Goal: Task Accomplishment & Management: Complete application form

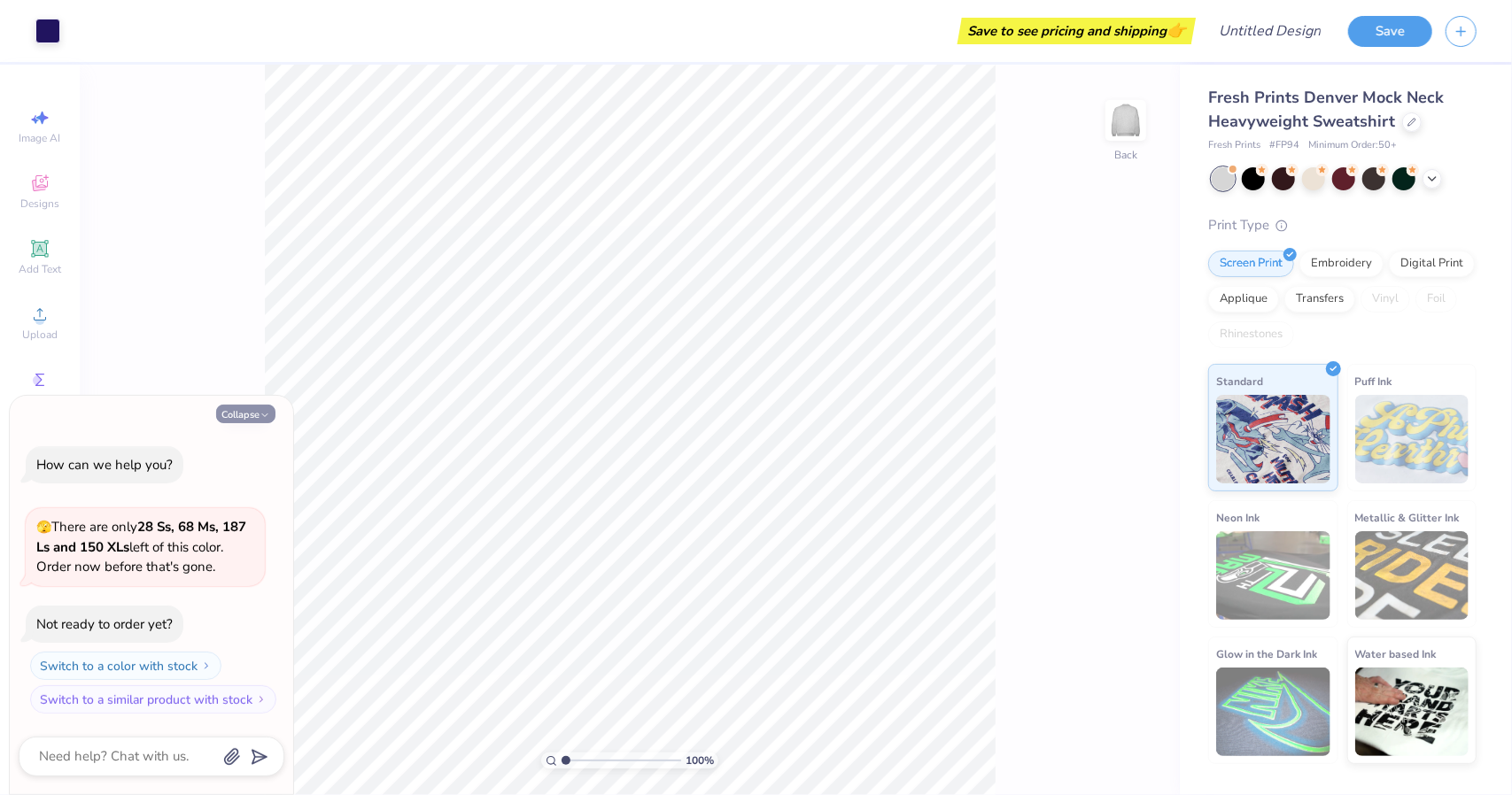
click at [247, 415] on button "Collapse" at bounding box center [245, 414] width 59 height 19
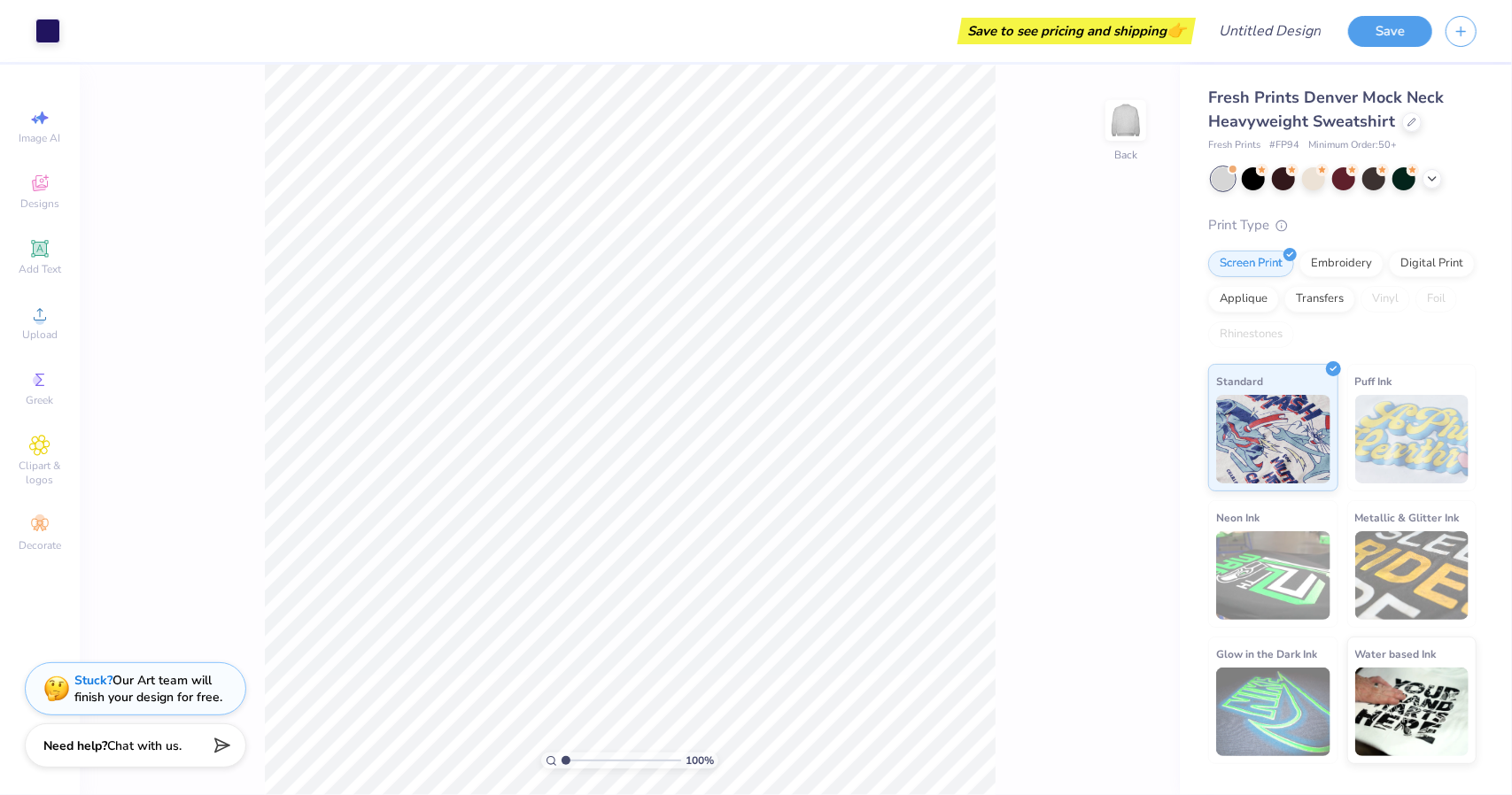
click at [174, 751] on span "Chat with us." at bounding box center [144, 746] width 74 height 17
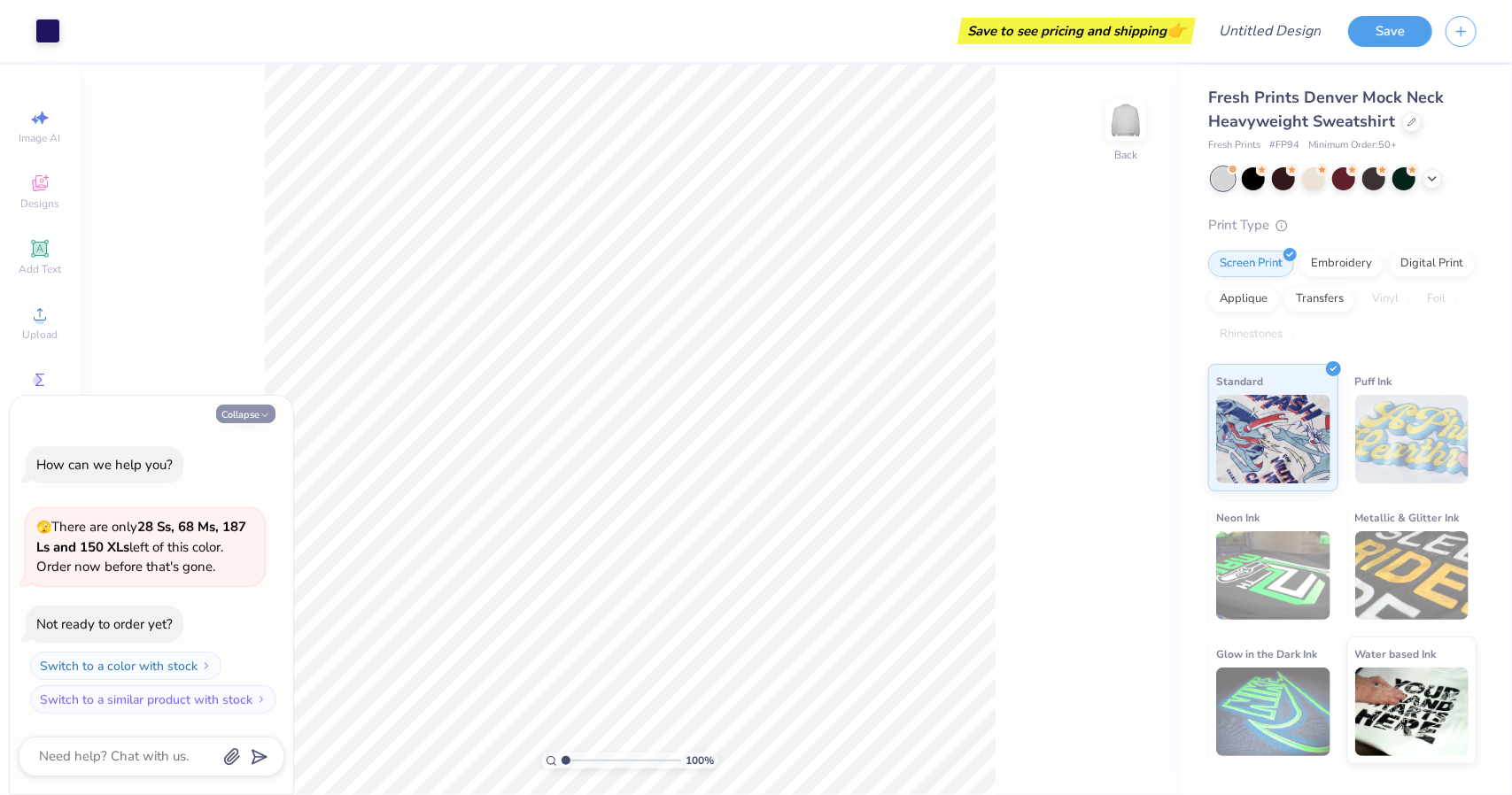
click at [247, 420] on button "Collapse" at bounding box center [245, 414] width 59 height 19
type textarea "x"
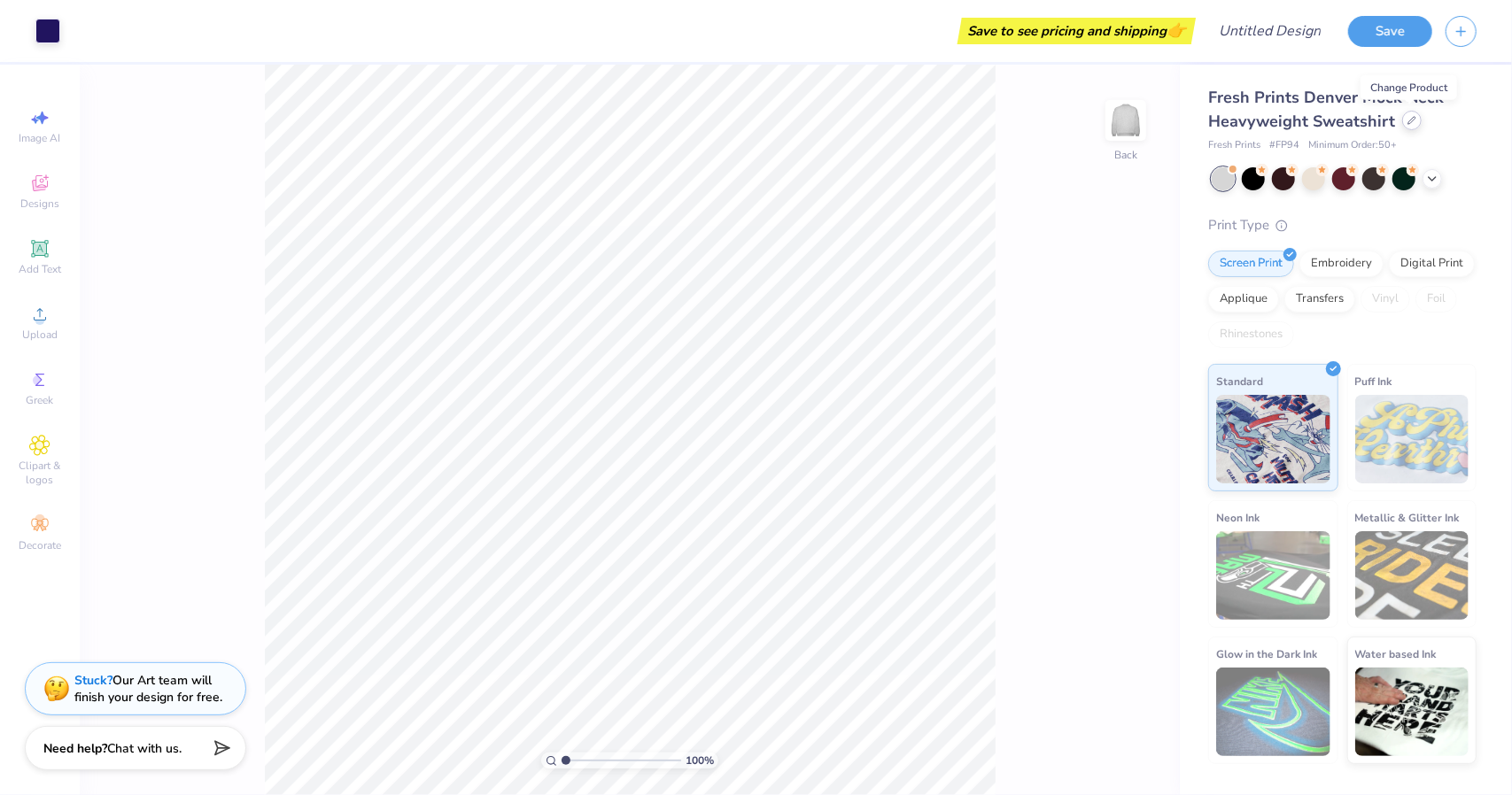
click at [1409, 124] on icon at bounding box center [1412, 121] width 9 height 9
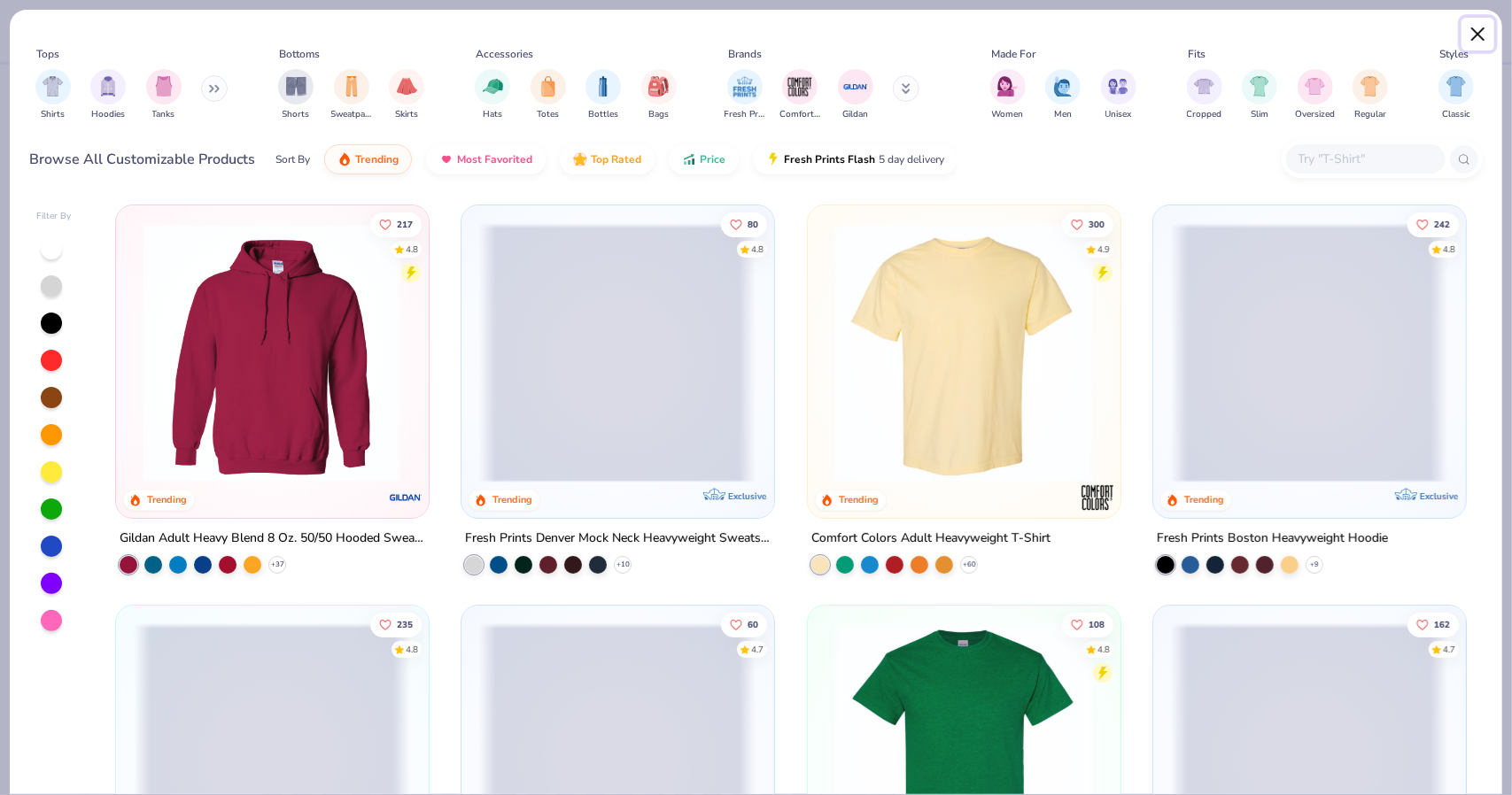
click at [1465, 34] on button "Close" at bounding box center [1478, 34] width 34 height 34
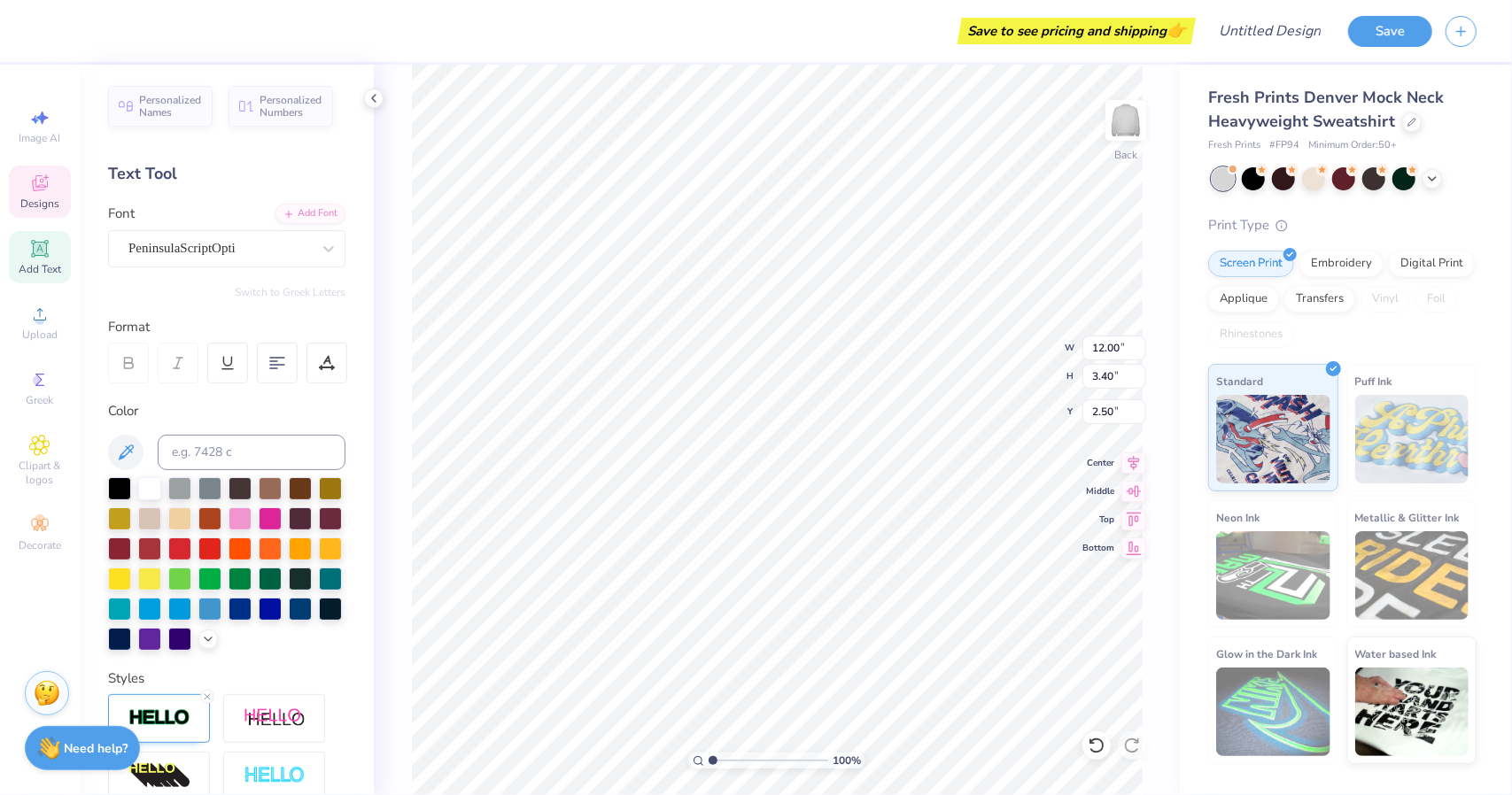
scroll to position [15, 4]
type textarea "Kappa Kappa Gamma"
type input "2.90"
type input "3.17"
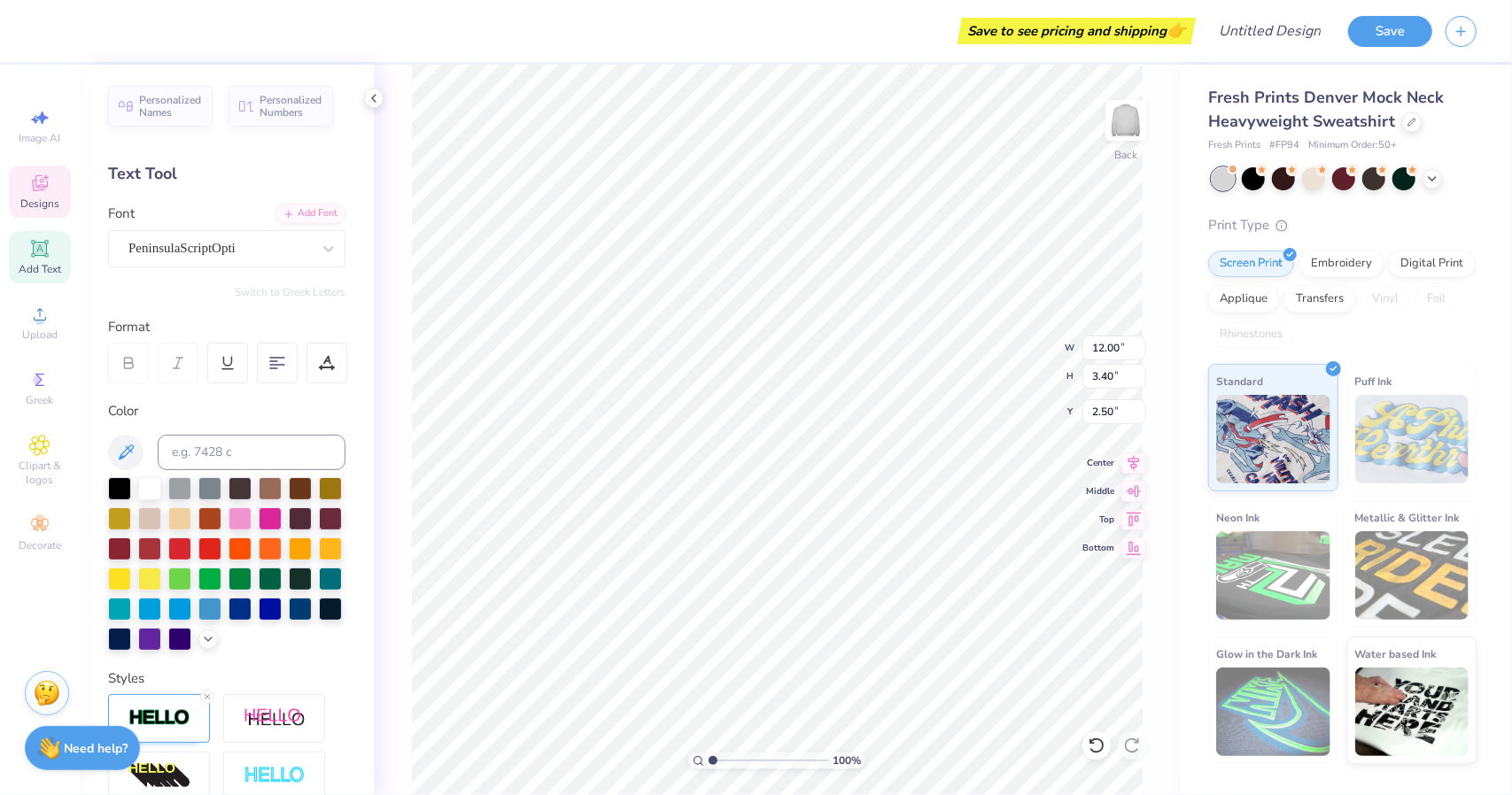
type input "4.92"
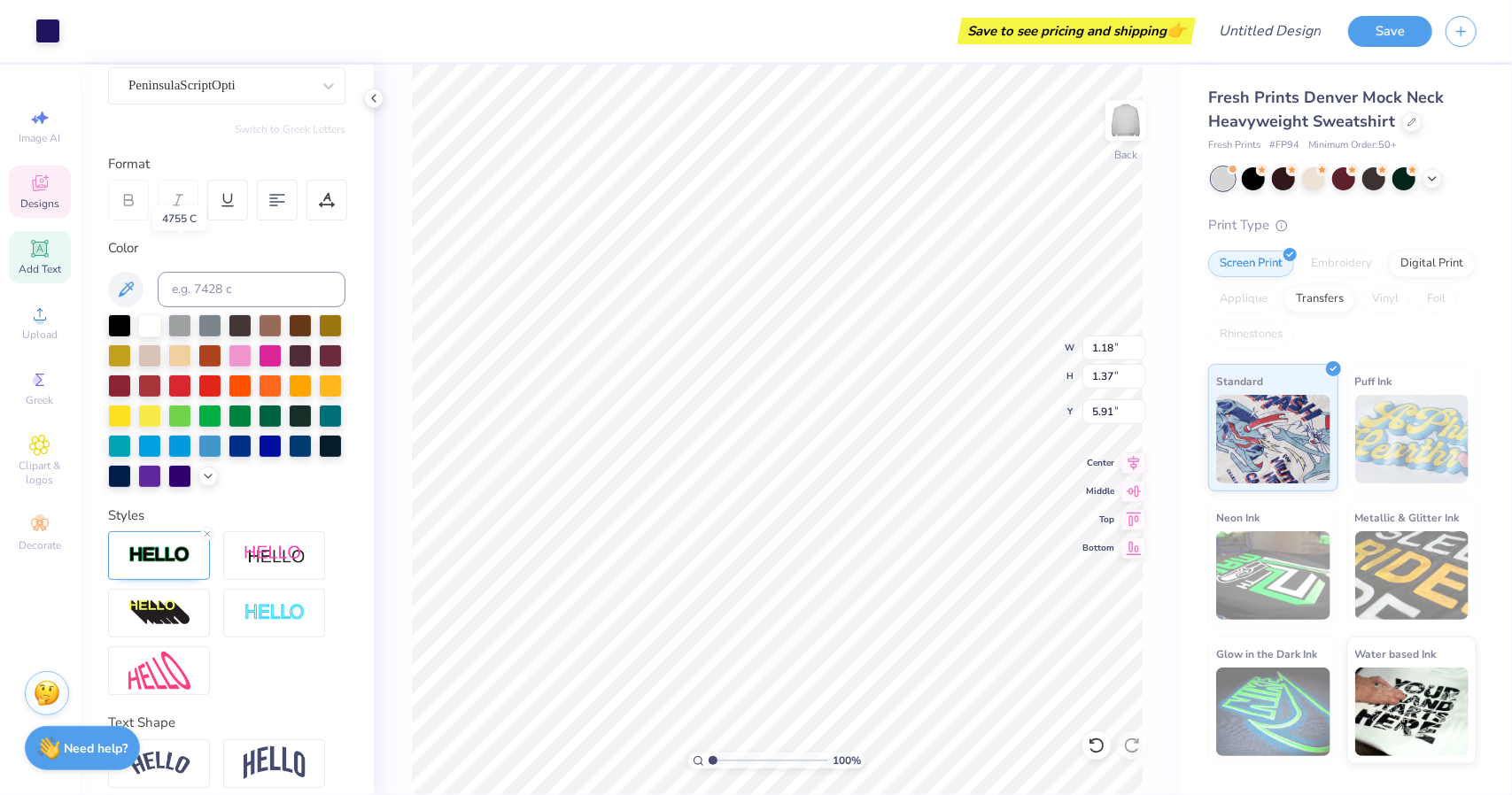
scroll to position [263, 0]
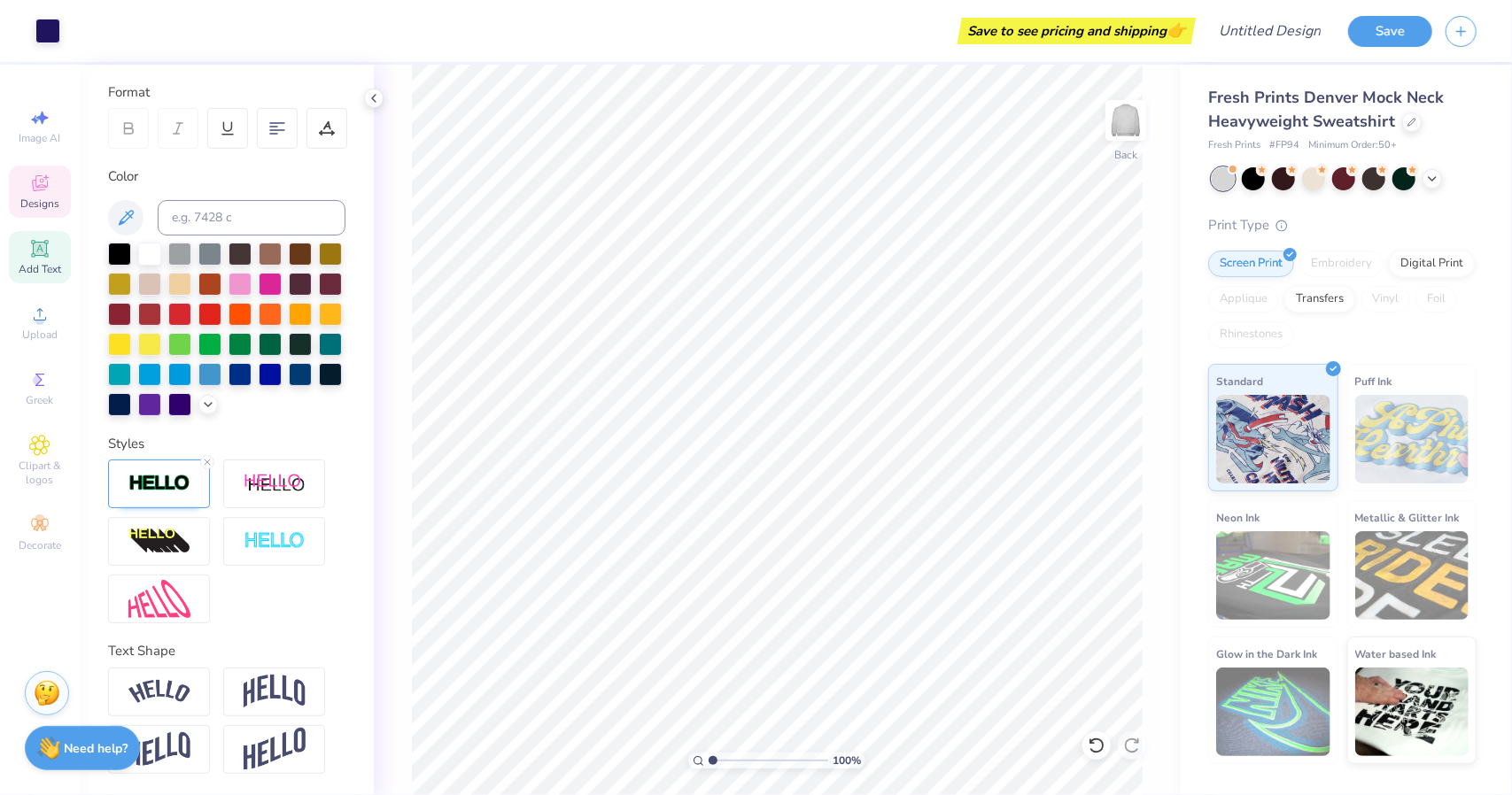
click at [41, 205] on span "Designs" at bounding box center [39, 204] width 39 height 15
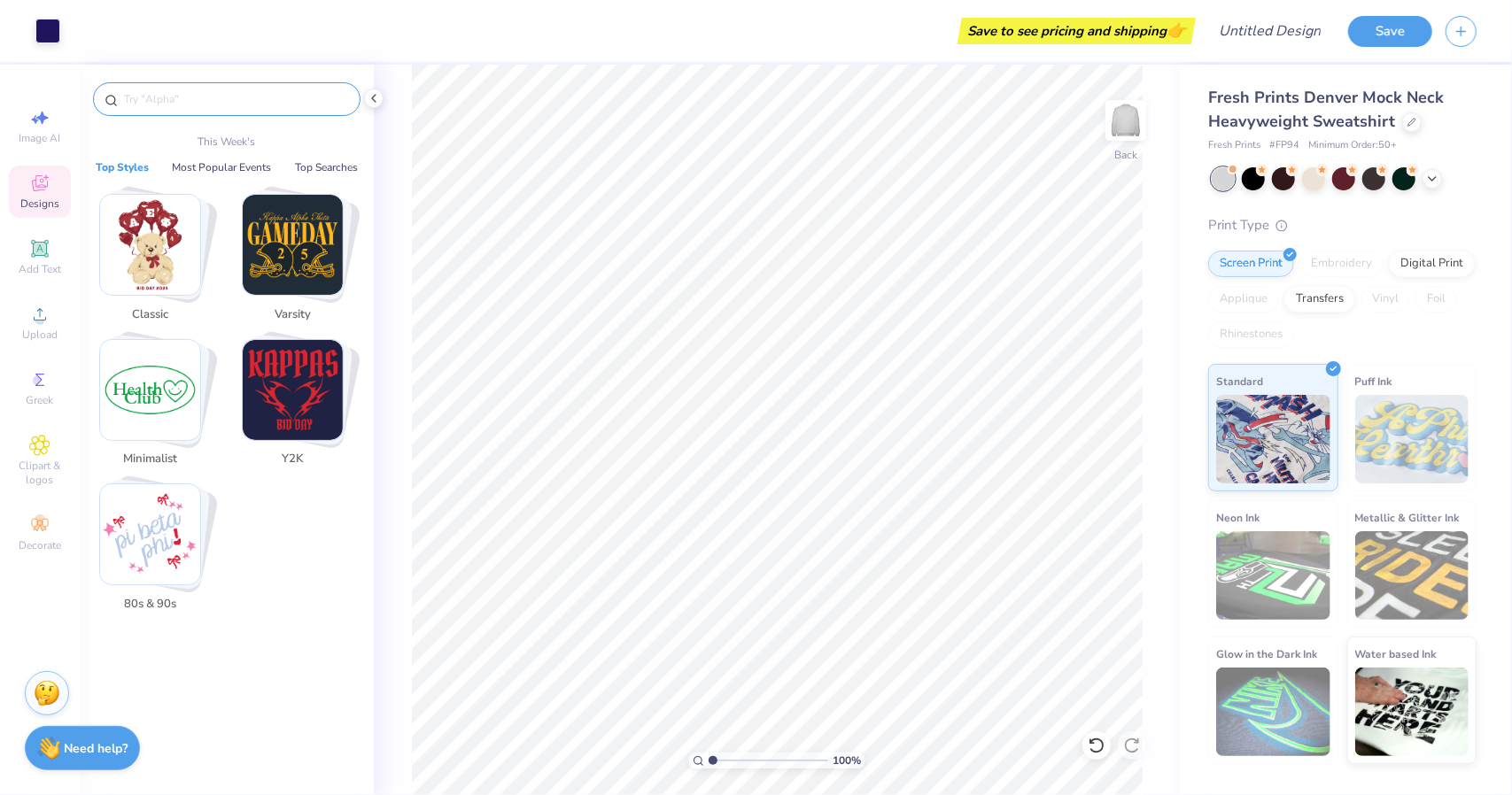
click at [163, 92] on input "text" at bounding box center [236, 100] width 227 height 18
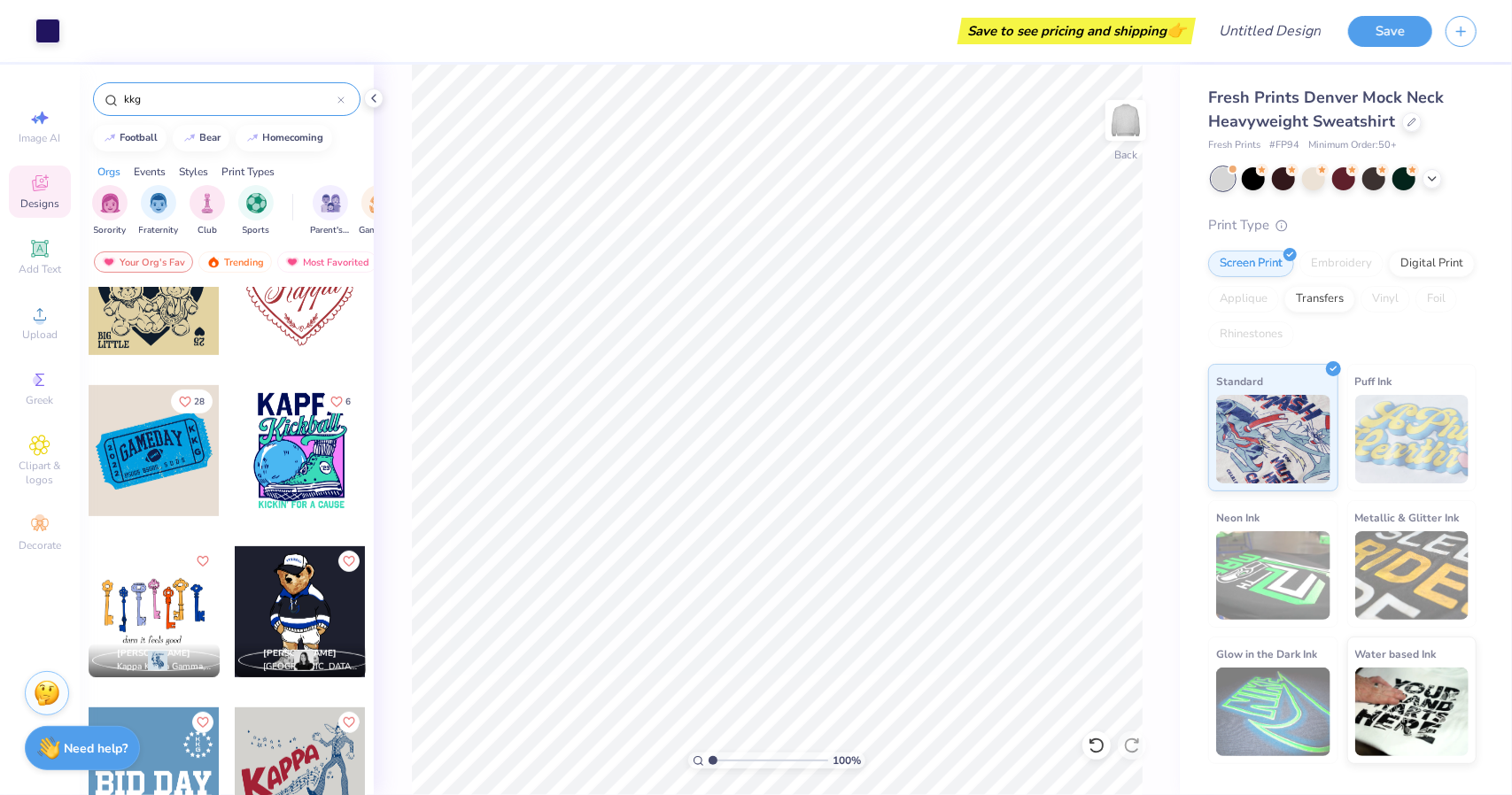
scroll to position [550, 0]
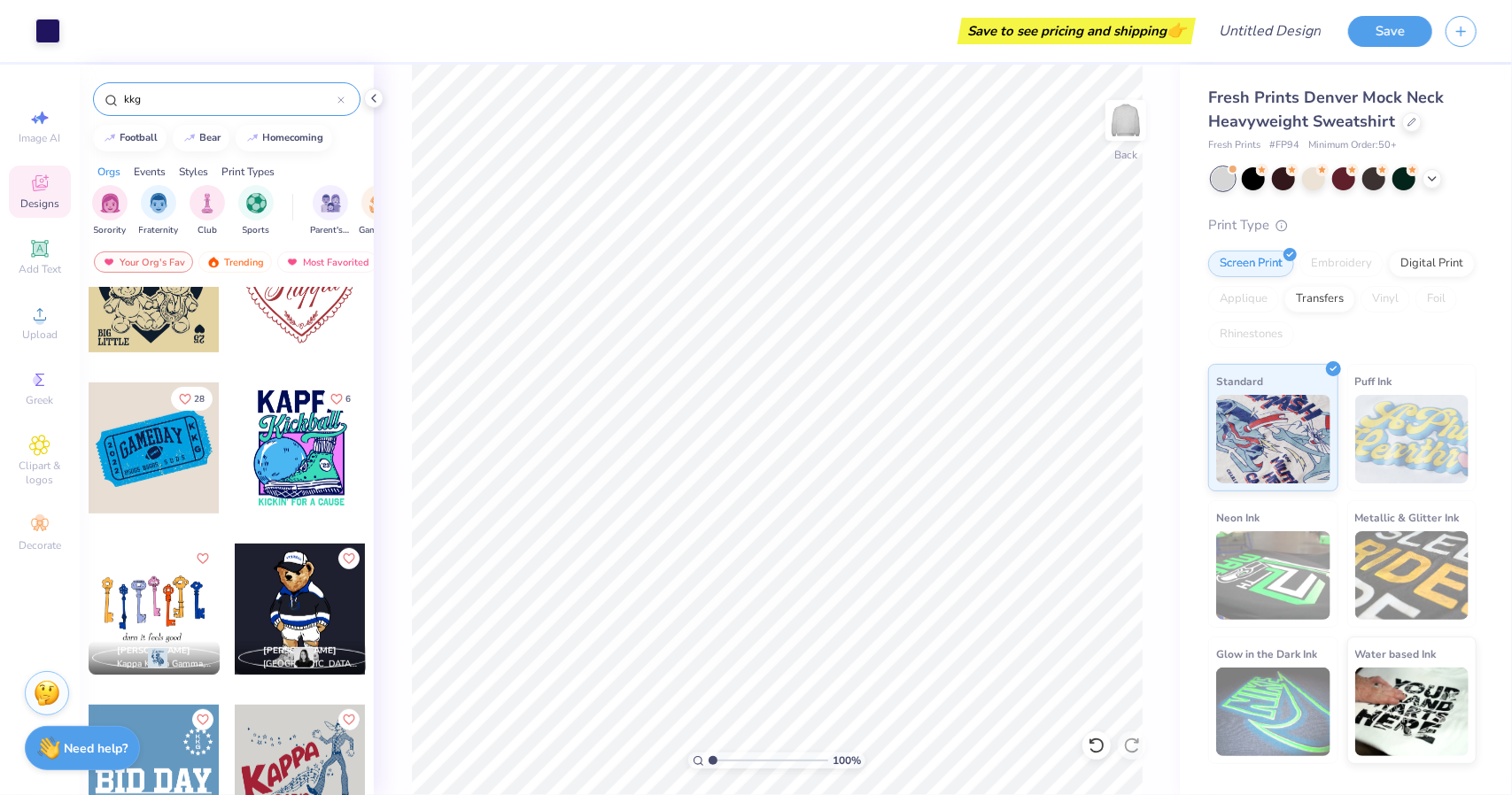
type input "kkg"
click at [287, 577] on div at bounding box center [300, 609] width 131 height 131
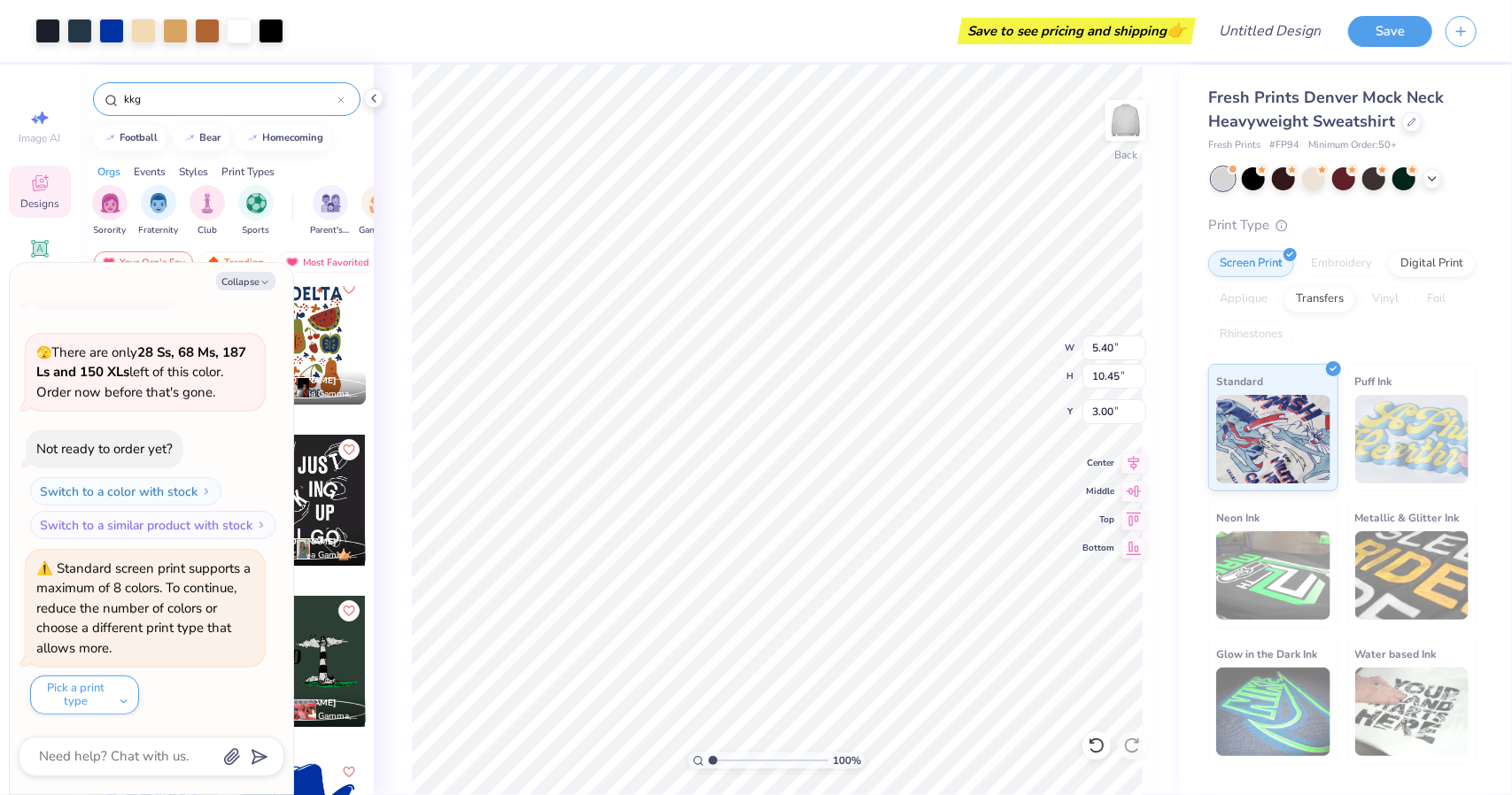
scroll to position [4659, 0]
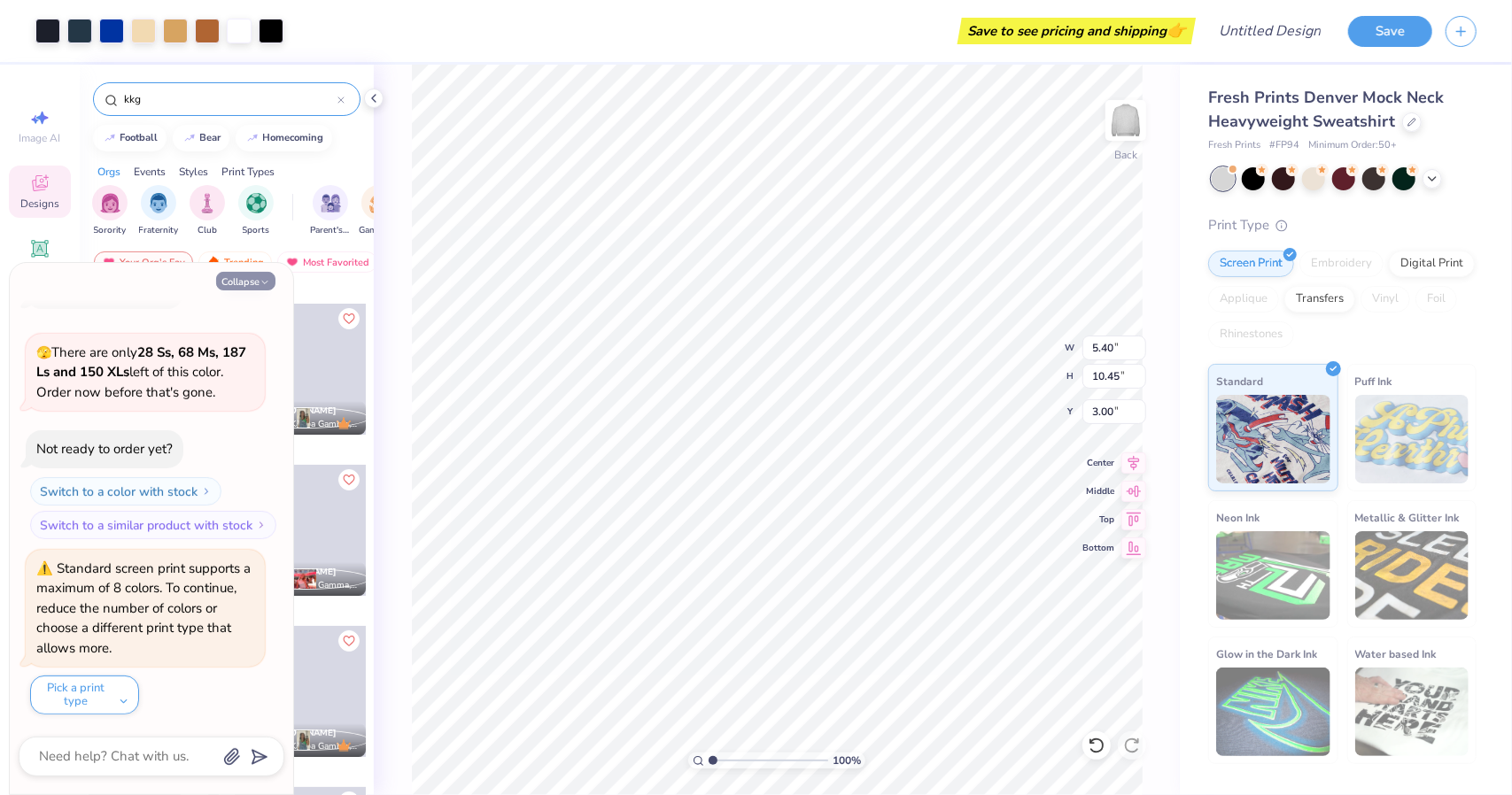
click at [266, 277] on icon "button" at bounding box center [265, 283] width 11 height 11
type textarea "x"
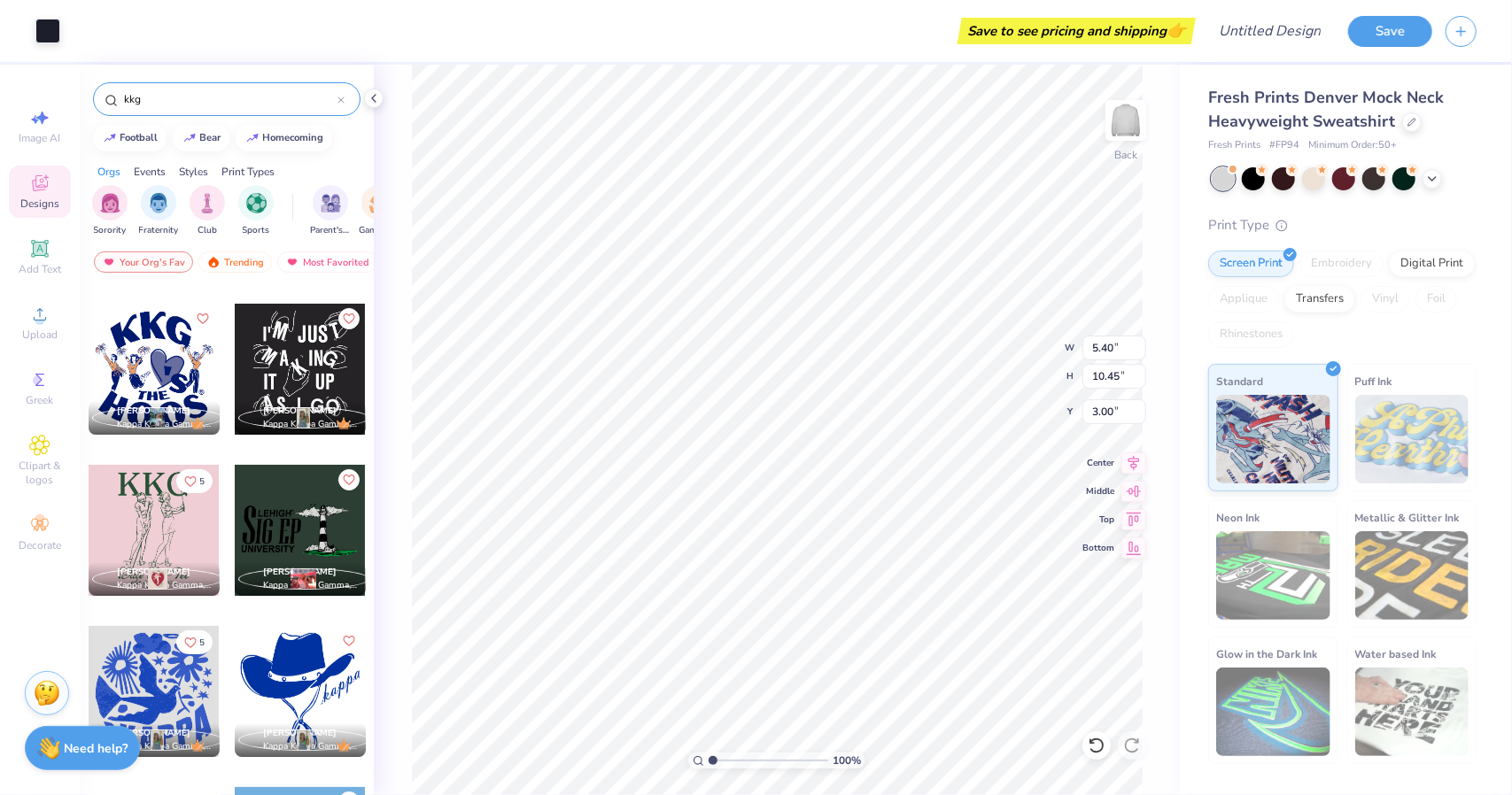
type input "5.28"
type input "3.99"
type input "5.75"
type input "4.07"
type input "1.76"
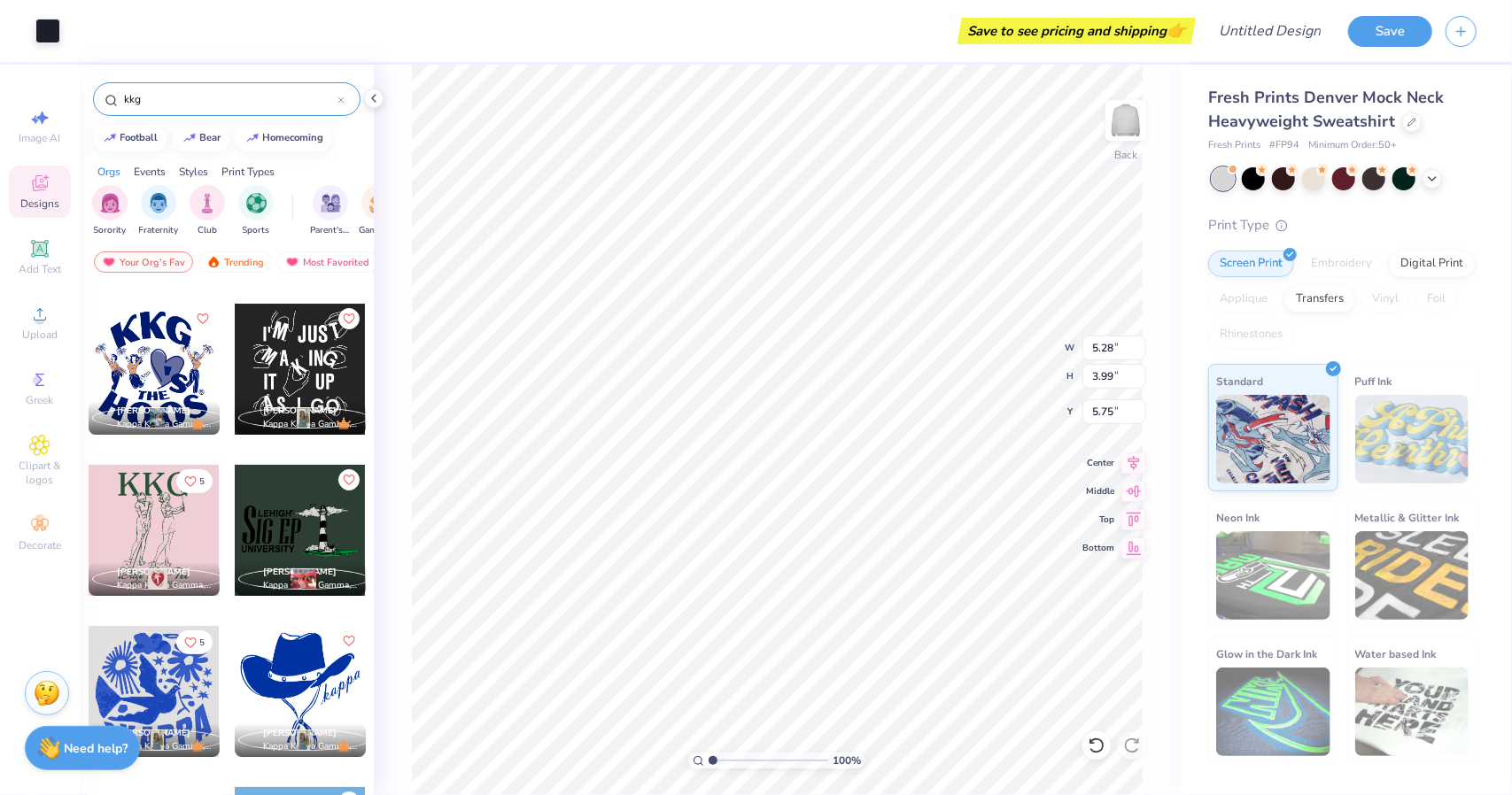
type input "11.67"
type input "3.43"
type input "1.39"
type input "9.72"
type input "5.28"
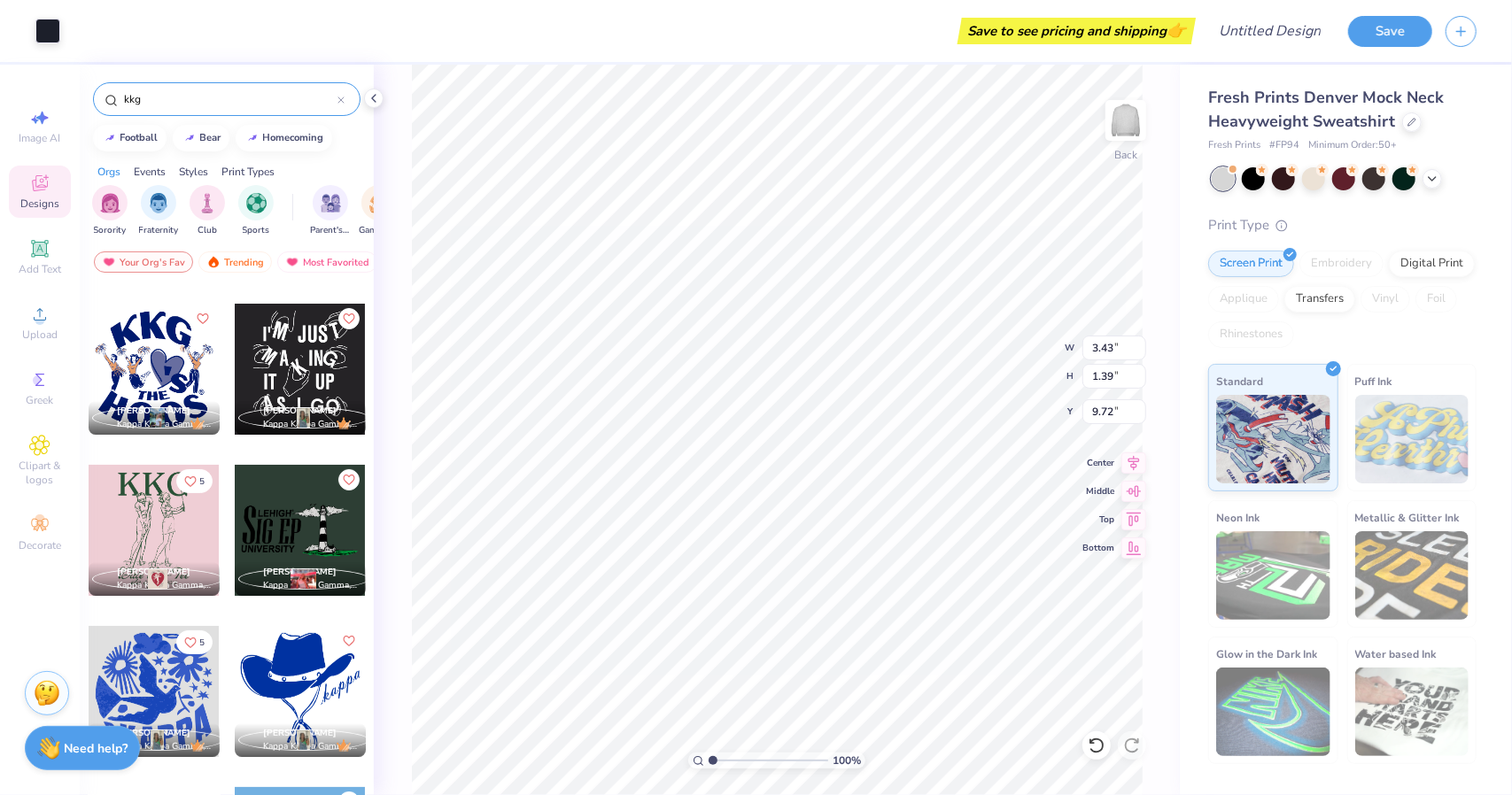
type input "3.99"
type input "5.75"
click at [1101, 738] on icon at bounding box center [1097, 746] width 18 height 18
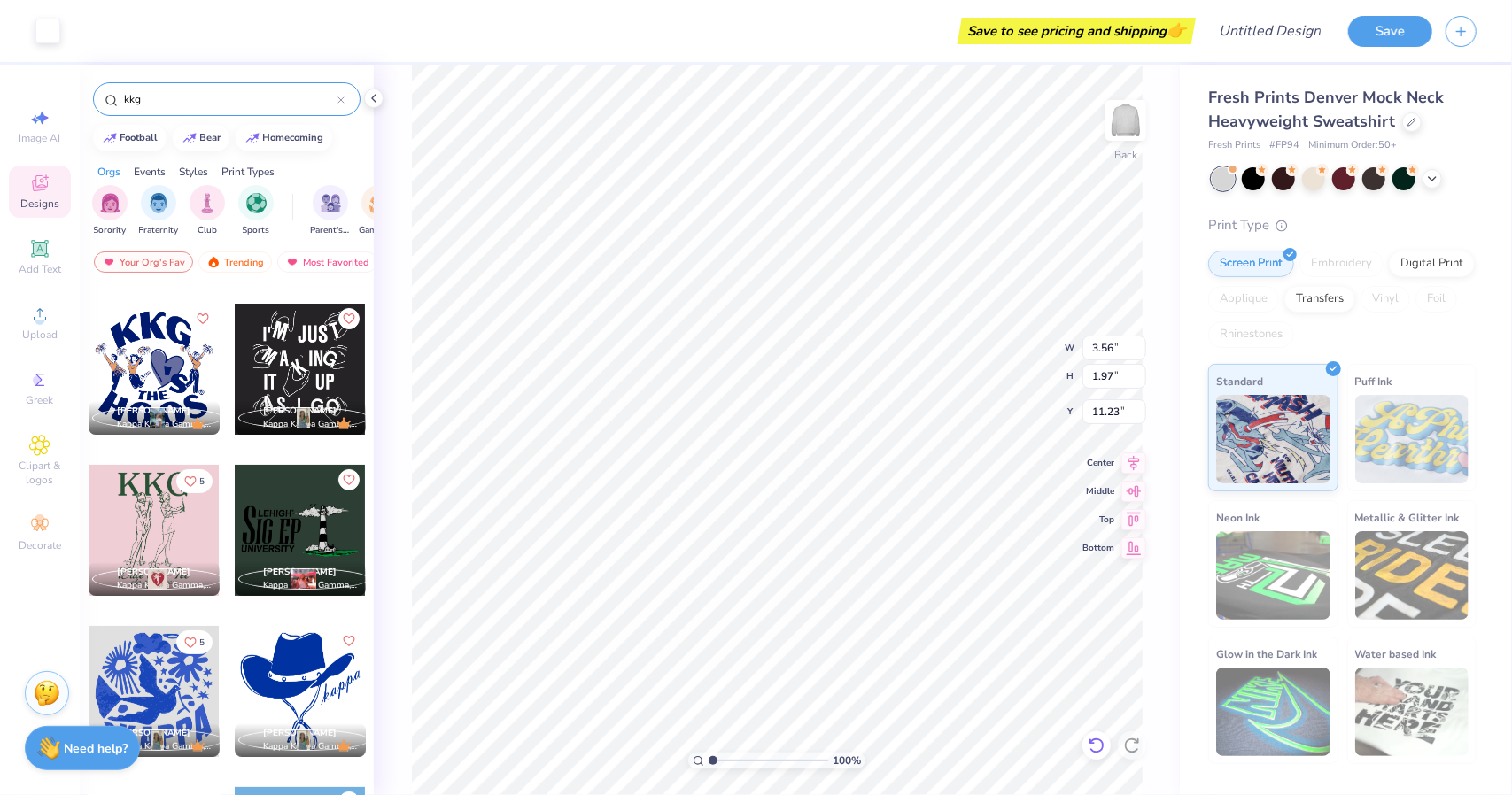
click at [1101, 738] on icon at bounding box center [1097, 746] width 18 height 18
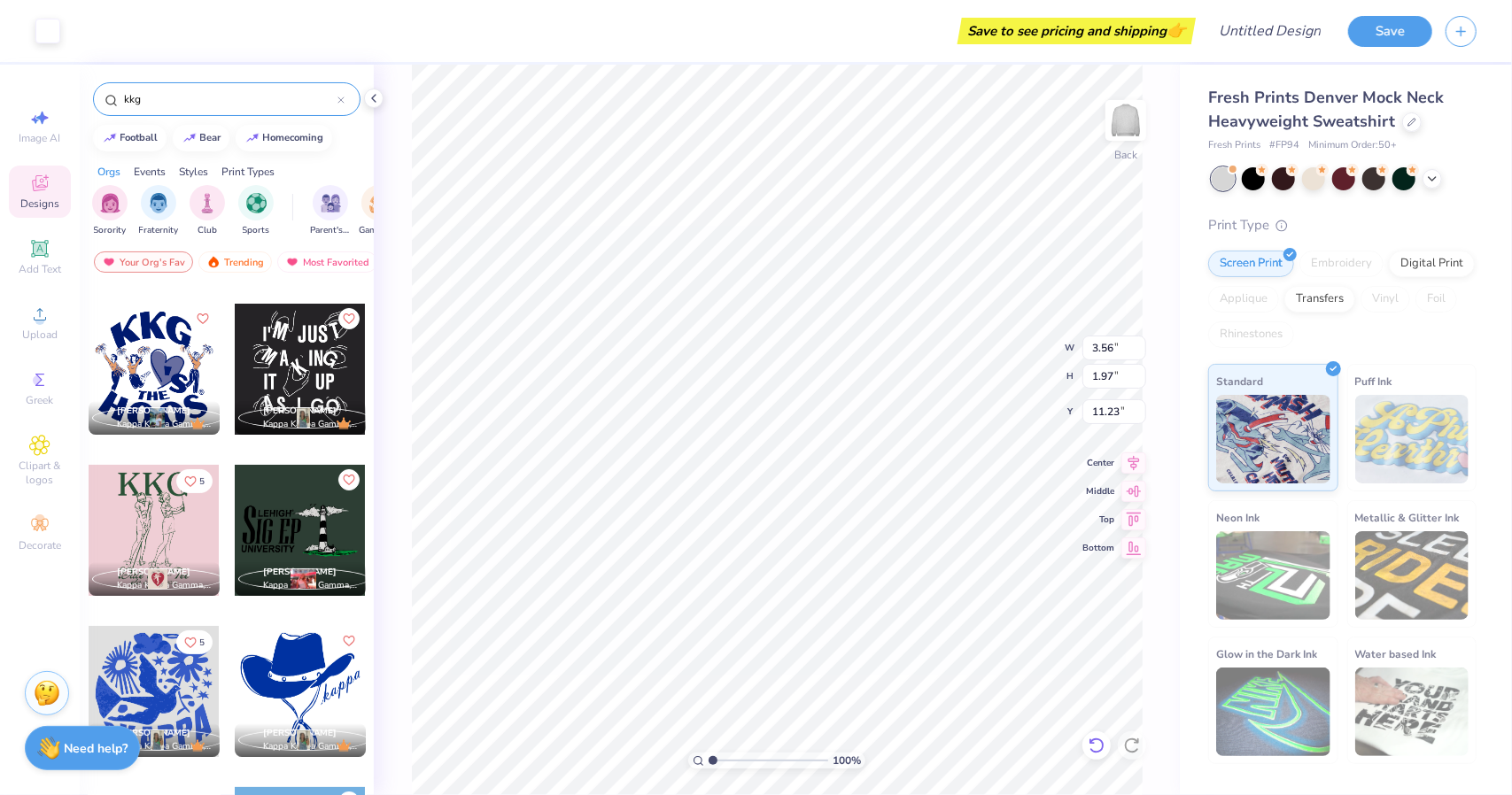
click at [1101, 738] on icon at bounding box center [1097, 746] width 18 height 18
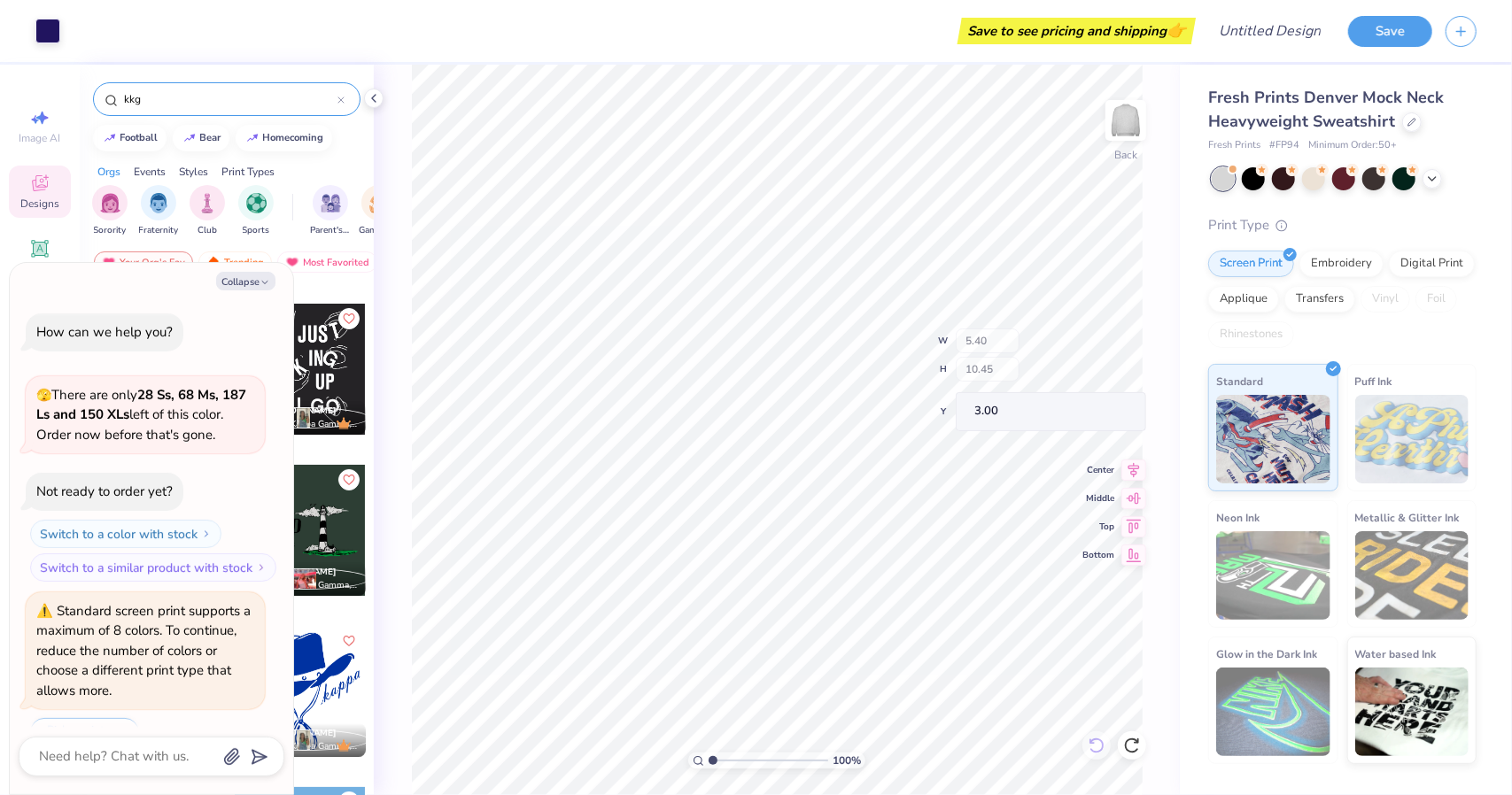
scroll to position [217, 0]
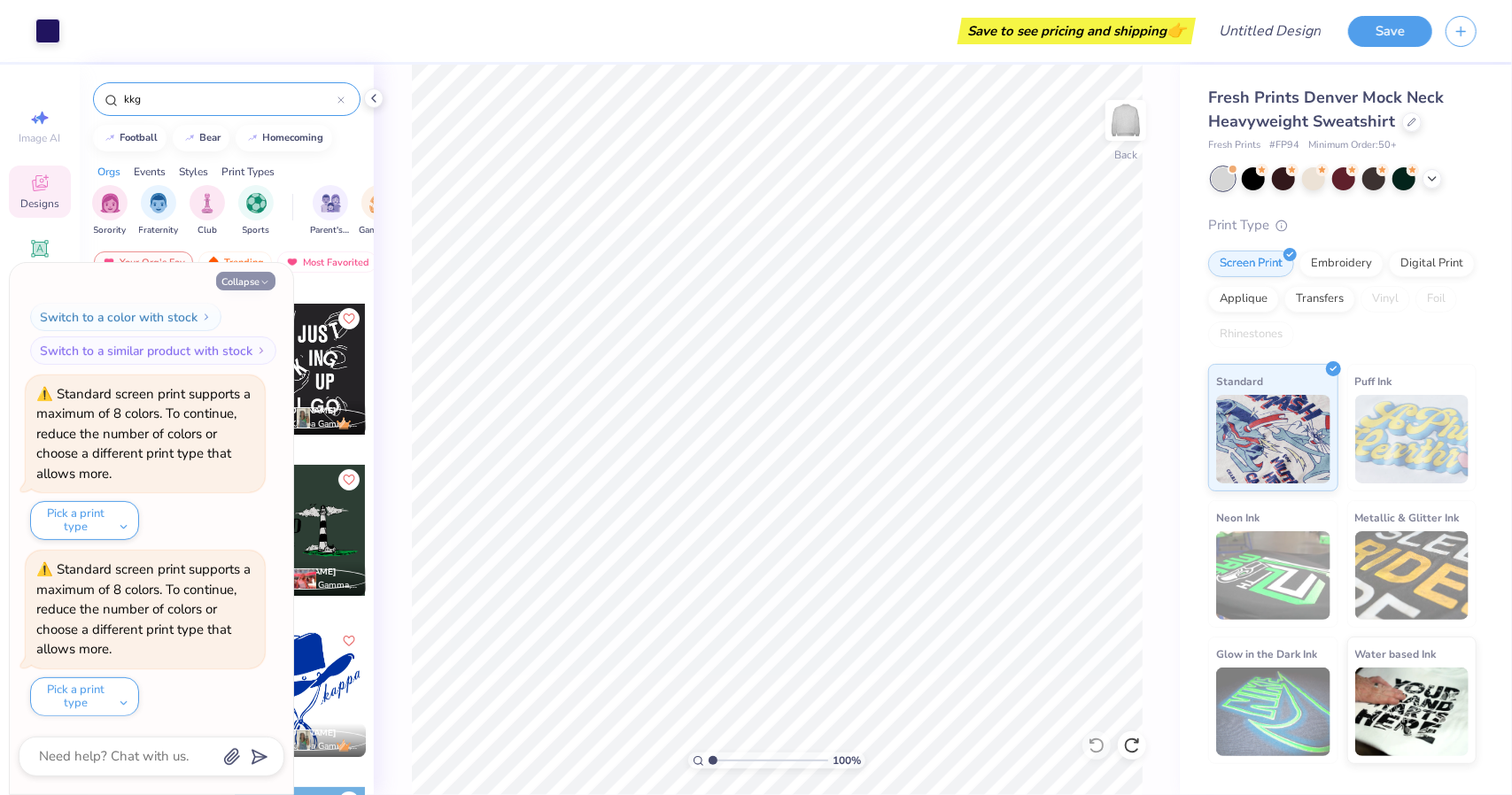
click at [240, 277] on button "Collapse" at bounding box center [245, 281] width 59 height 19
type textarea "x"
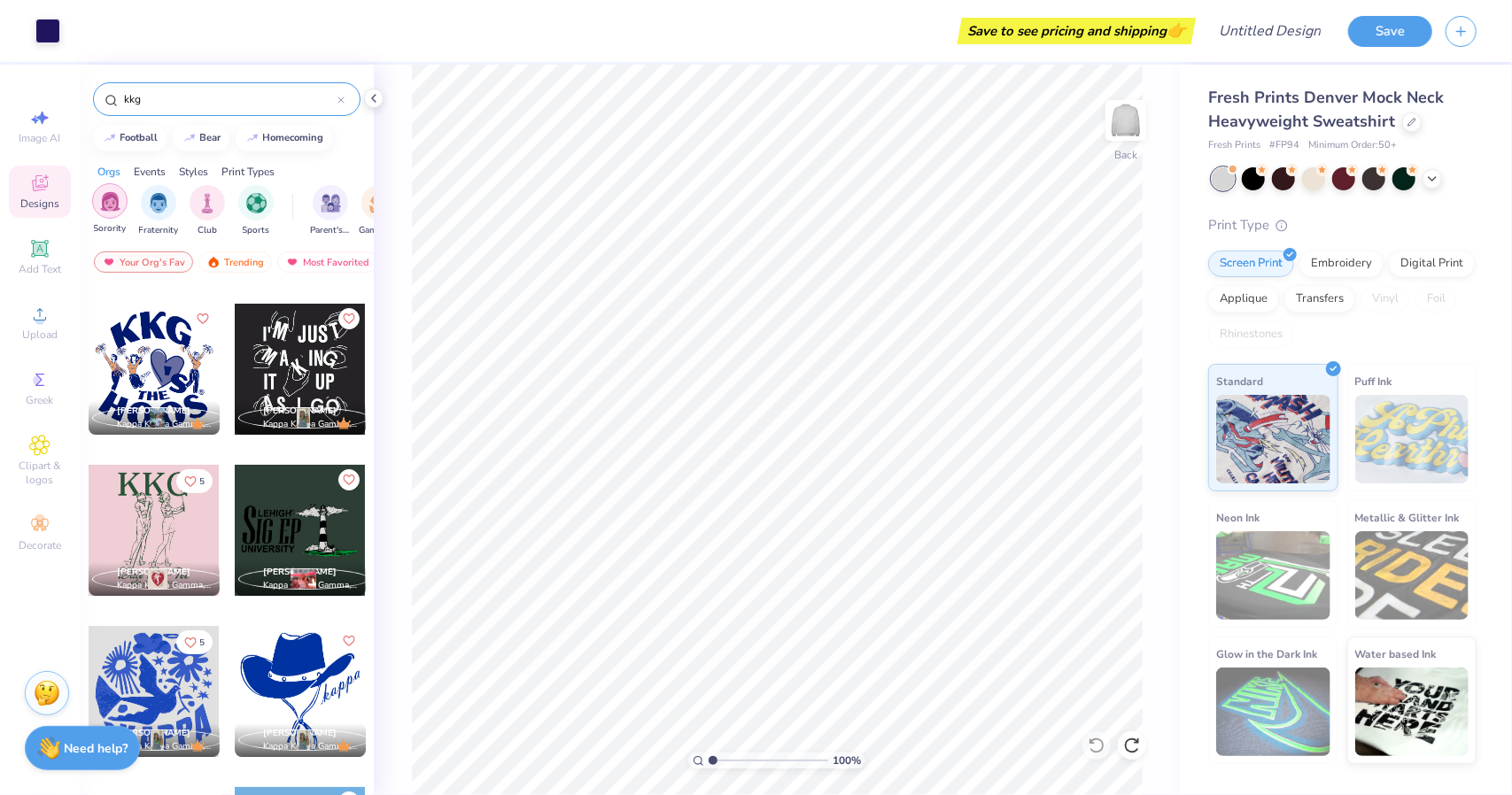
click at [102, 207] on img "filter for Sorority" at bounding box center [110, 201] width 20 height 20
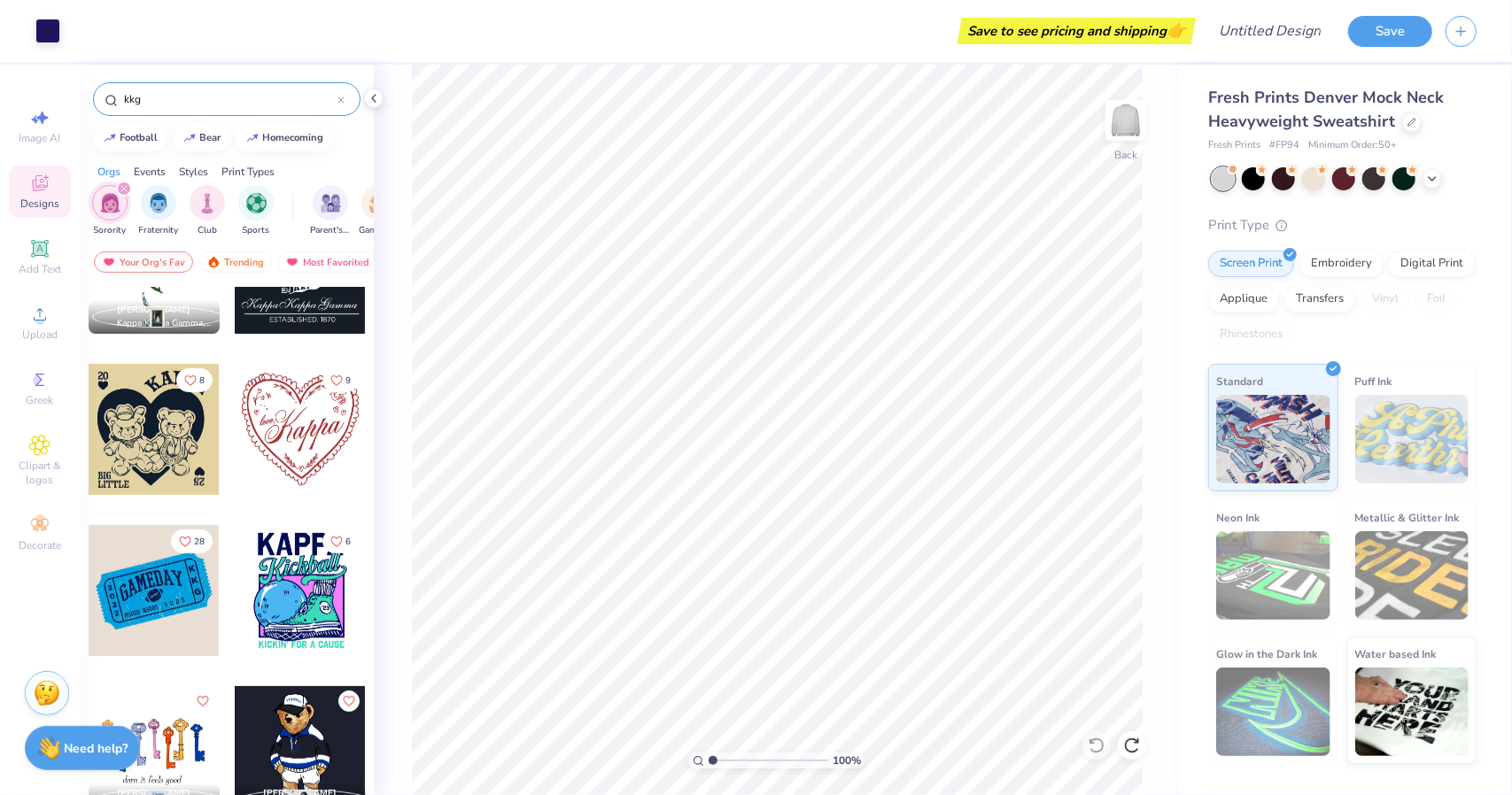
scroll to position [404, 0]
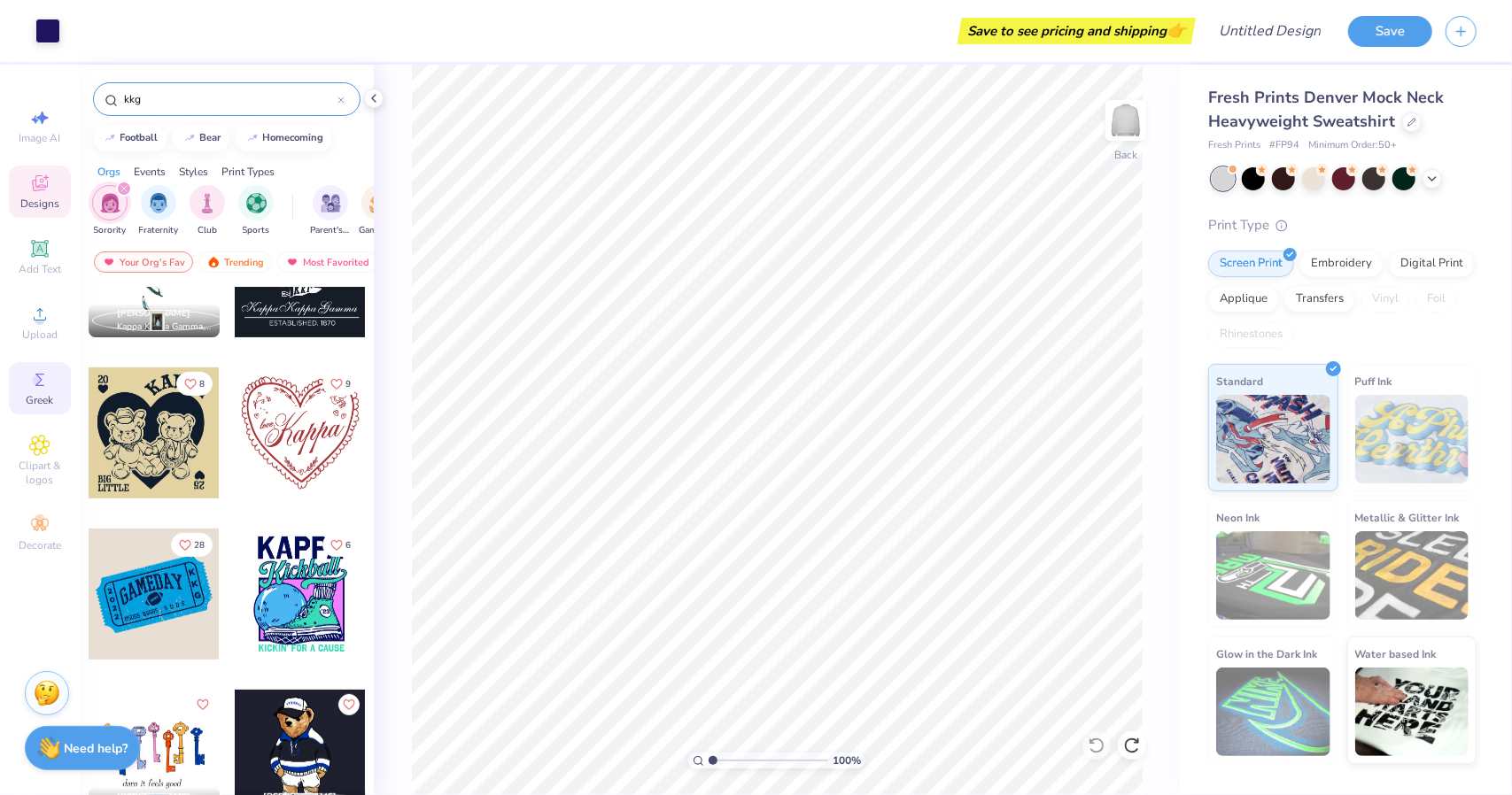
click at [43, 406] on span "Greek" at bounding box center [40, 401] width 27 height 15
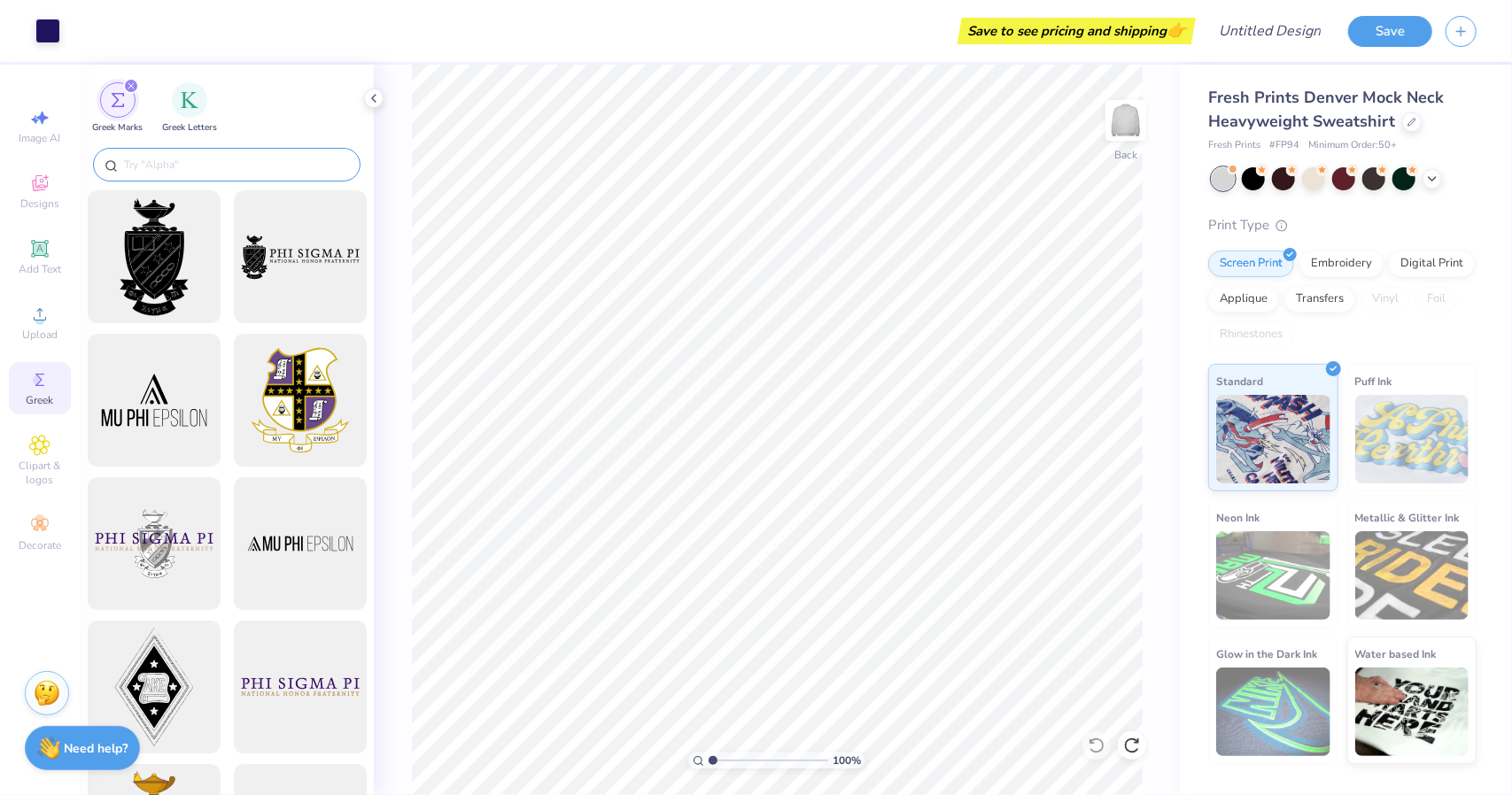
click at [243, 163] on input "text" at bounding box center [236, 165] width 227 height 18
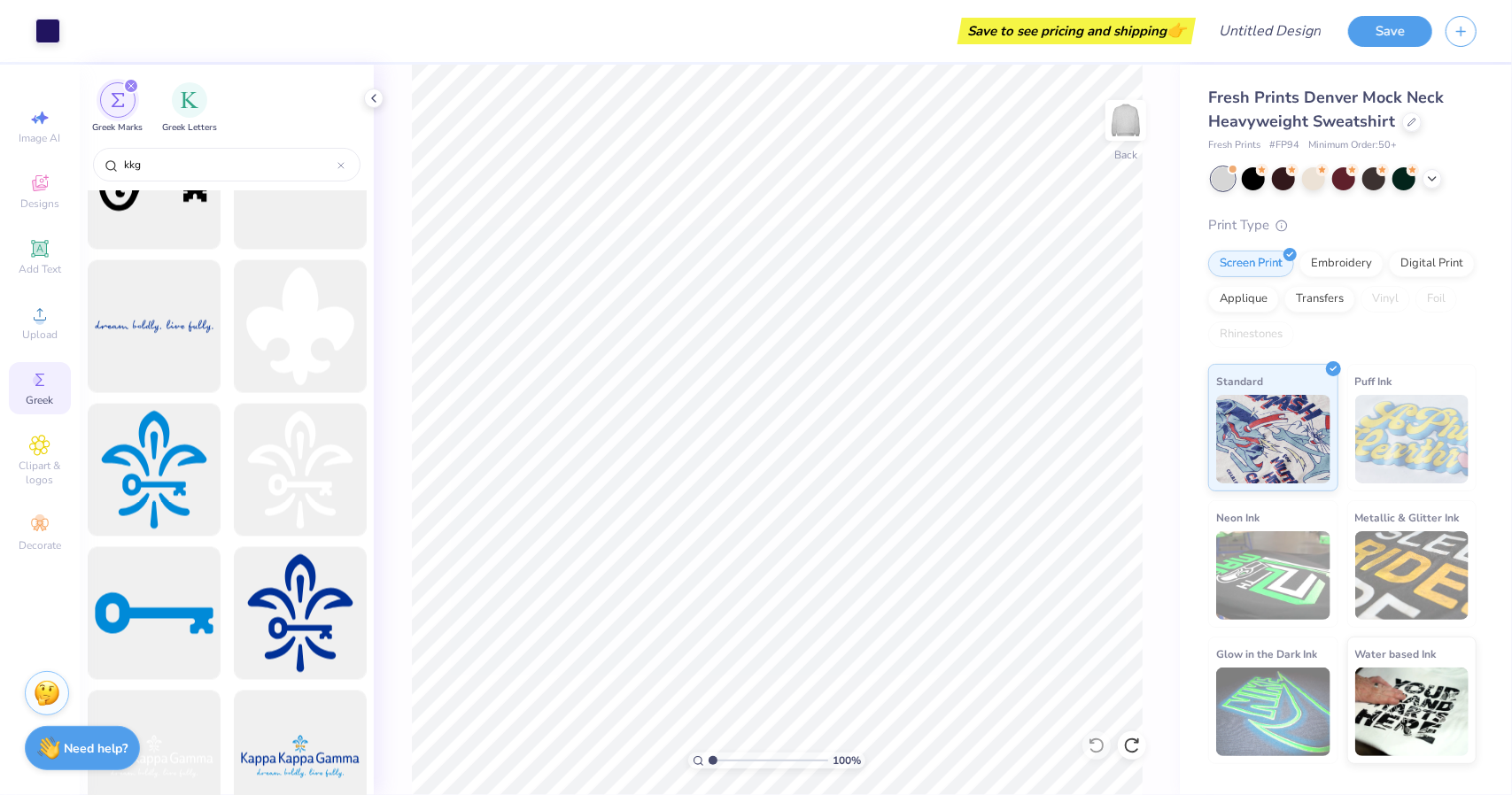
scroll to position [1940, 0]
type input "kkg"
click at [299, 596] on div at bounding box center [299, 613] width 146 height 146
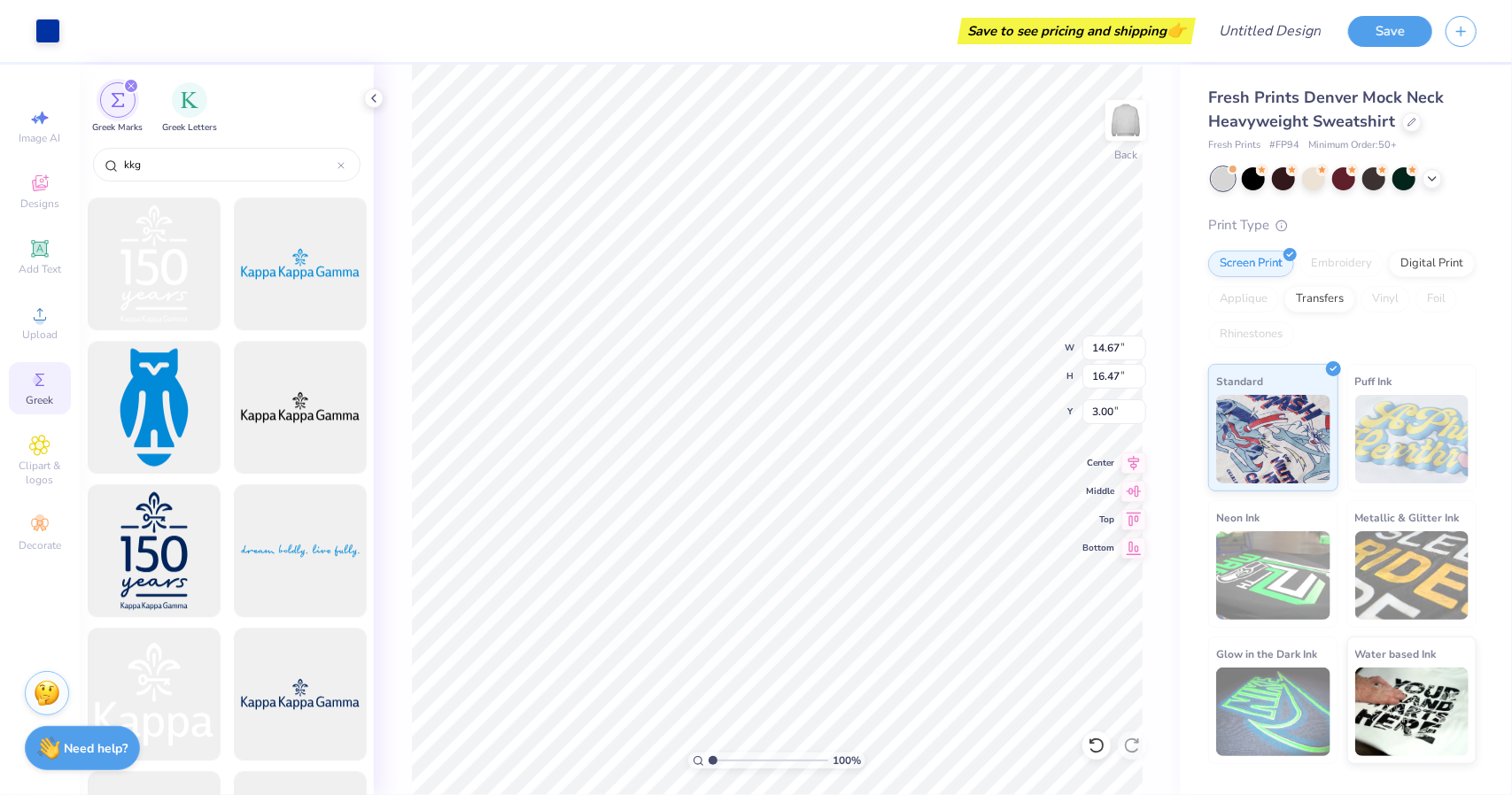
scroll to position [3504, 0]
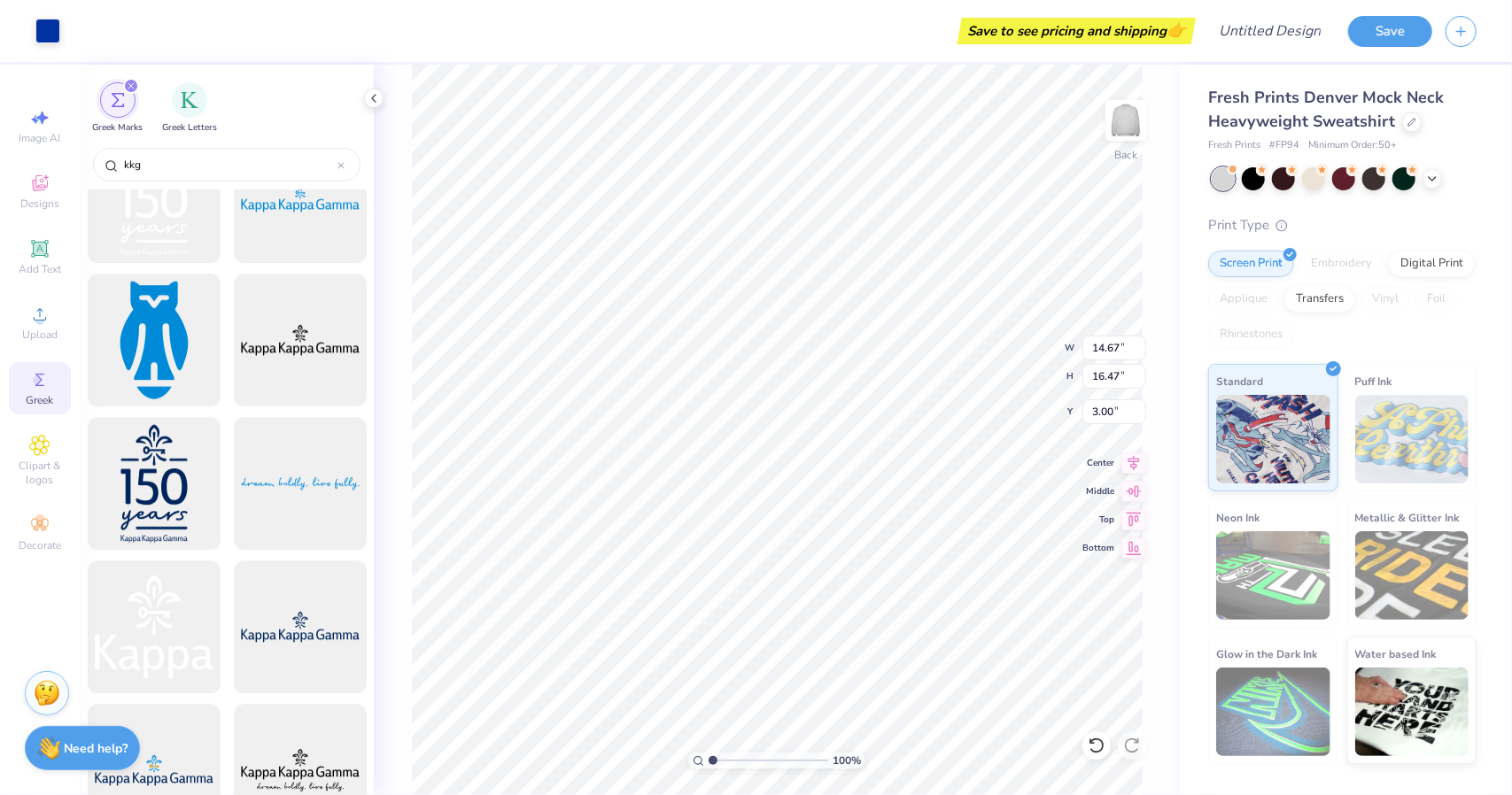
type input "1.41"
type input "1.58"
type input "5.93"
type input "12.00"
type input "5.59"
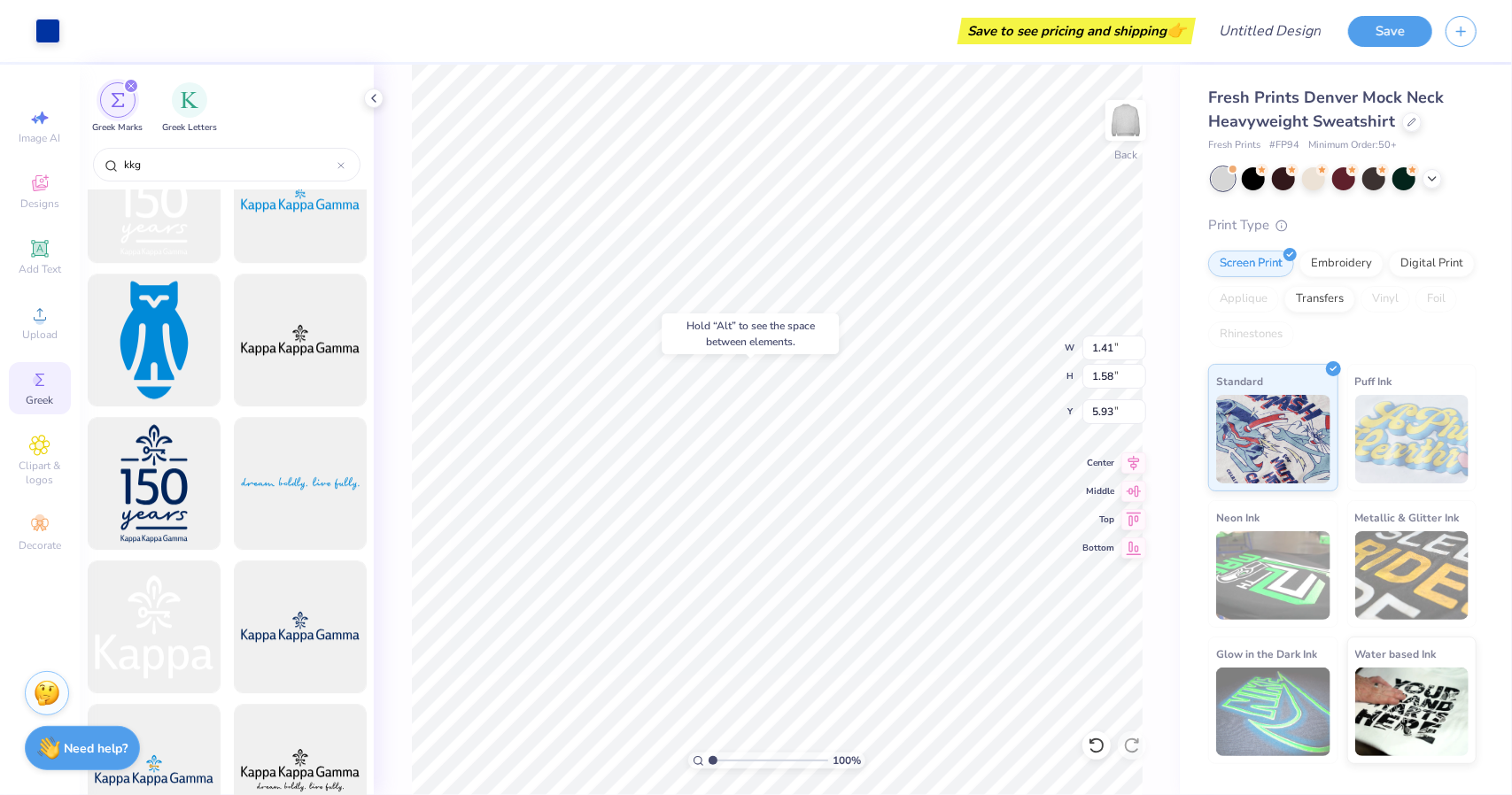
type input "2.50"
type input "1.03008492972078"
type textarea "x"
type input "1.05761608972139"
type textarea "x"
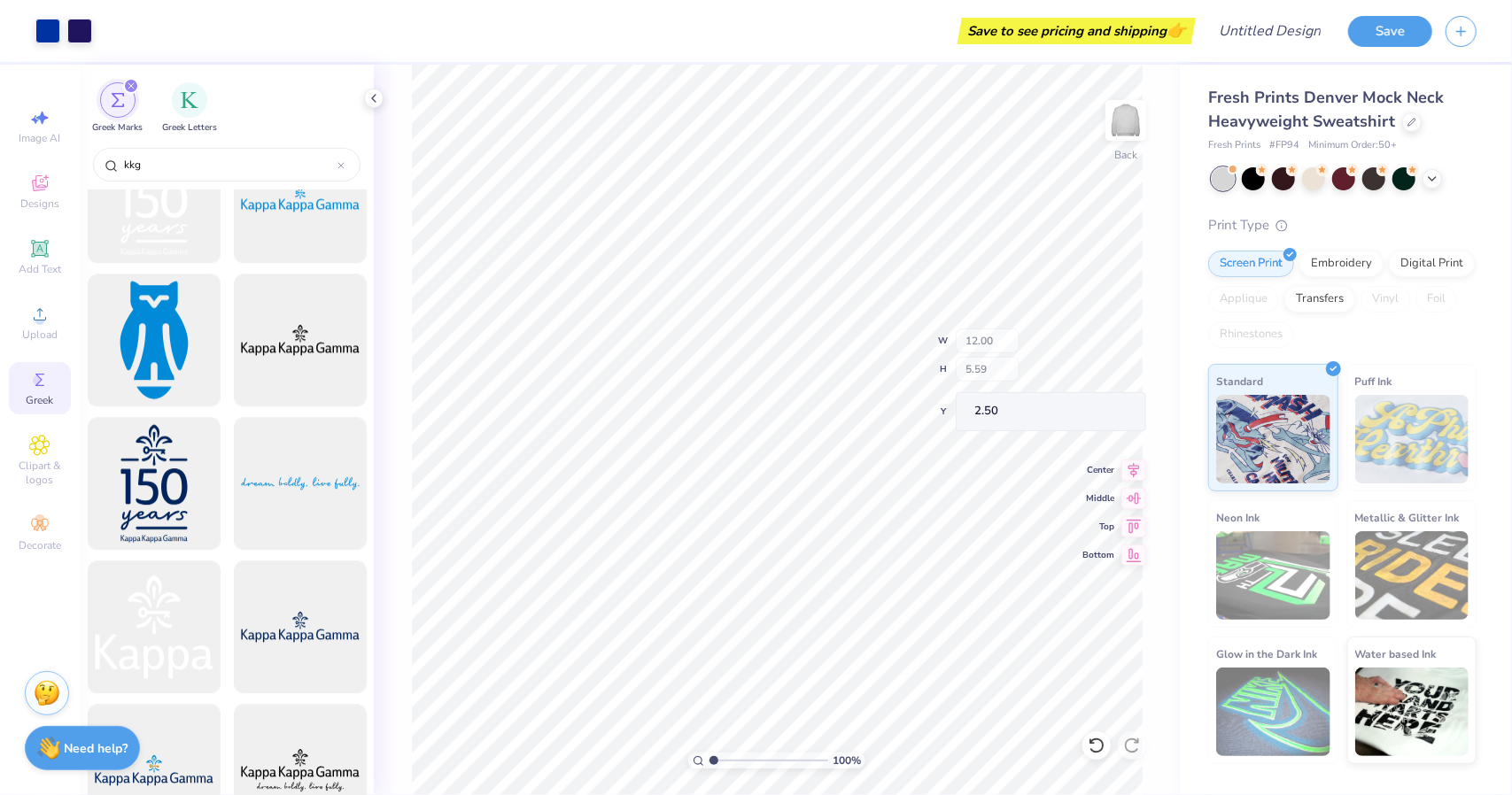
type input "1.06135361568373"
type textarea "x"
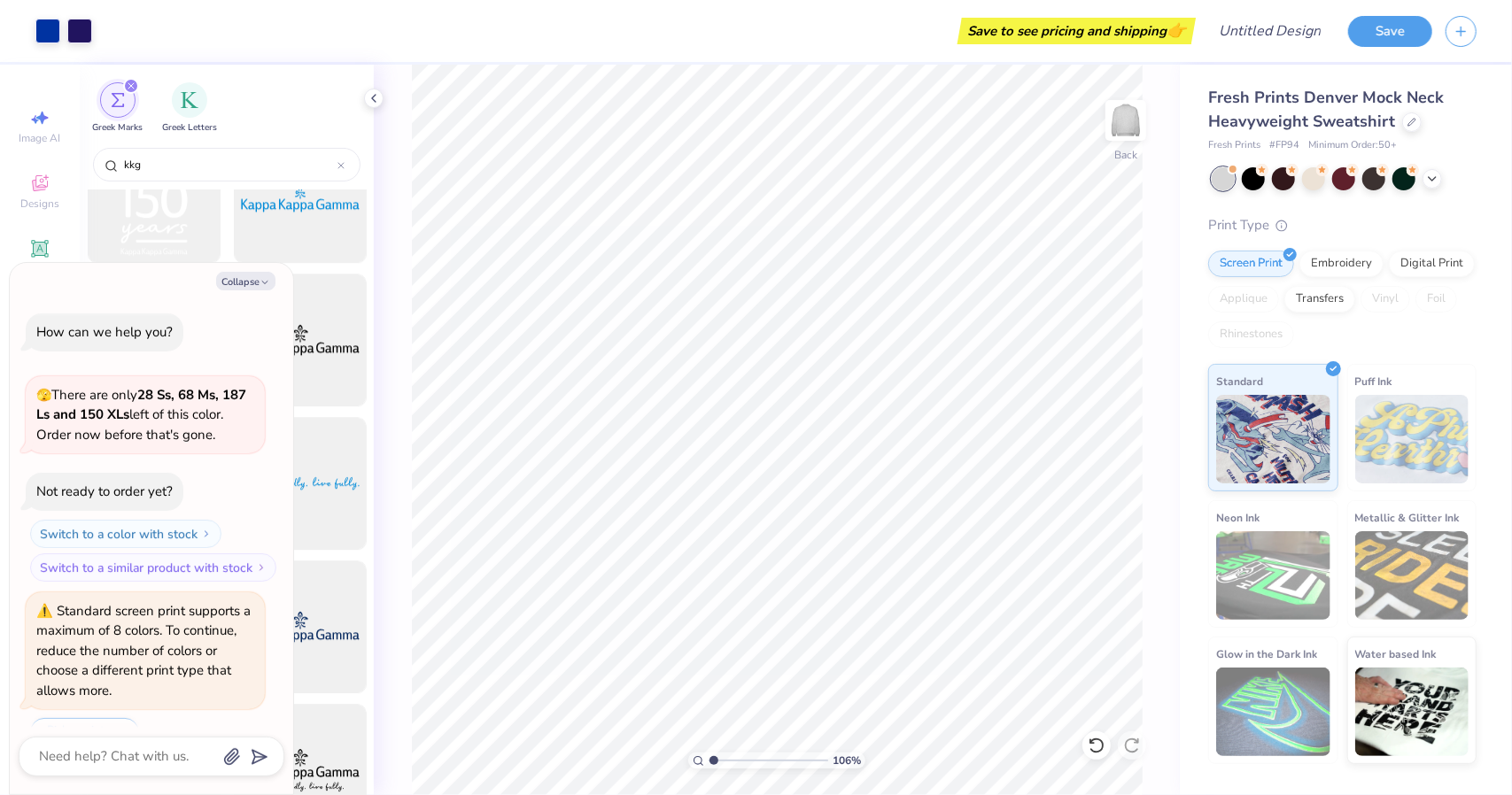
scroll to position [325, 0]
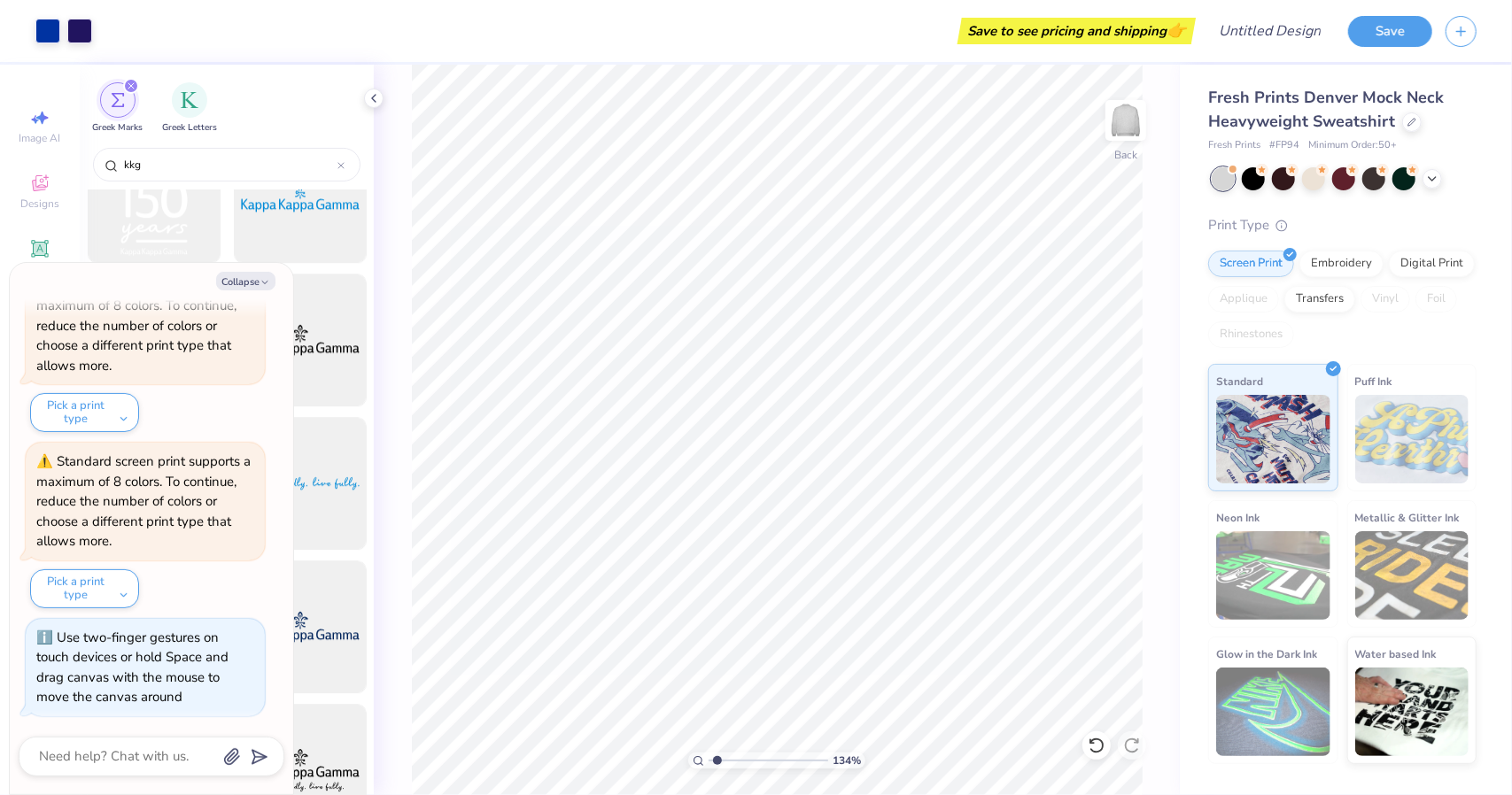
type input "1.33805972364383"
type textarea "x"
type input "1.33805972364383"
type textarea "x"
type input "1.41"
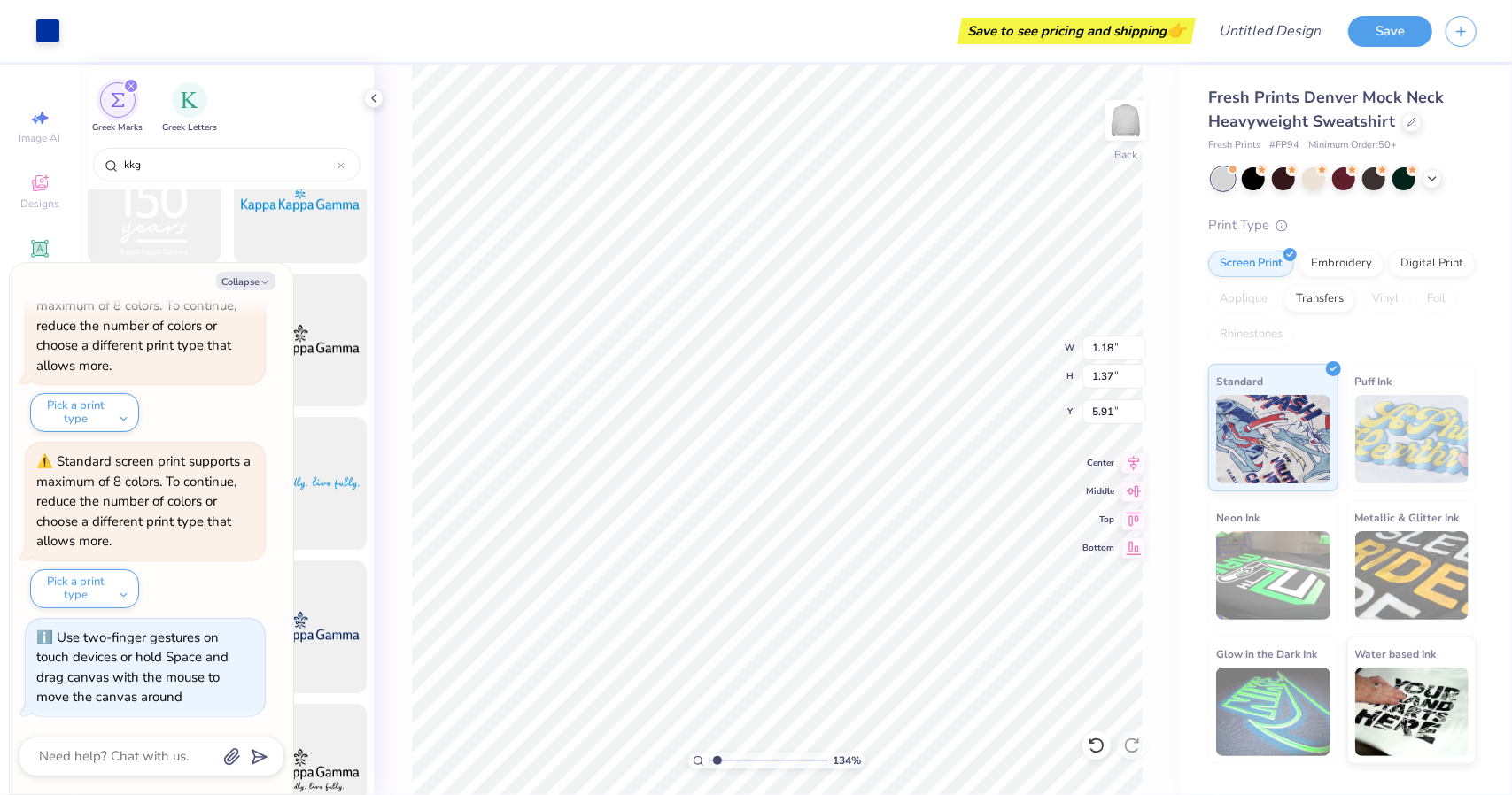
type input "1.58"
type input "5.93"
type input "1.33805972364383"
type textarea "x"
type input "1.18"
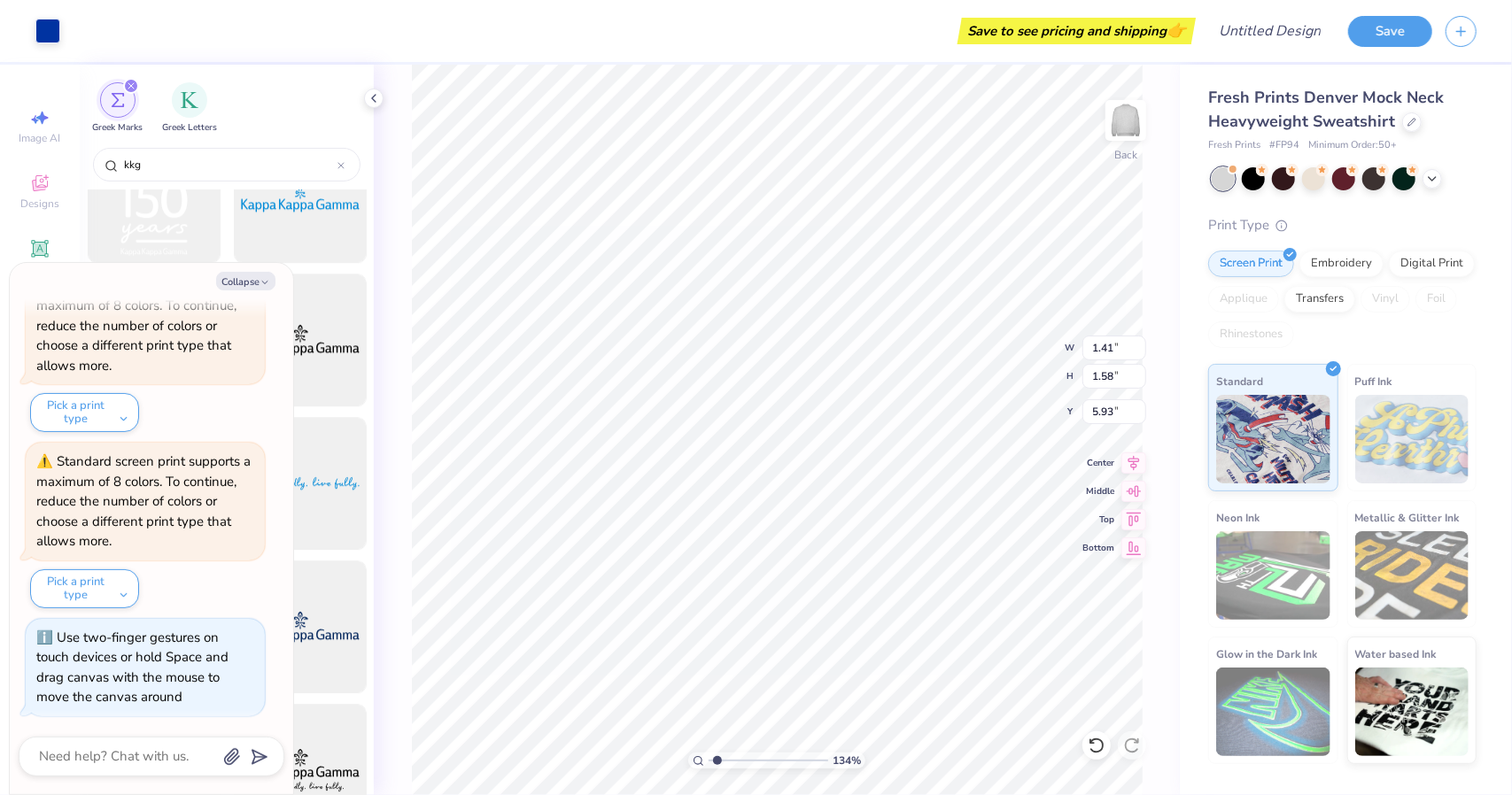
type input "1.37"
type input "5.91"
click at [1102, 348] on input "1.18" at bounding box center [1114, 347] width 63 height 24
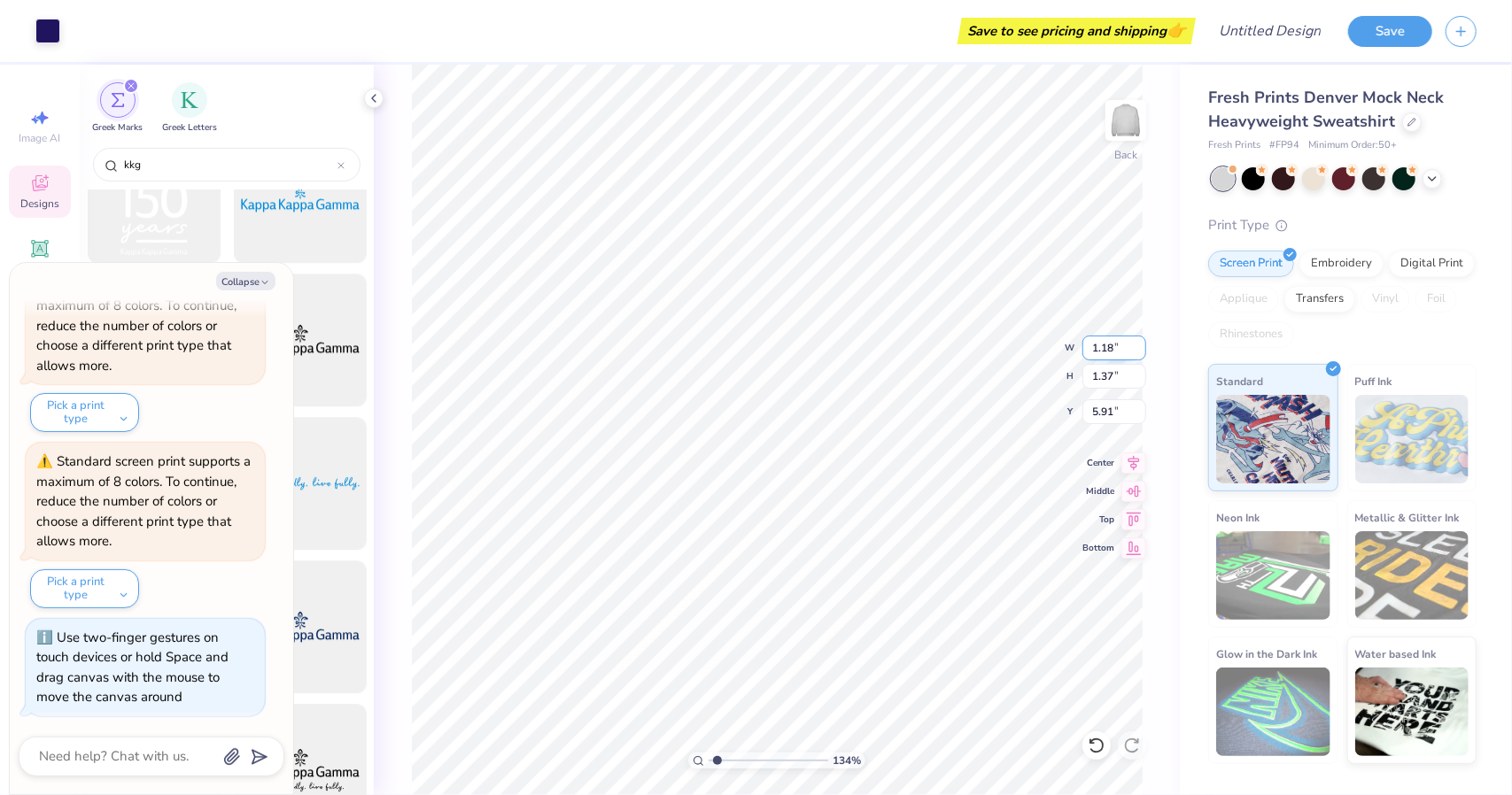
type input "1.33805972364383"
type textarea "x"
type input "1.41"
type input "1.58"
type input "5.93"
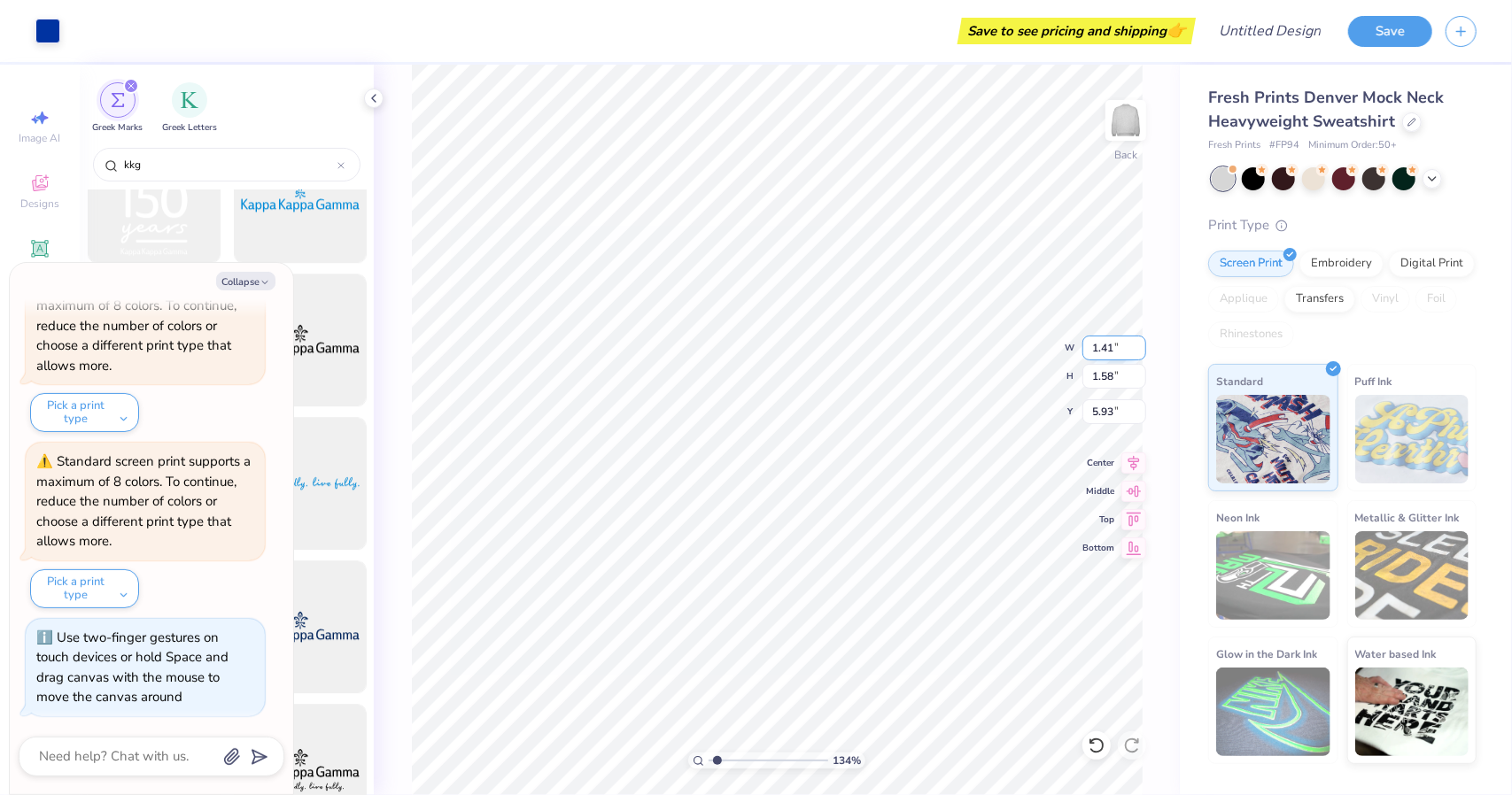
click at [1097, 347] on input "1.41" at bounding box center [1114, 347] width 63 height 24
paste input "18"
type input "1.18"
type input "1.33805972364383"
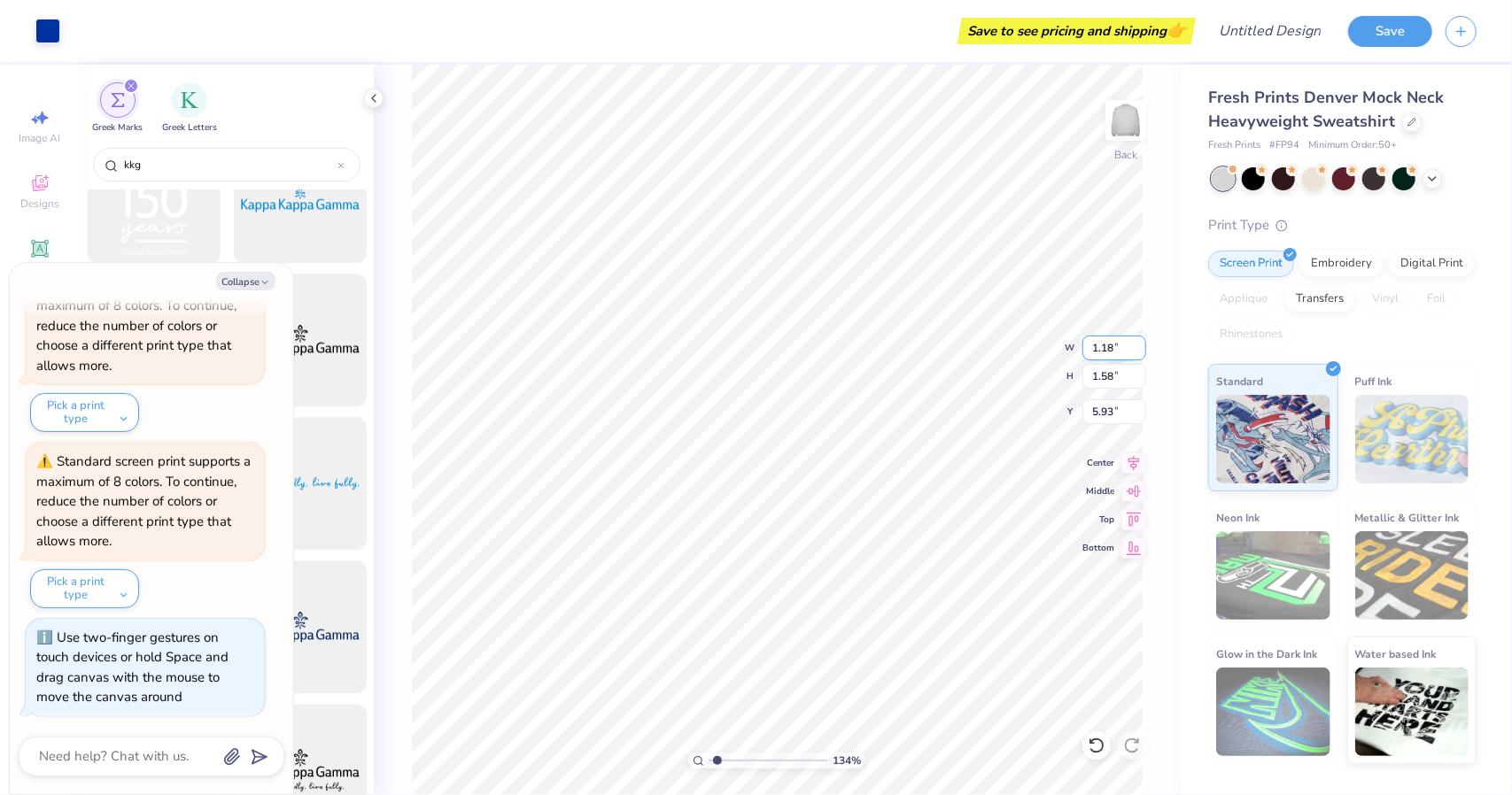
type textarea "x"
type input "1.33805972364383"
type textarea "x"
click at [1102, 377] on input "1.37" at bounding box center [1114, 376] width 63 height 24
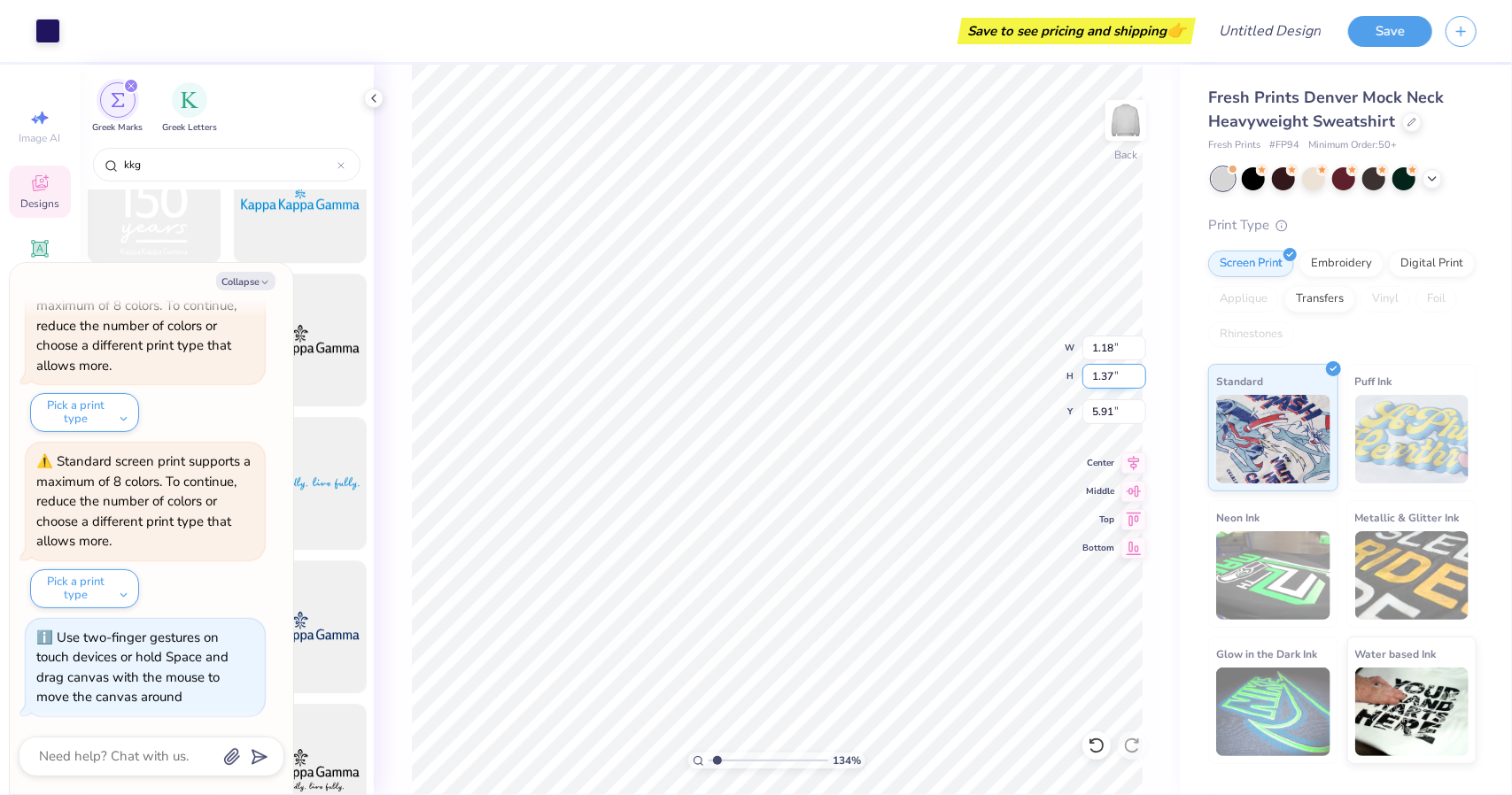
type input "1.33805972364383"
type textarea "x"
type input "1.41"
type input "1.58"
type input "5.93"
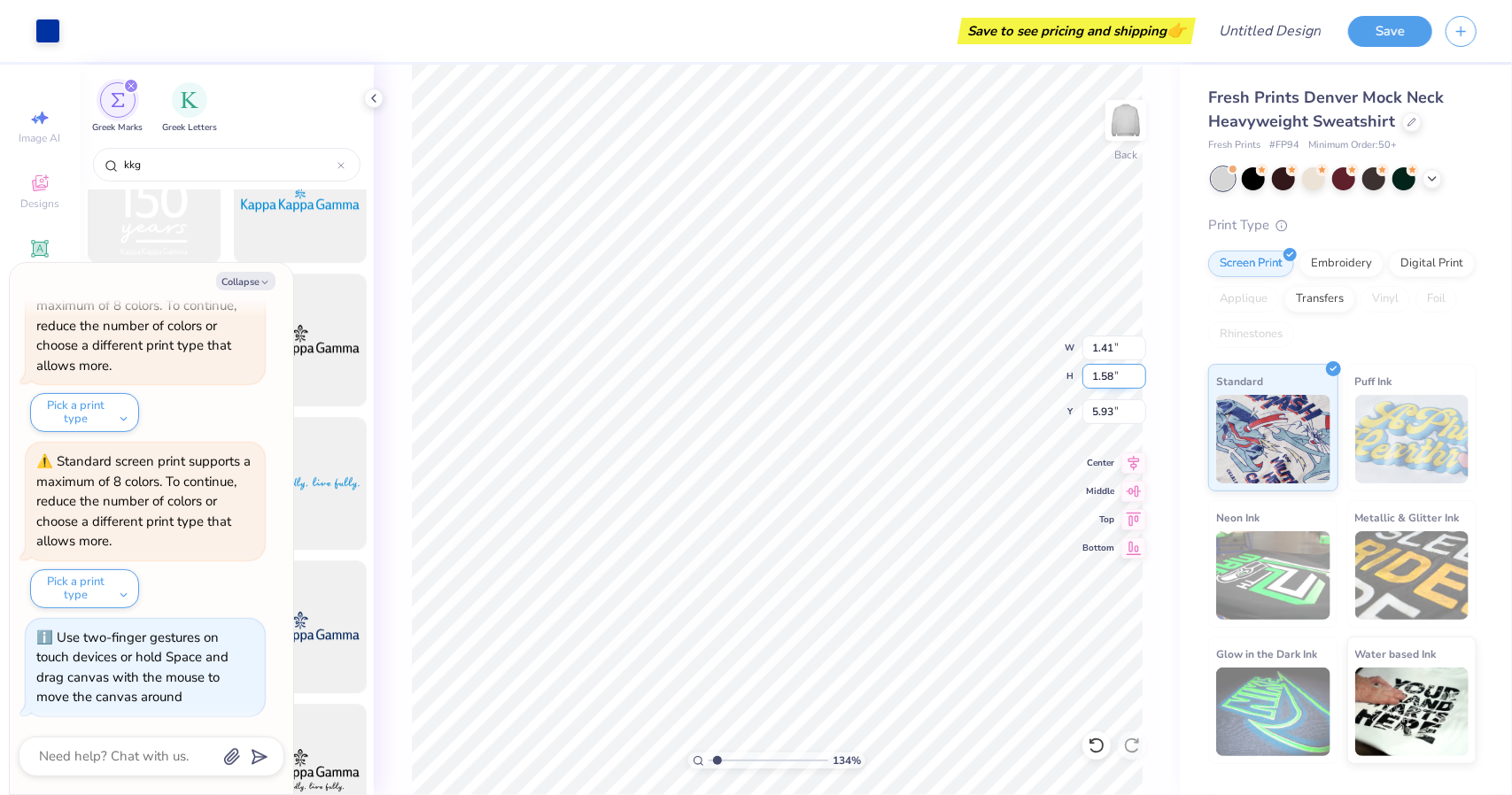
click at [1109, 374] on input "1.58" at bounding box center [1114, 376] width 63 height 24
paste input "37"
type input "1.37"
type input "1.33805972364383"
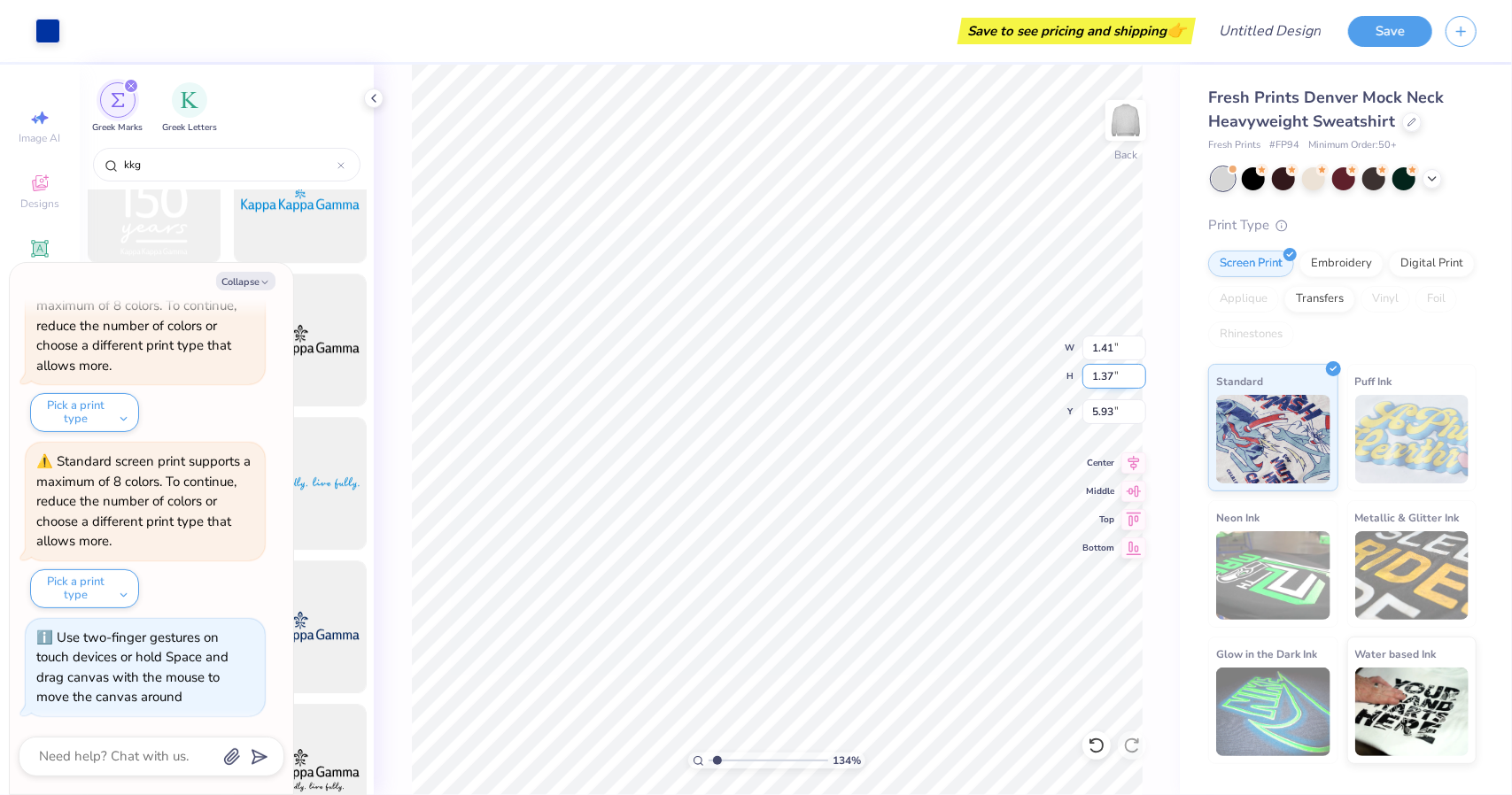
type textarea "x"
type input "1.33805972364383"
type textarea "x"
click at [1108, 405] on input "5.91" at bounding box center [1114, 412] width 63 height 24
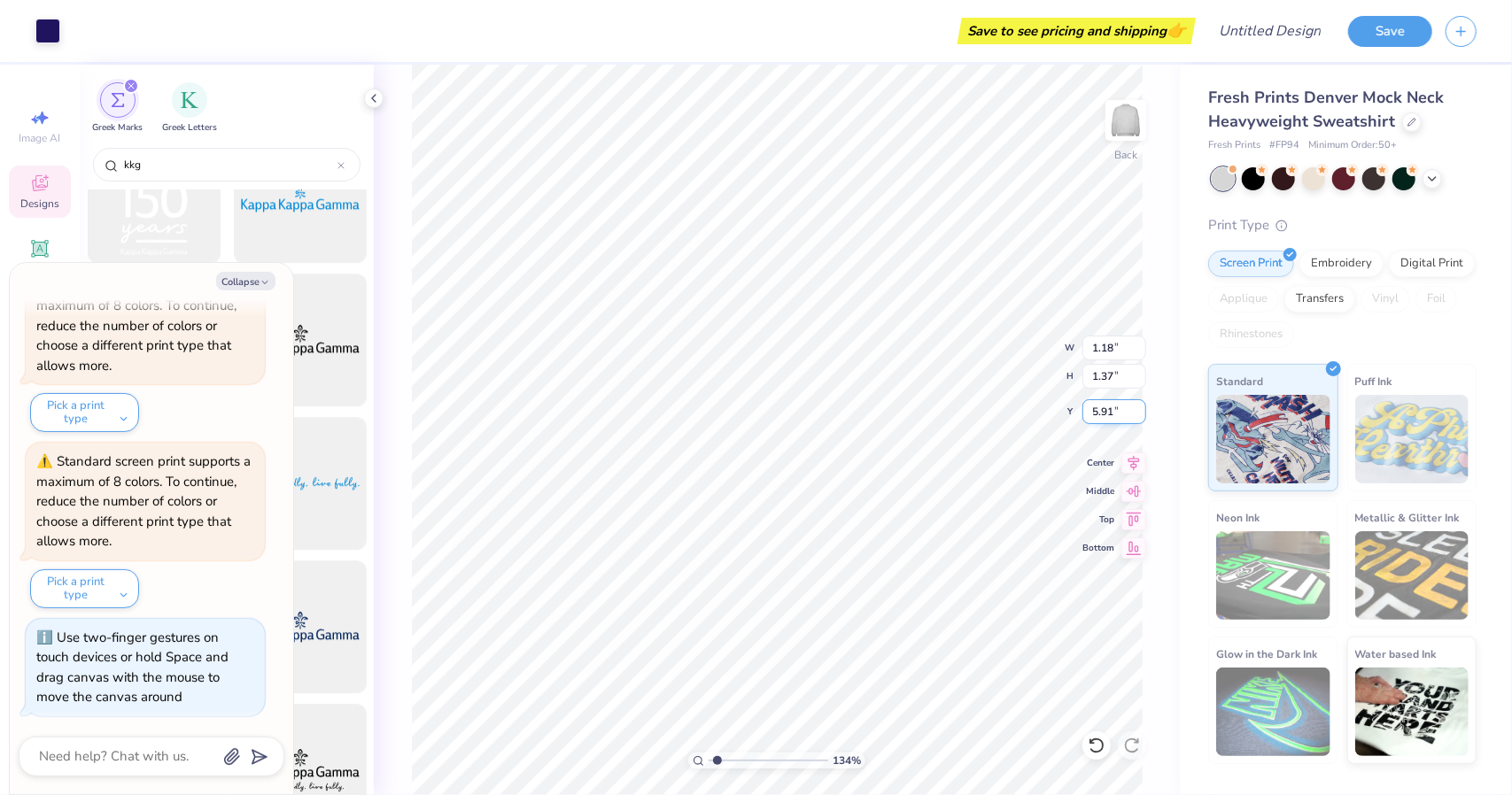
type input "1.33805972364383"
type textarea "x"
type input "1.41"
type input "1.58"
click at [1108, 410] on input "5.93" at bounding box center [1114, 412] width 63 height 24
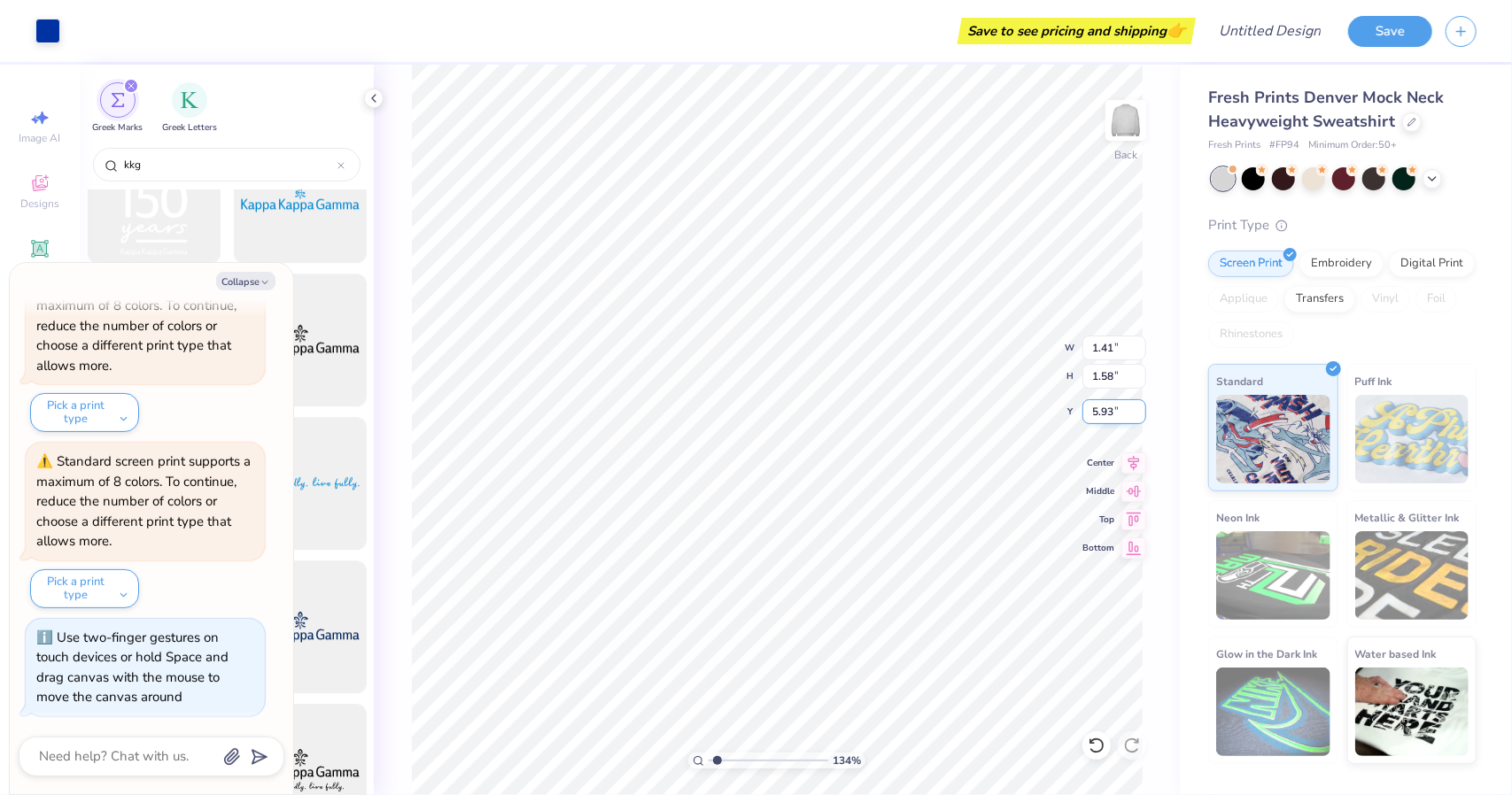
click at [1108, 410] on input "5.93" at bounding box center [1114, 412] width 63 height 24
paste input "1"
type input "5.91"
type input "1.33805972364383"
type textarea "x"
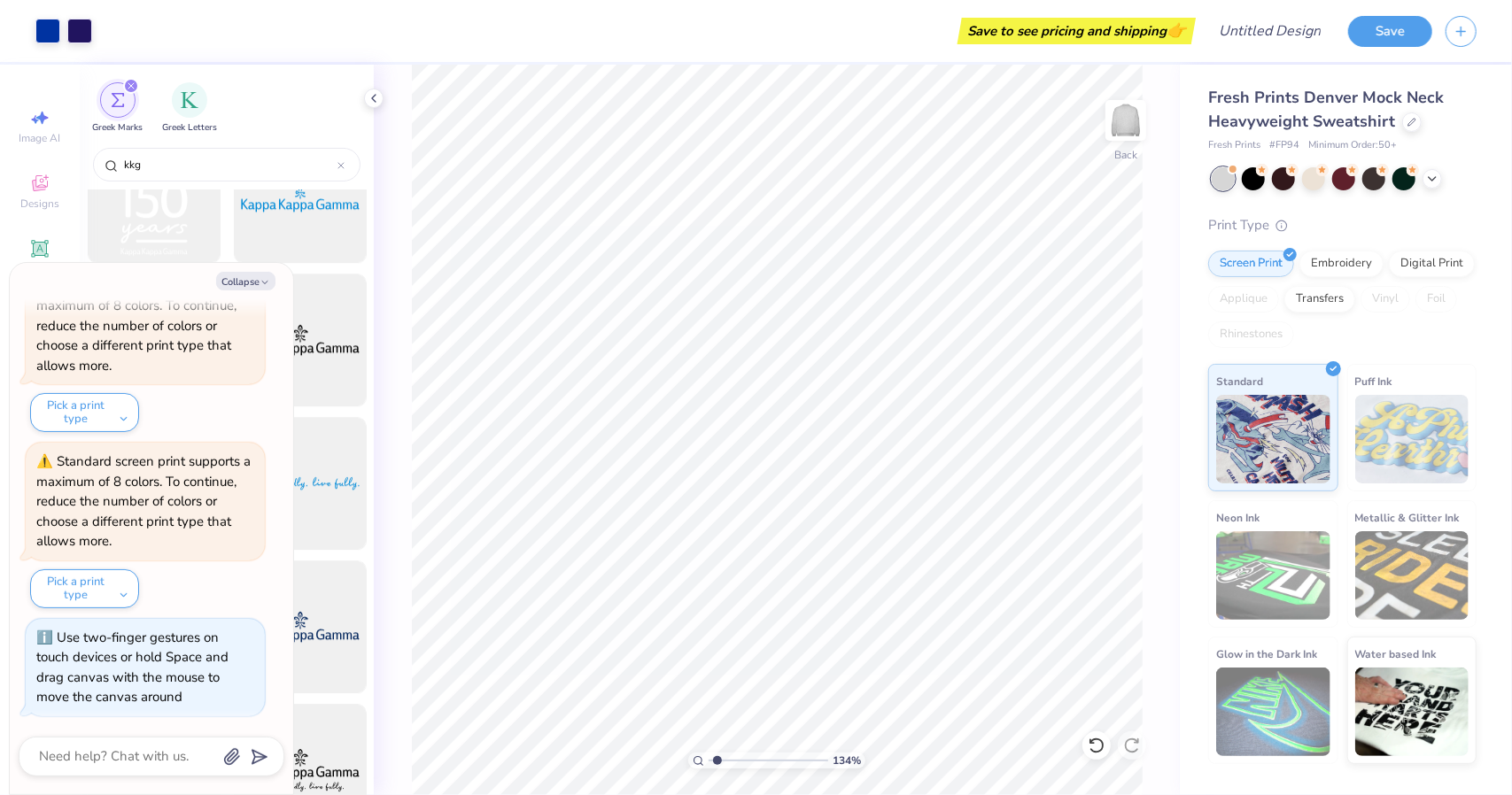
type input "1.33805972364383"
type textarea "x"
type input "1.33805972364383"
type textarea "x"
type input "1.33805972364383"
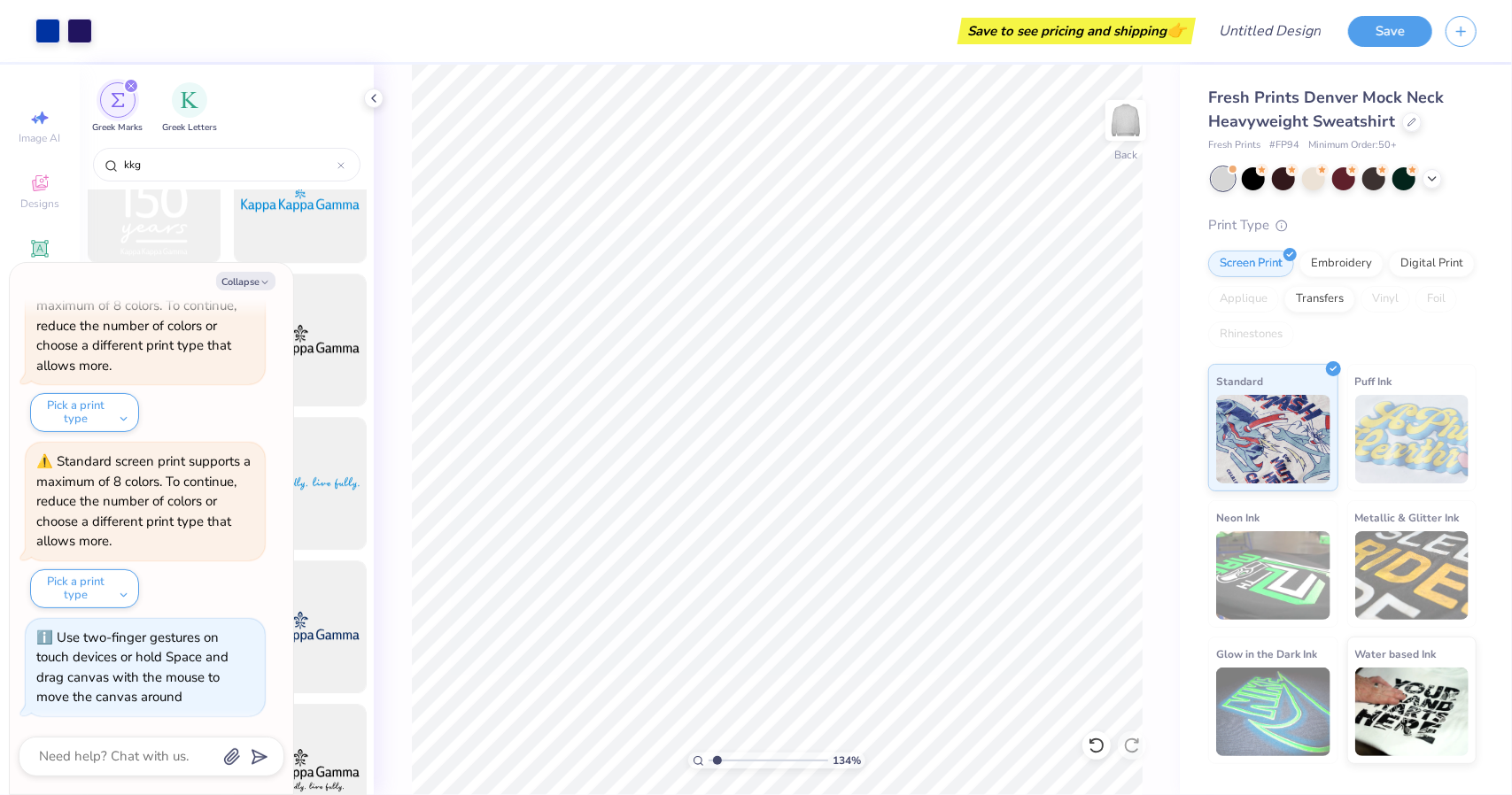
type textarea "x"
type input "1.33805972364383"
type textarea "x"
type input "5.71"
click at [247, 283] on button "Collapse" at bounding box center [245, 281] width 59 height 19
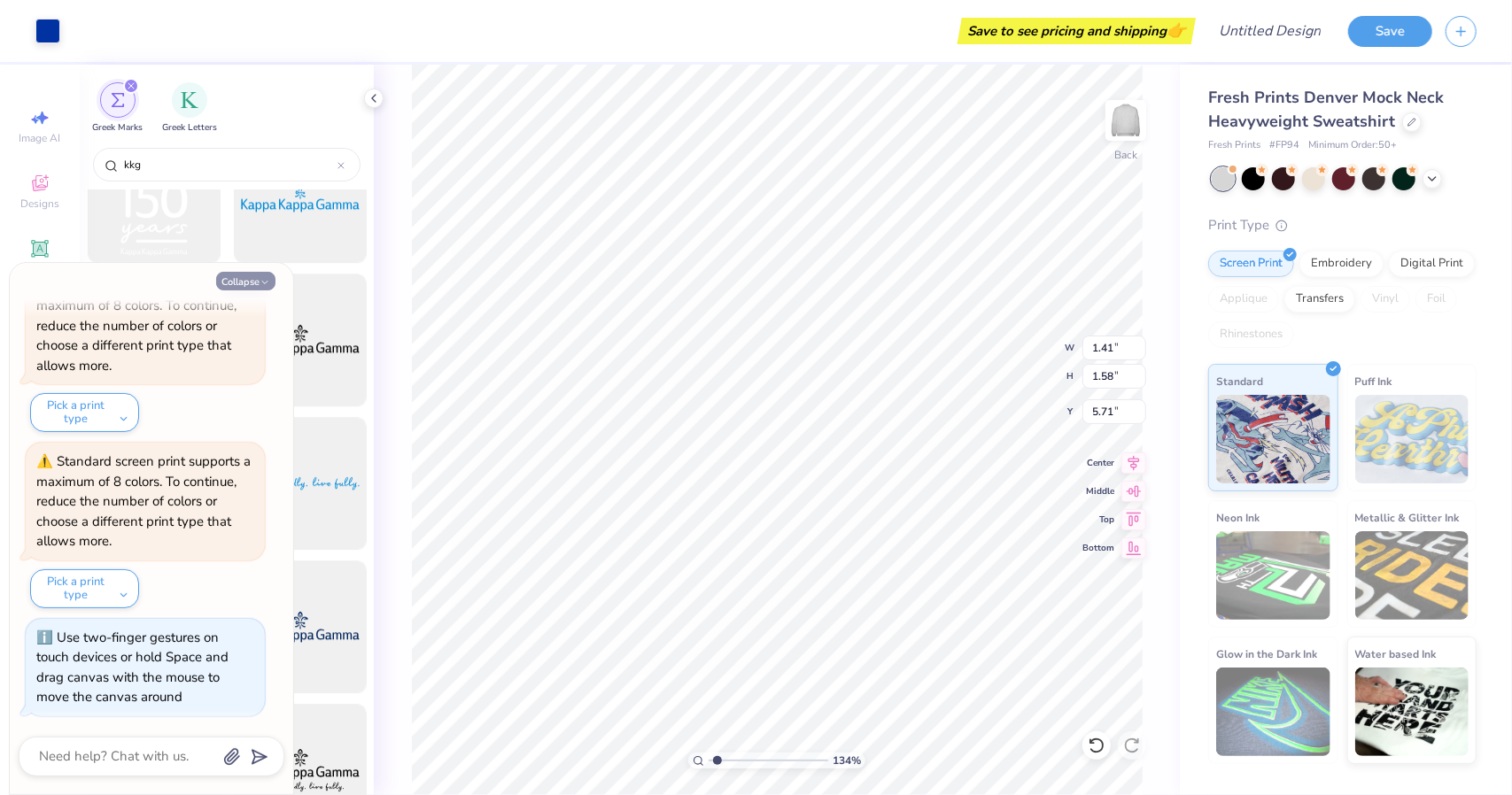
type textarea "x"
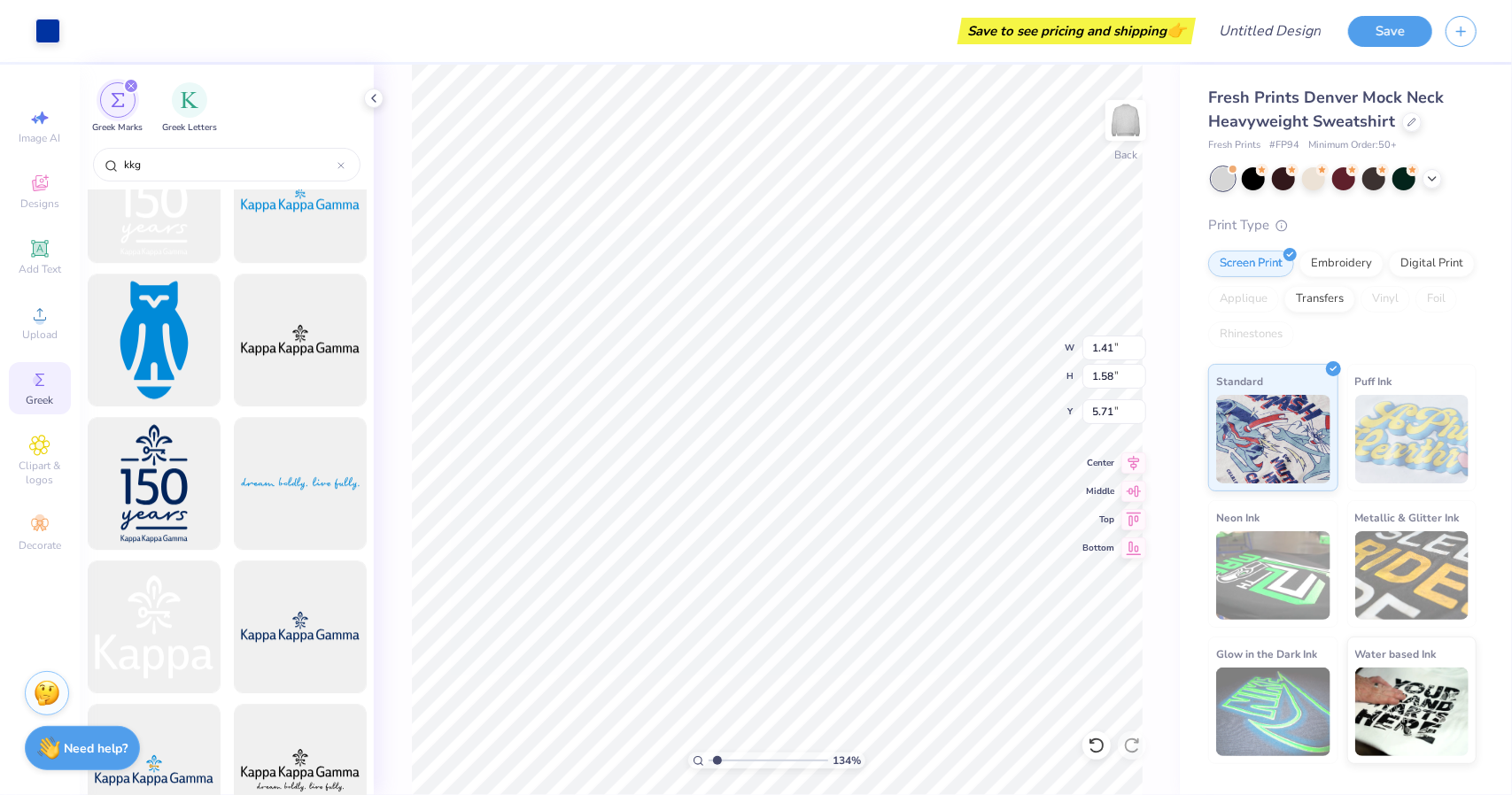
type input "1.33805972364383"
type input "2.90"
type input "3.17"
type input "4.92"
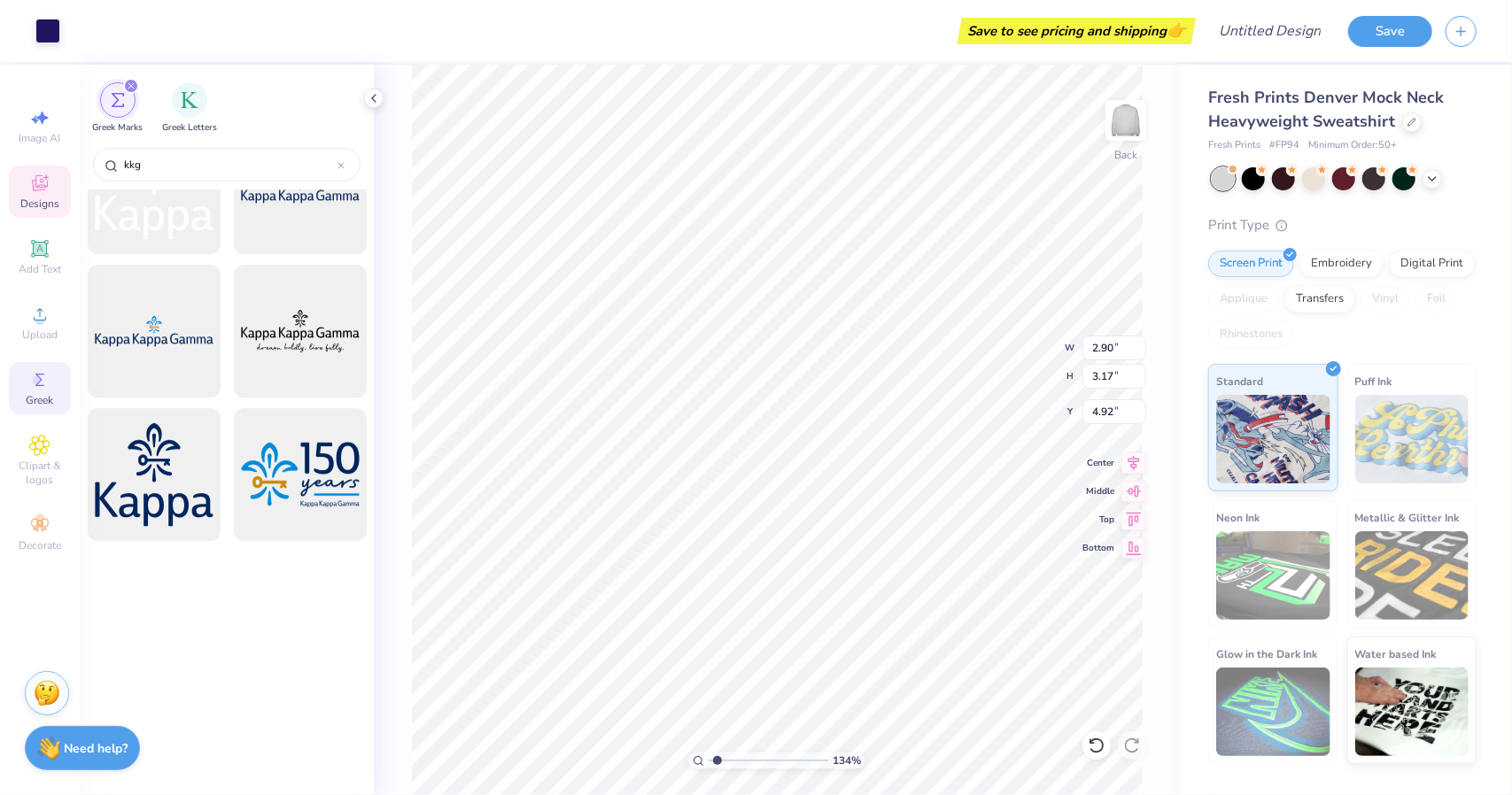
scroll to position [3986, 0]
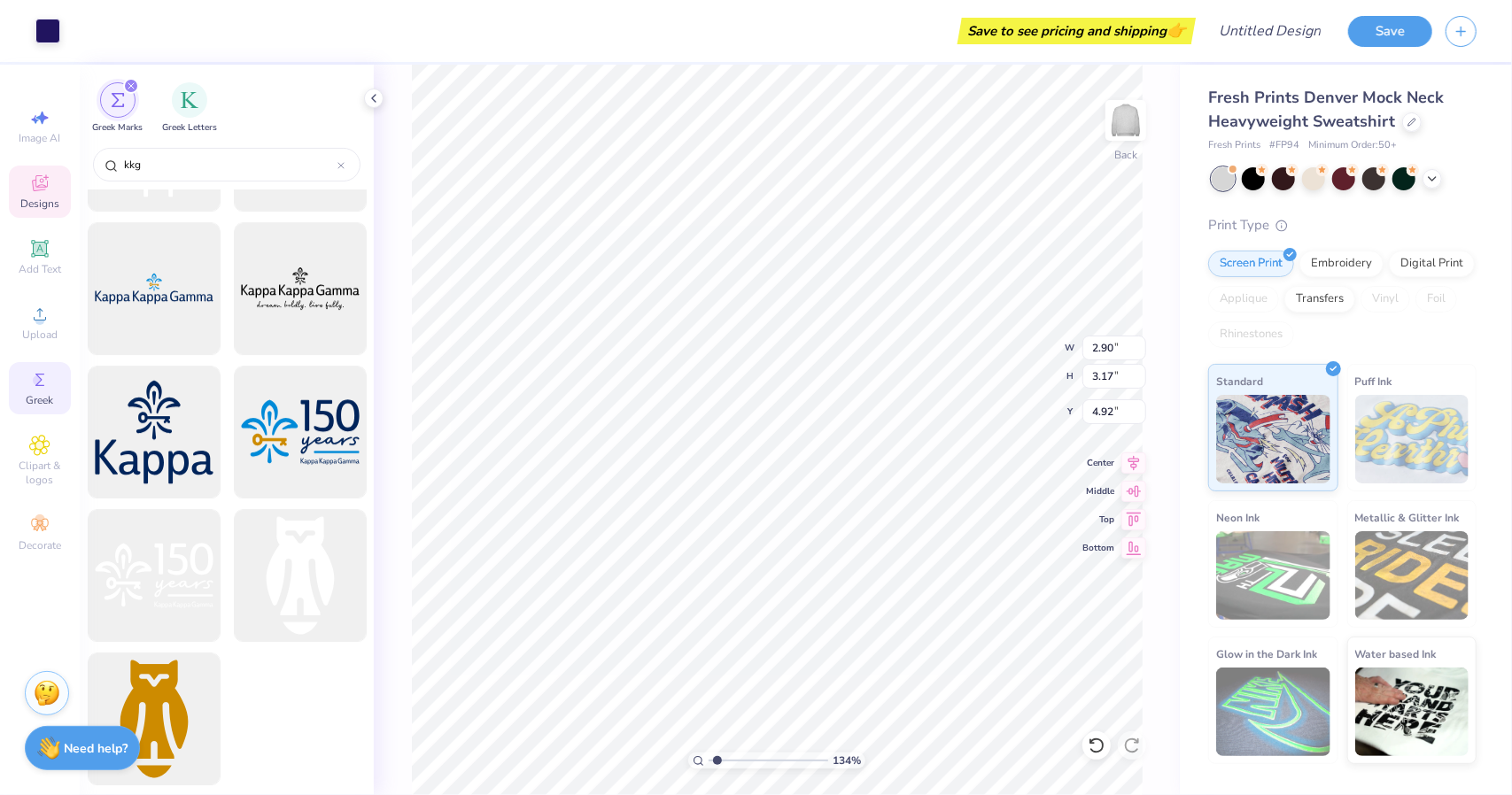
click at [135, 82] on div "filter for Greek Marks" at bounding box center [131, 86] width 16 height 16
click at [56, 187] on div "Designs" at bounding box center [40, 192] width 62 height 53
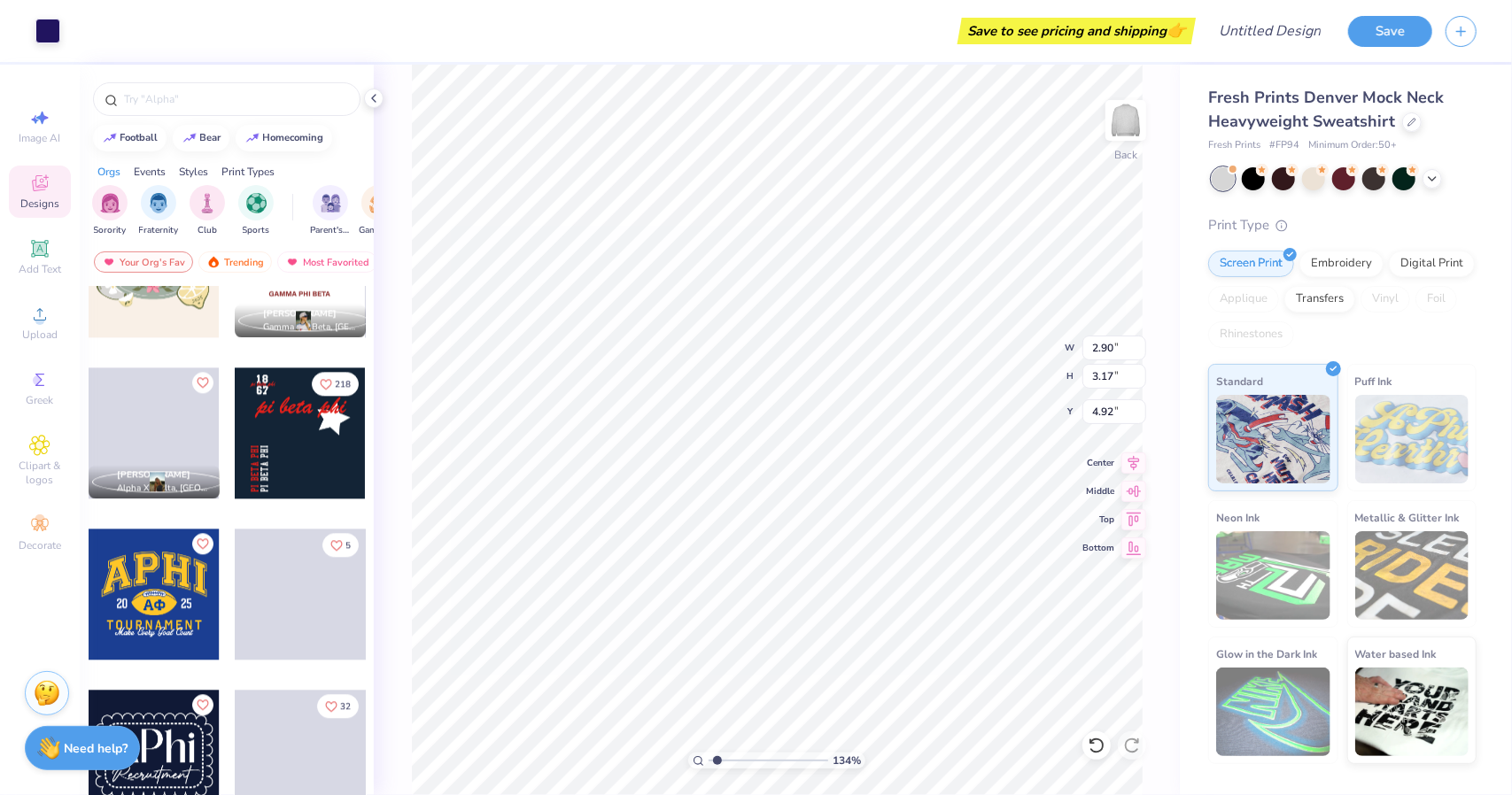
scroll to position [2846, 0]
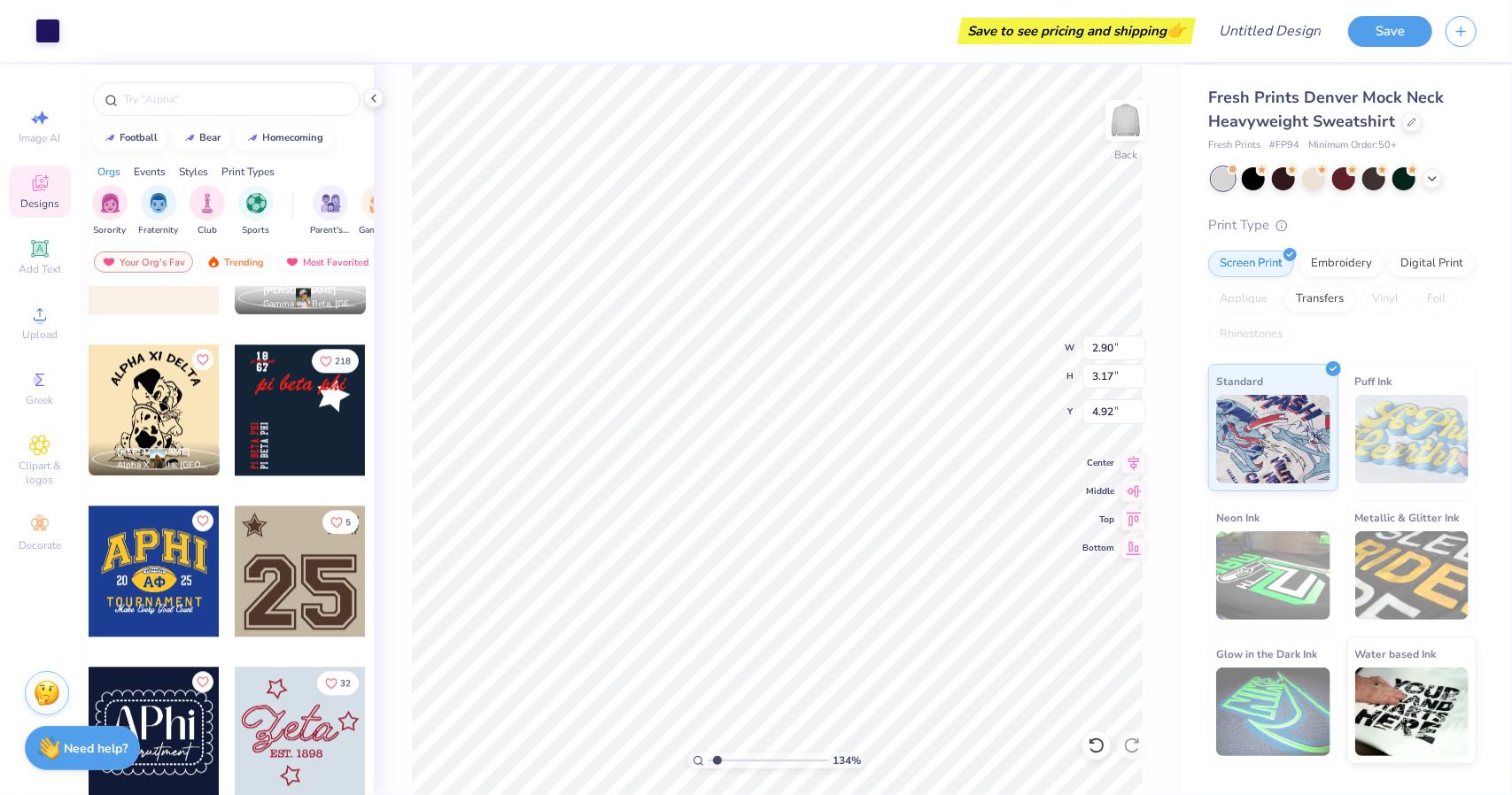
type input "1.33805972364383"
type input "12.00"
type input "3.40"
type input "2.50"
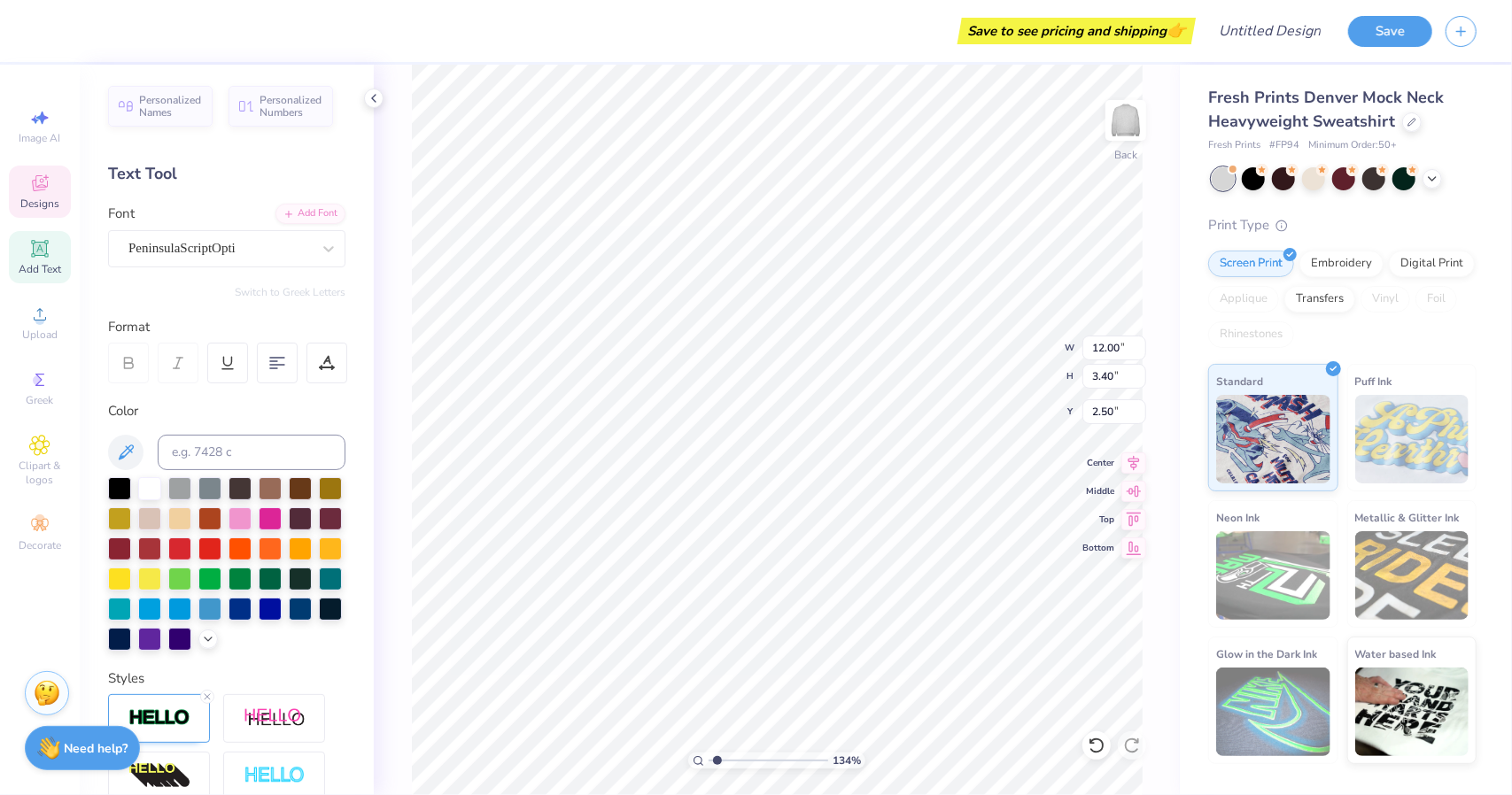
scroll to position [15, 2]
type input "1.33805972364383"
type textarea "K"
type input "1.33805972364383"
type textarea "KA"
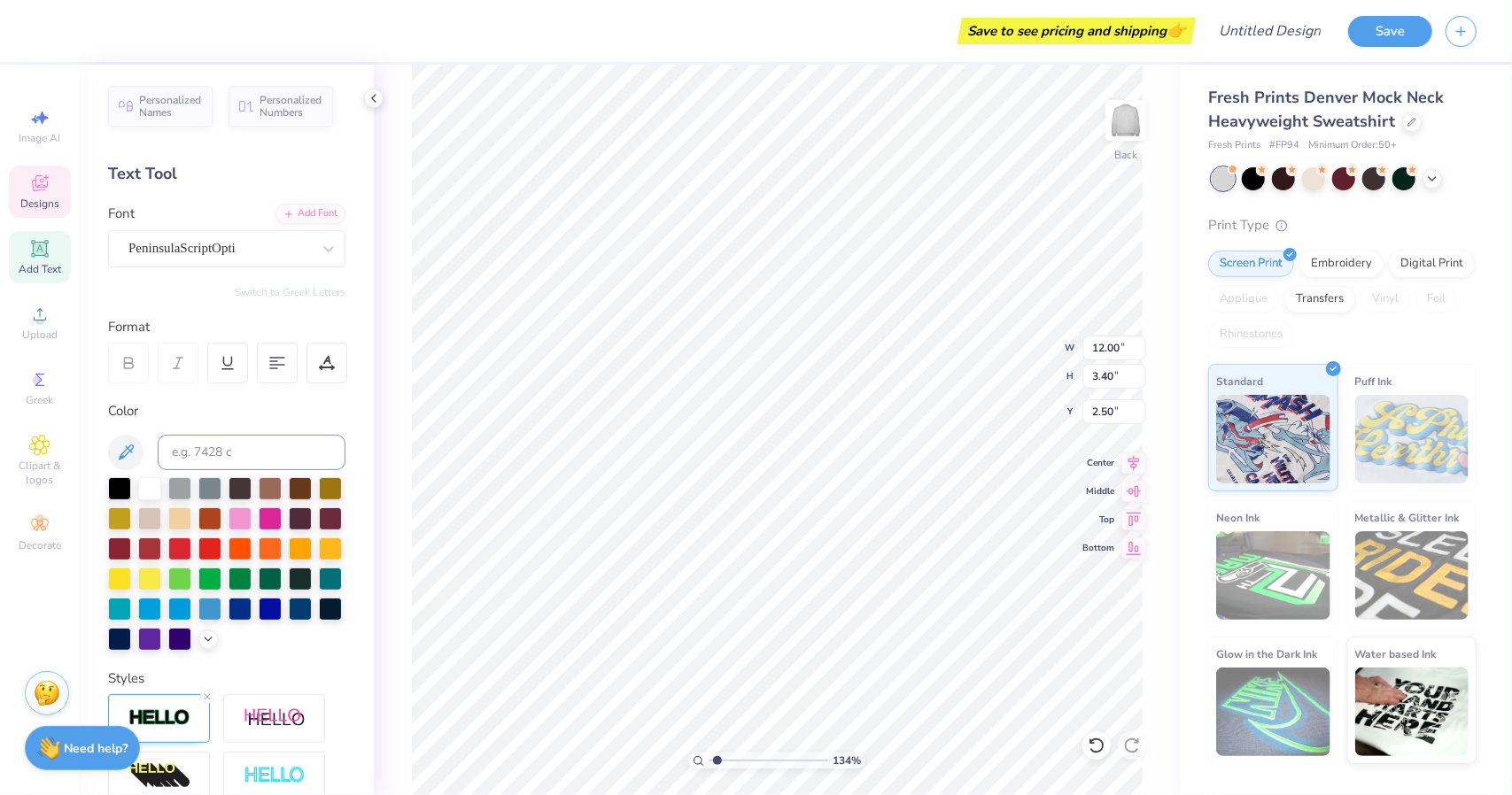
type input "1.33805972364383"
type textarea "K"
type input "1.33805972364383"
type textarea "Ka"
type input "1.33805972364383"
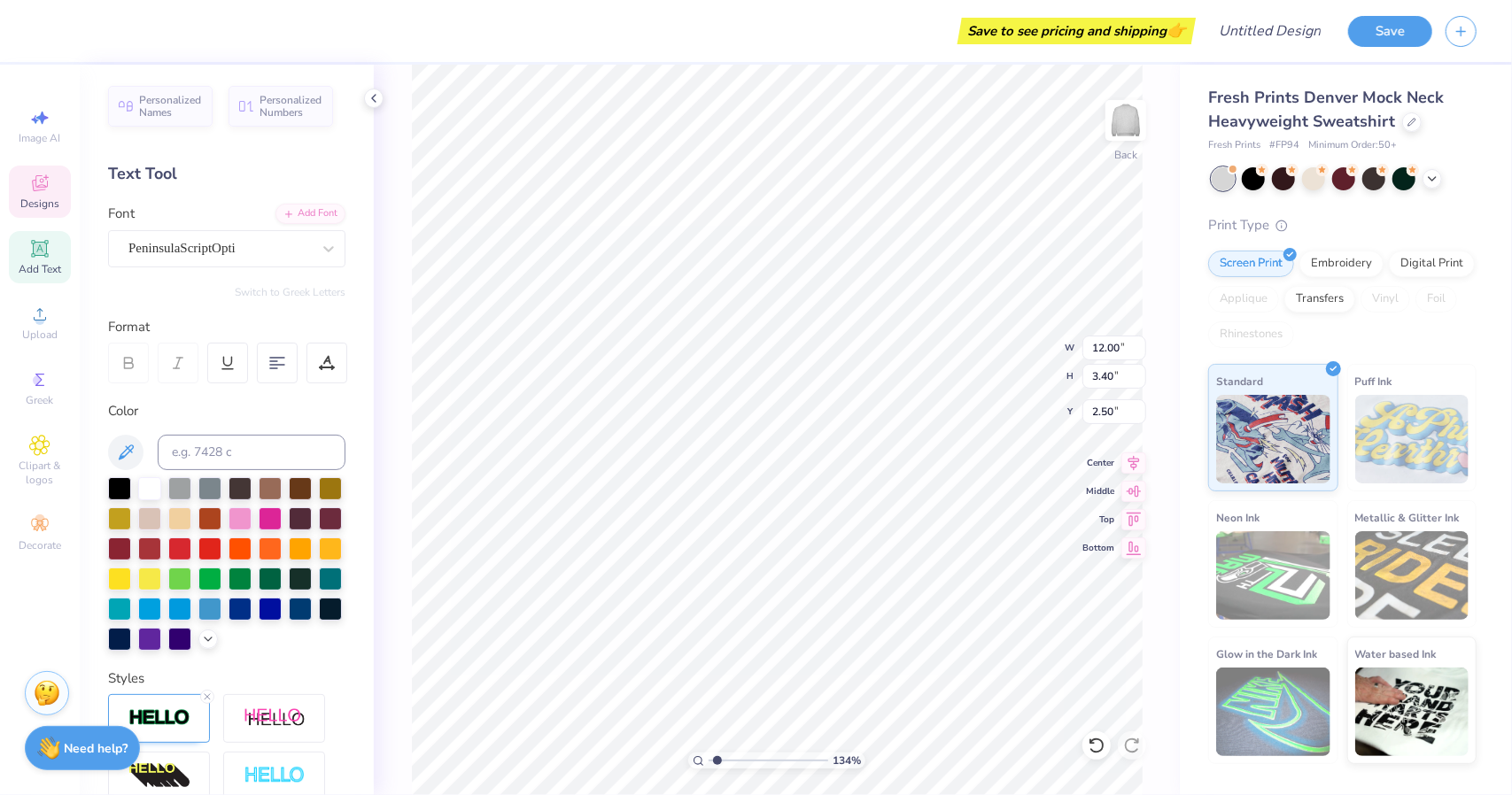
type textarea "Kap"
type input "1.33805972364383"
type textarea "[PERSON_NAME]"
type input "1.33805972364383"
type textarea "Kappa"
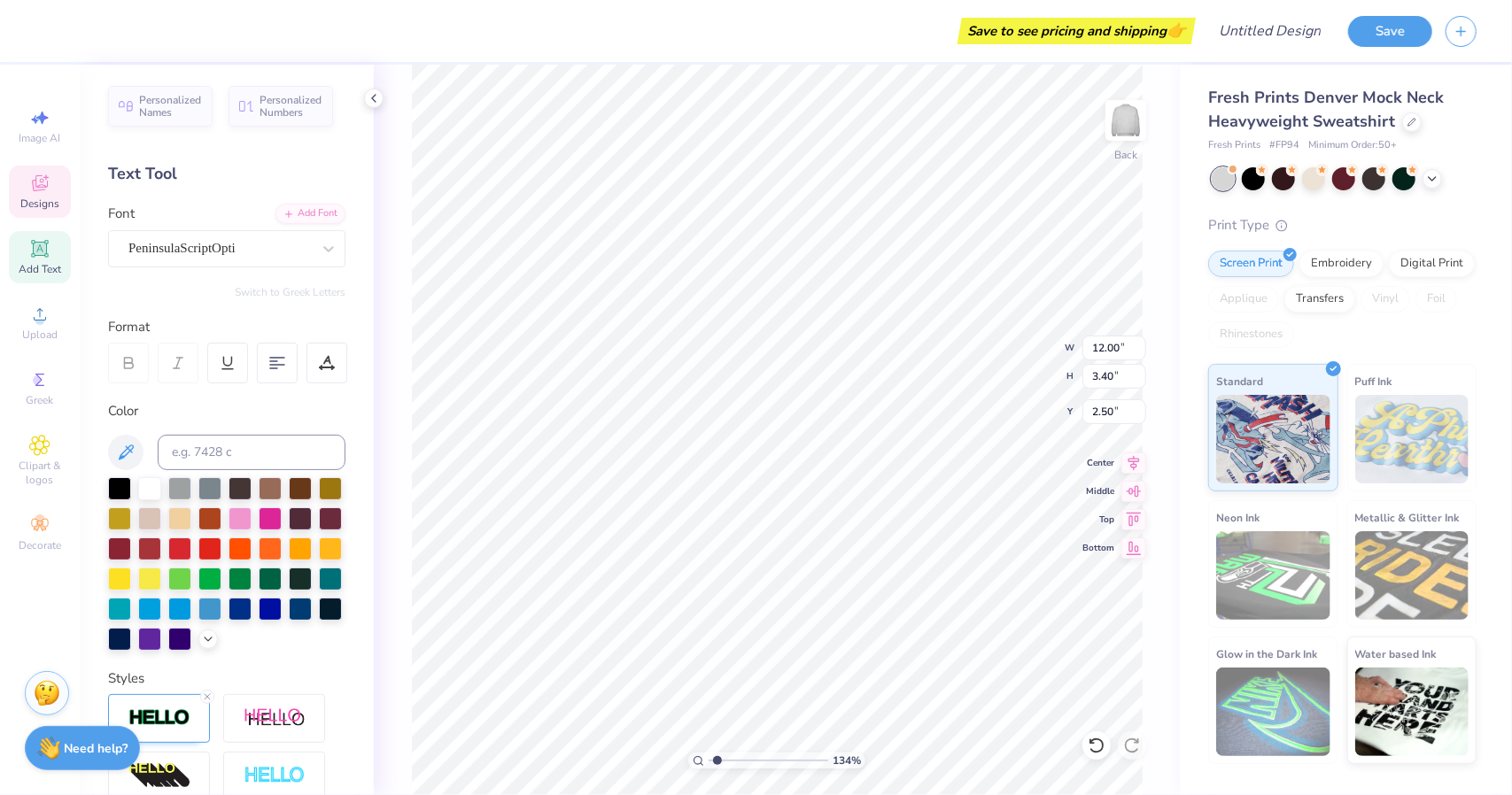
type input "1.33805972364383"
type textarea "Kappa"
type input "1.33805972364383"
type textarea "Kappa K"
type input "1.33805972364383"
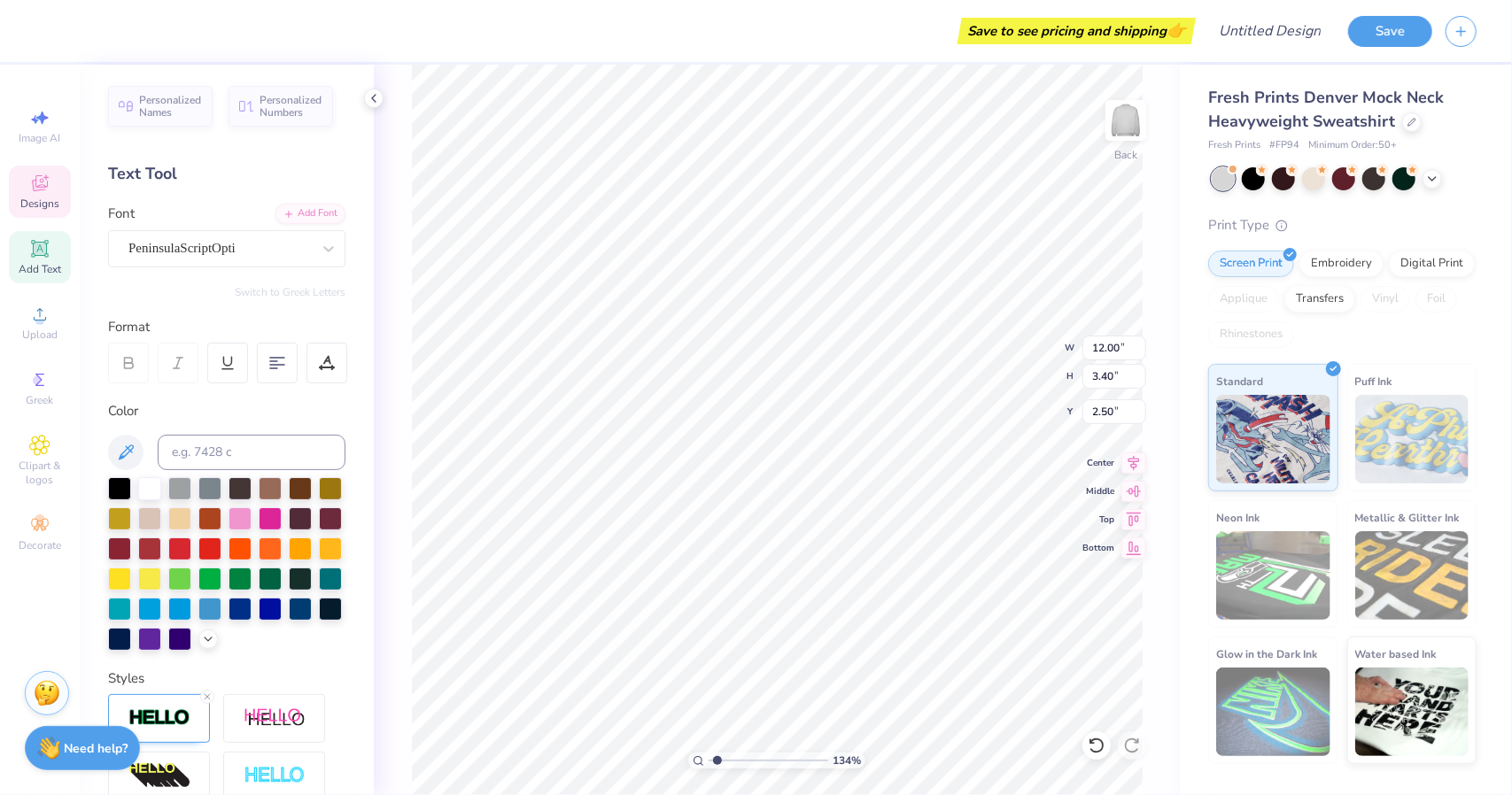
type textarea "Kappa Ka"
type input "1.33805972364383"
type textarea "Kappa Kap"
type input "1.33805972364383"
type textarea "Kappa [PERSON_NAME]"
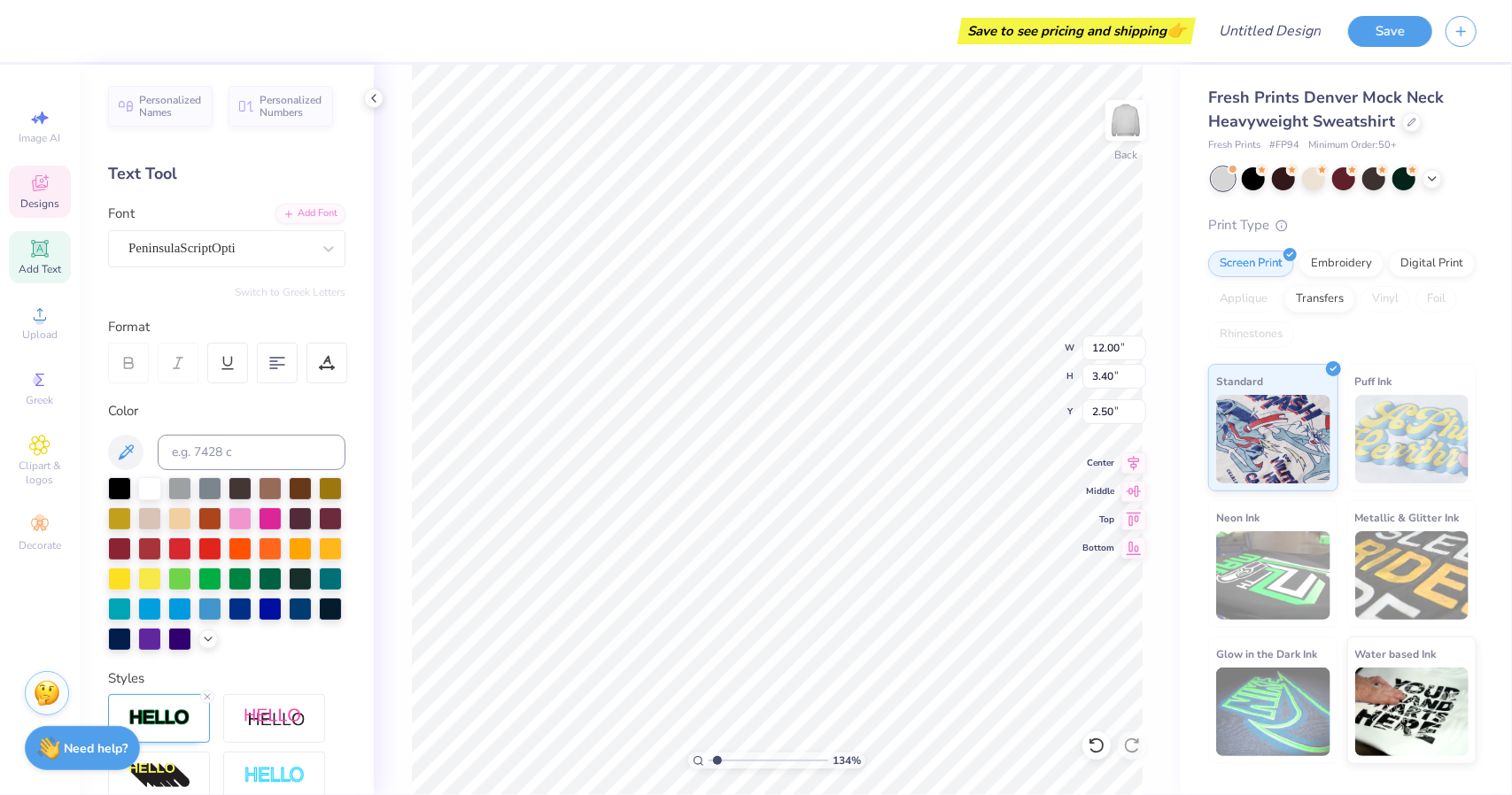
type input "1.33805972364383"
type textarea "Kappa Kappa"
type input "1.33805972364383"
type textarea "Kappa Kappa"
type input "1.33805972364383"
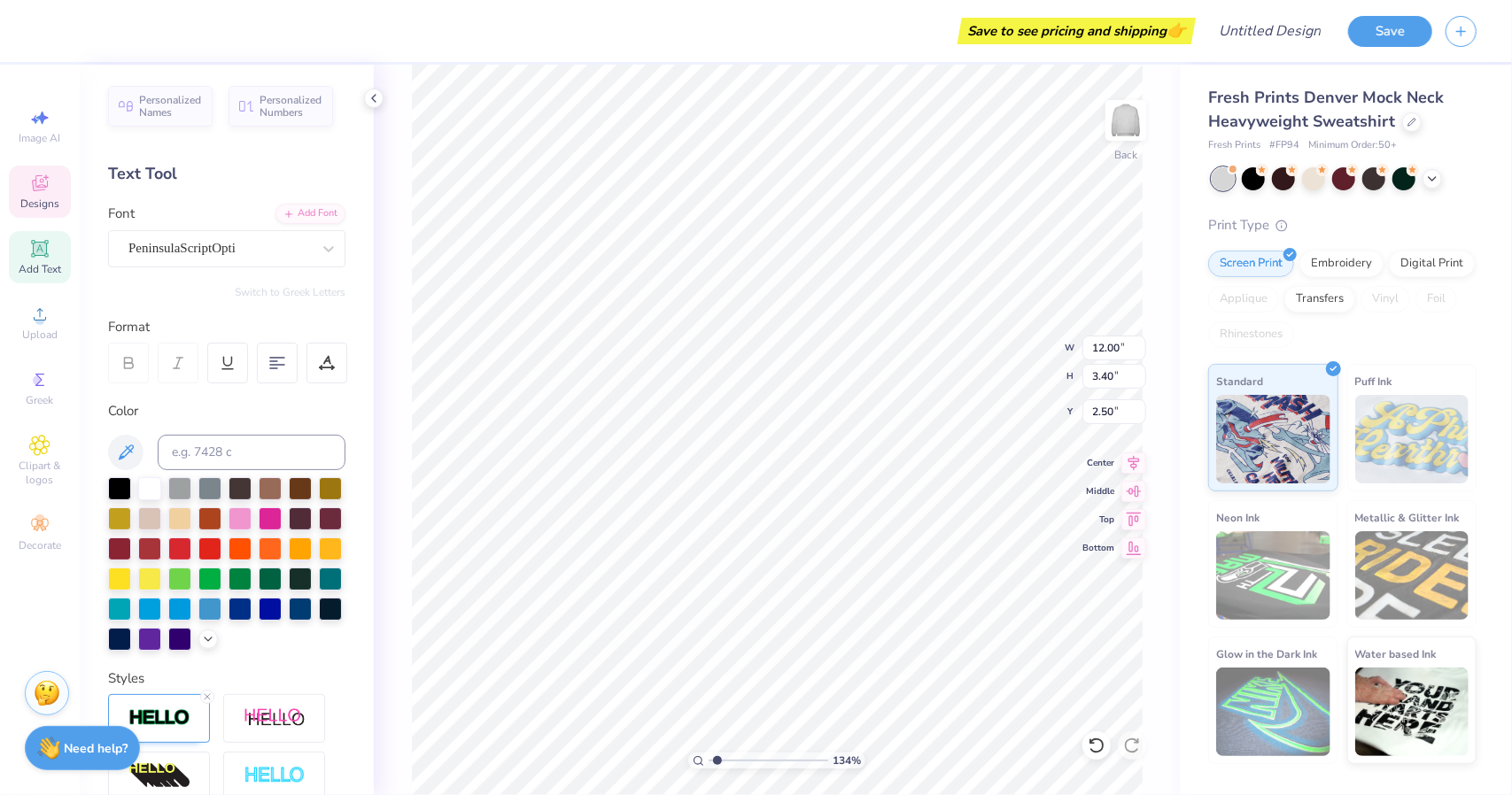
type textarea "Kappa Kappa G"
type input "1.33805972364383"
type textarea "Kappa Kappa Ga"
type input "1.33805972364383"
type textarea "Kappa Kappa Gam"
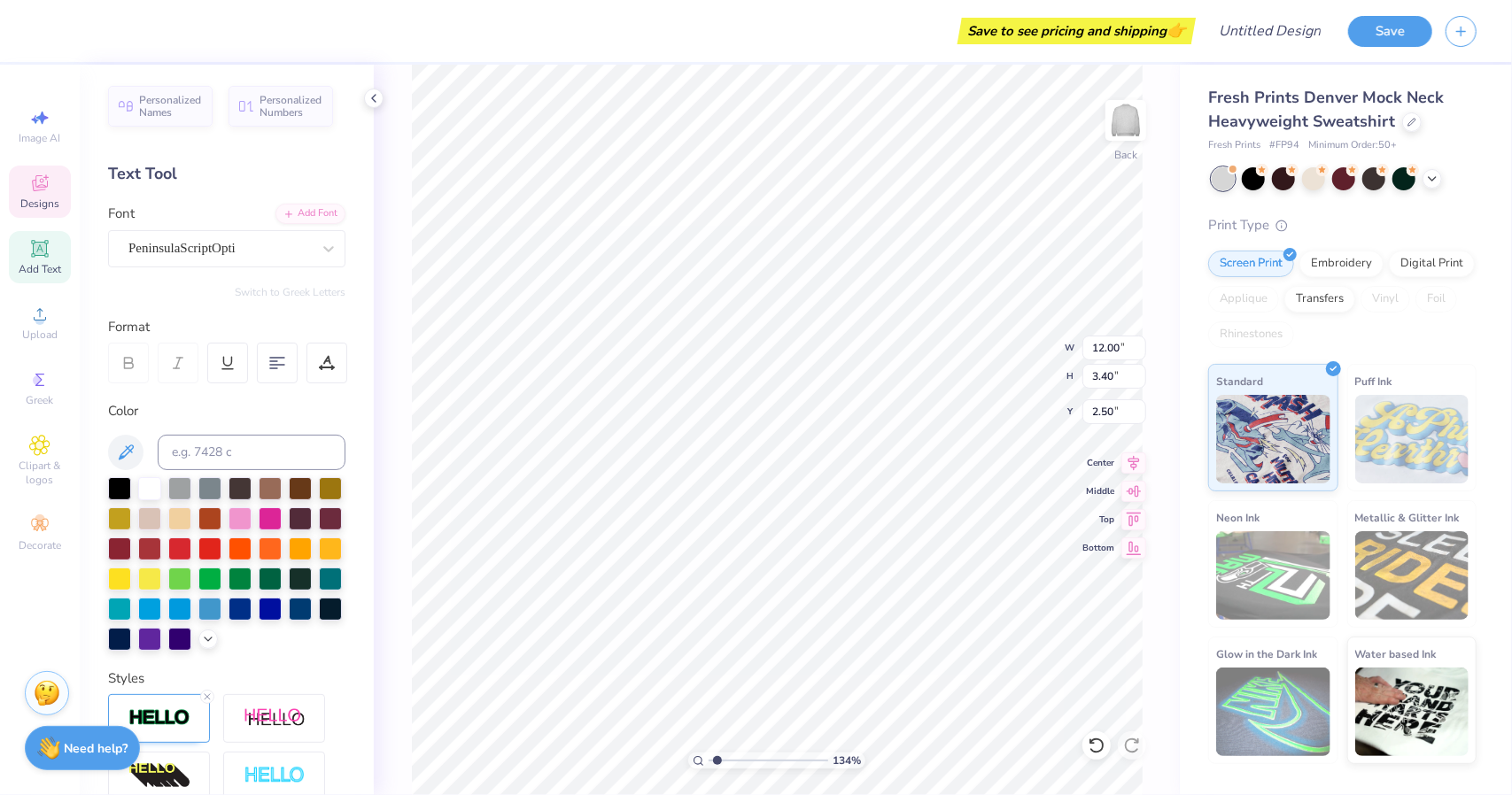
type input "1.33805972364383"
type textarea "Kappa Kappa [PERSON_NAME]"
type input "1.33805972364383"
type textarea "Kappa Kappa Gamma"
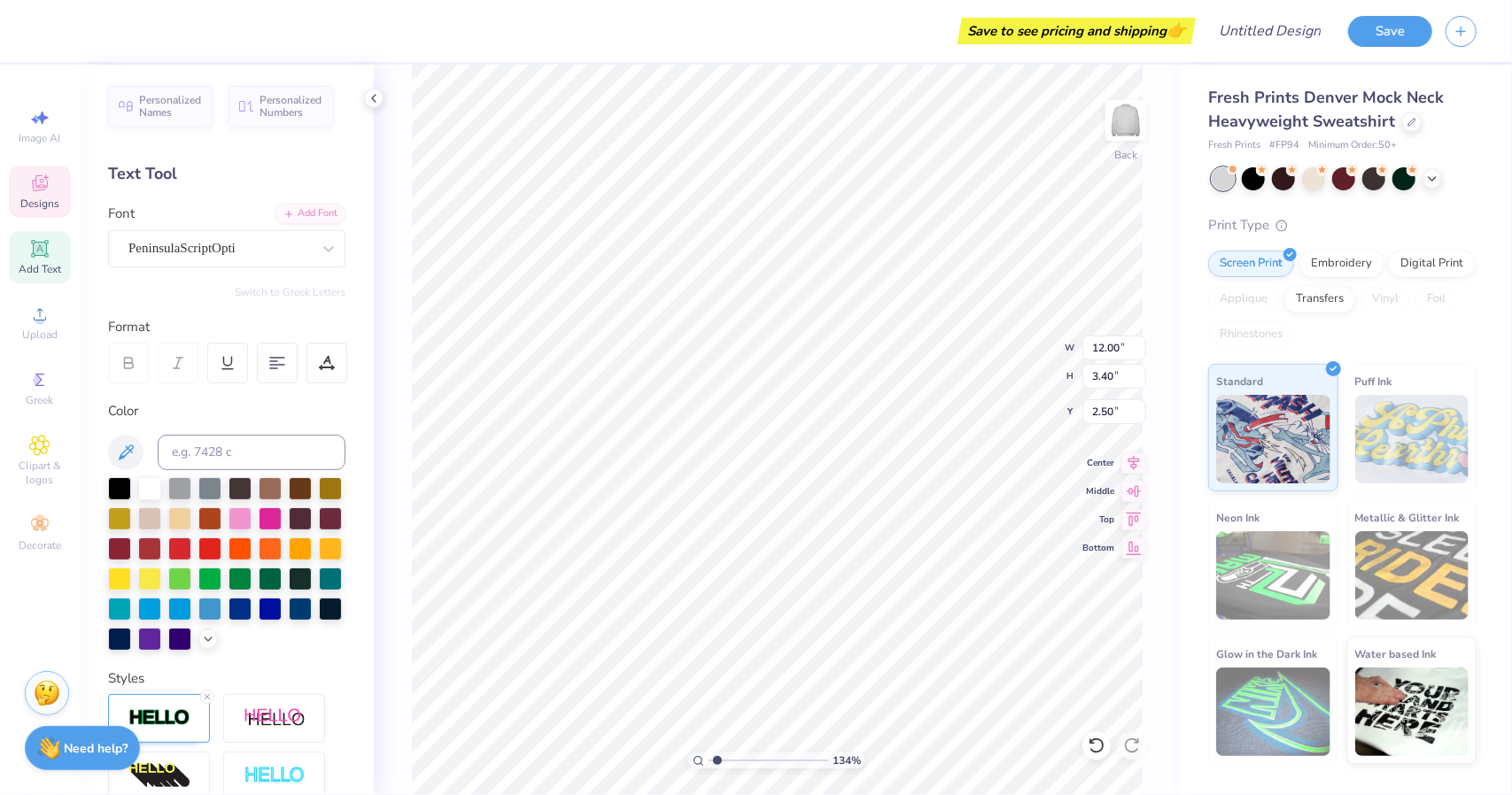
type input "1.33805972364383"
type input "1.41"
type input "1.58"
type input "5.71"
click at [39, 189] on icon at bounding box center [40, 185] width 15 height 12
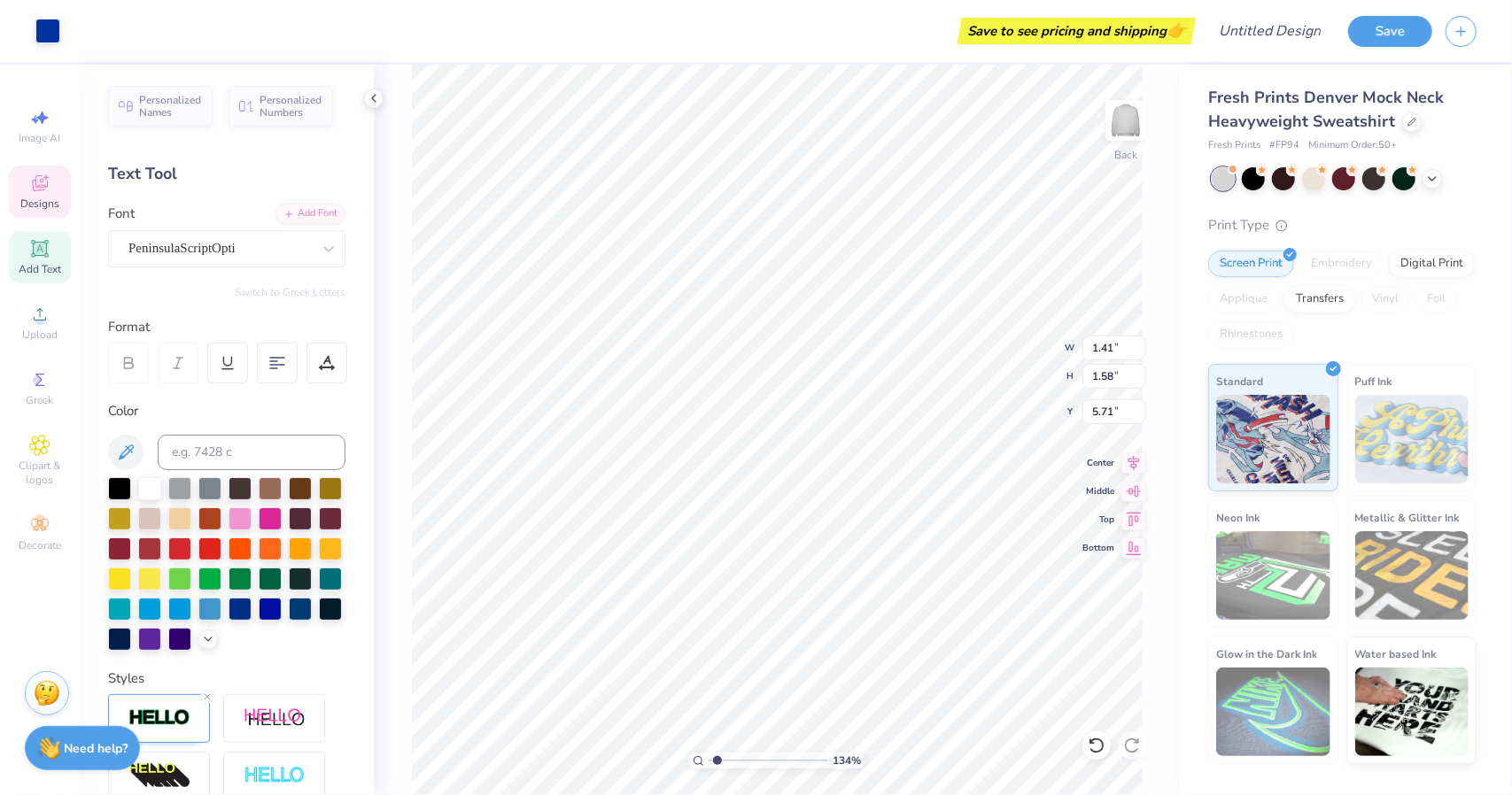
type input "1.33805972364383"
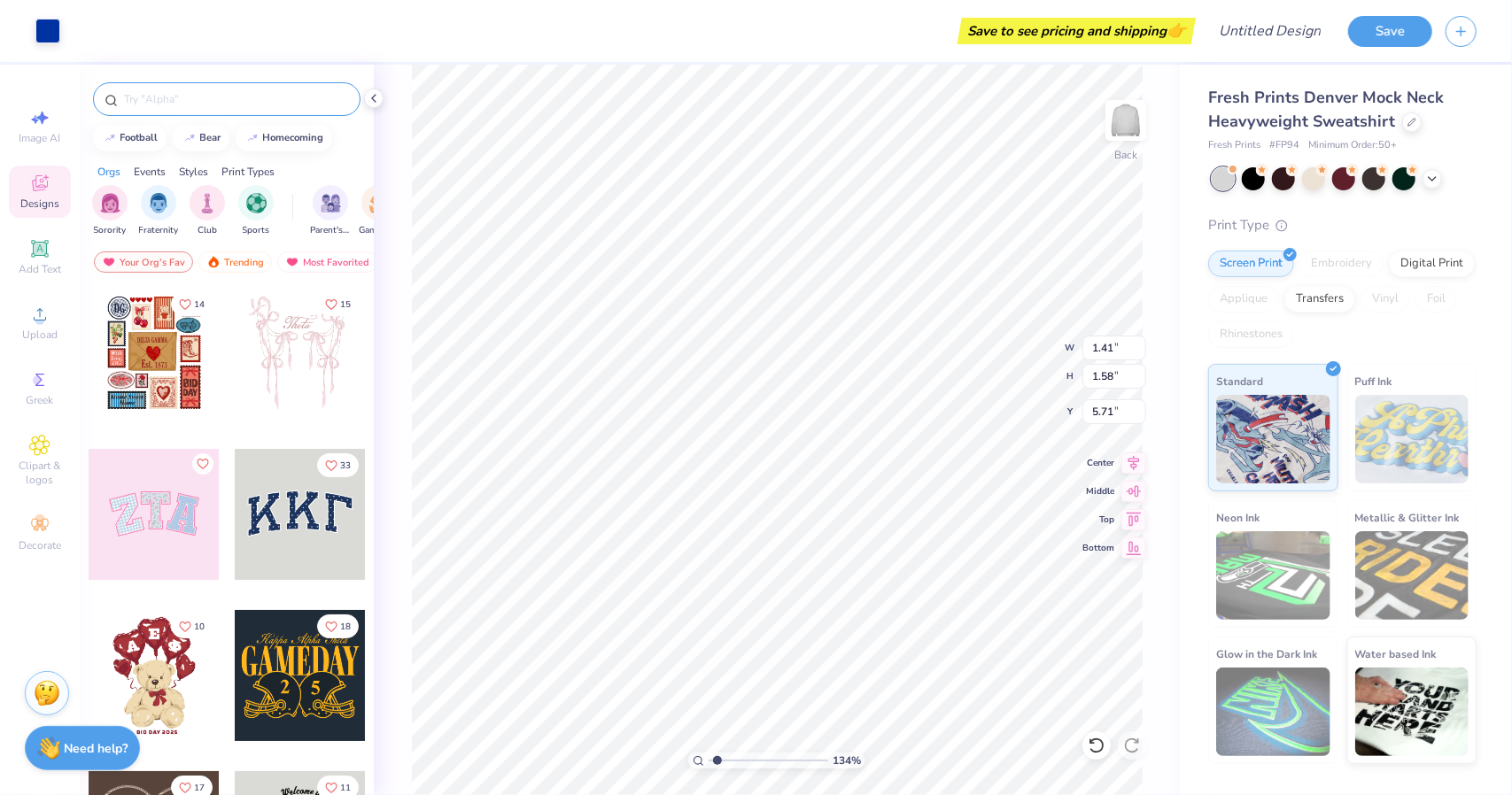
click at [175, 109] on div at bounding box center [227, 99] width 267 height 34
click at [113, 189] on div "filter for Sorority" at bounding box center [110, 200] width 35 height 35
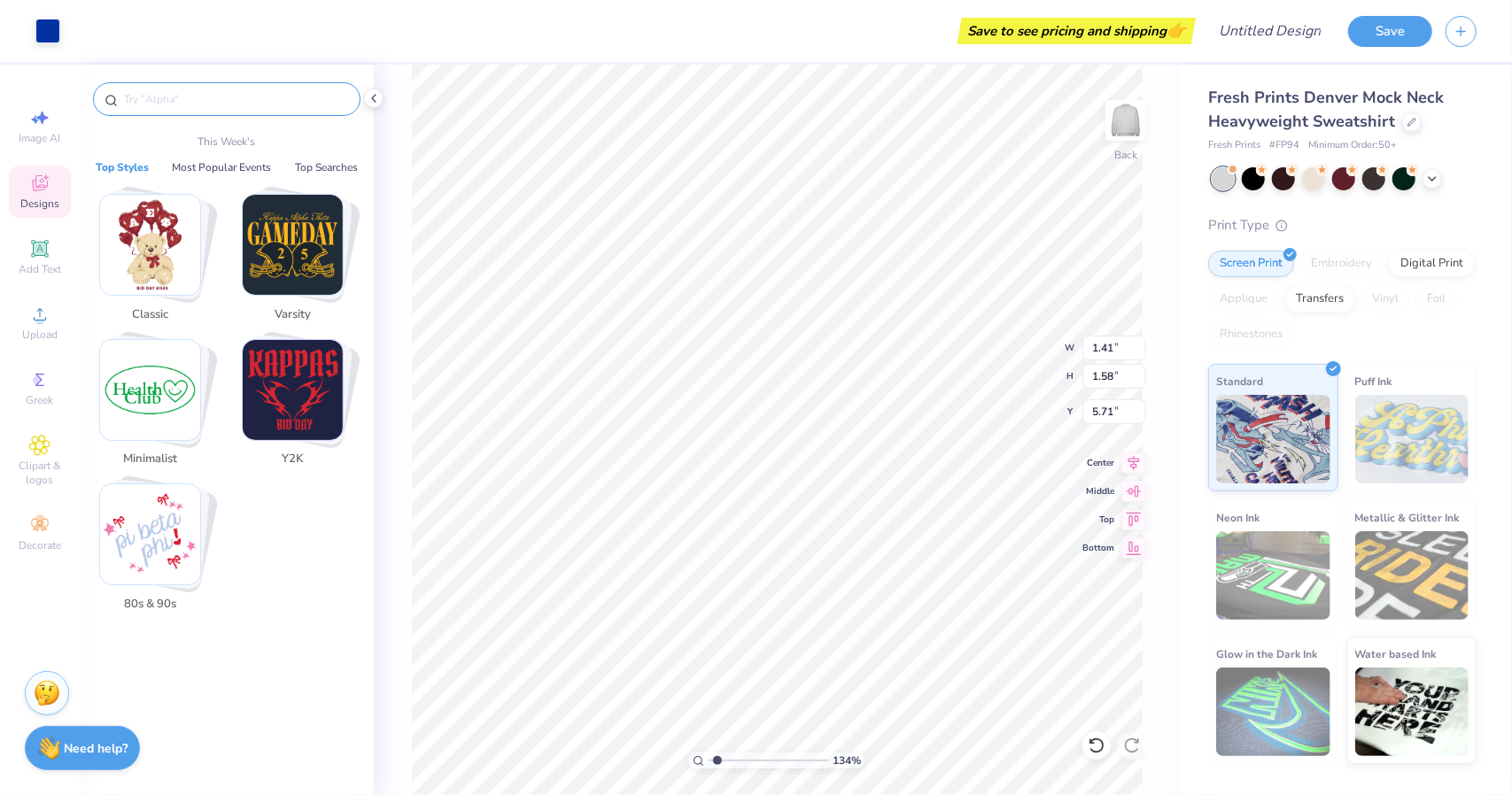
click at [182, 102] on input "text" at bounding box center [236, 100] width 227 height 18
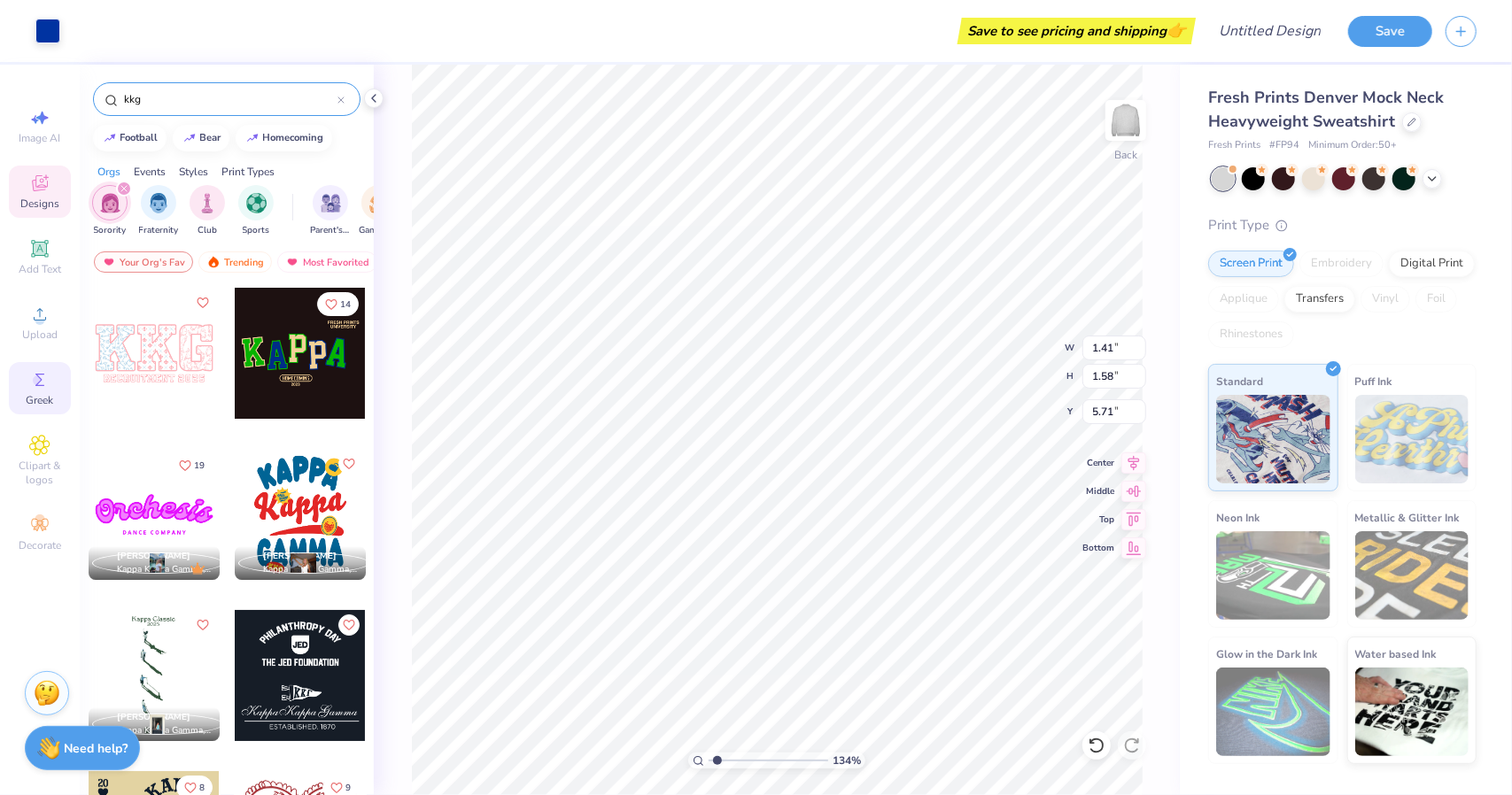
type input "kkg"
click at [36, 381] on circle at bounding box center [37, 380] width 10 height 10
type input "1.33805972364383"
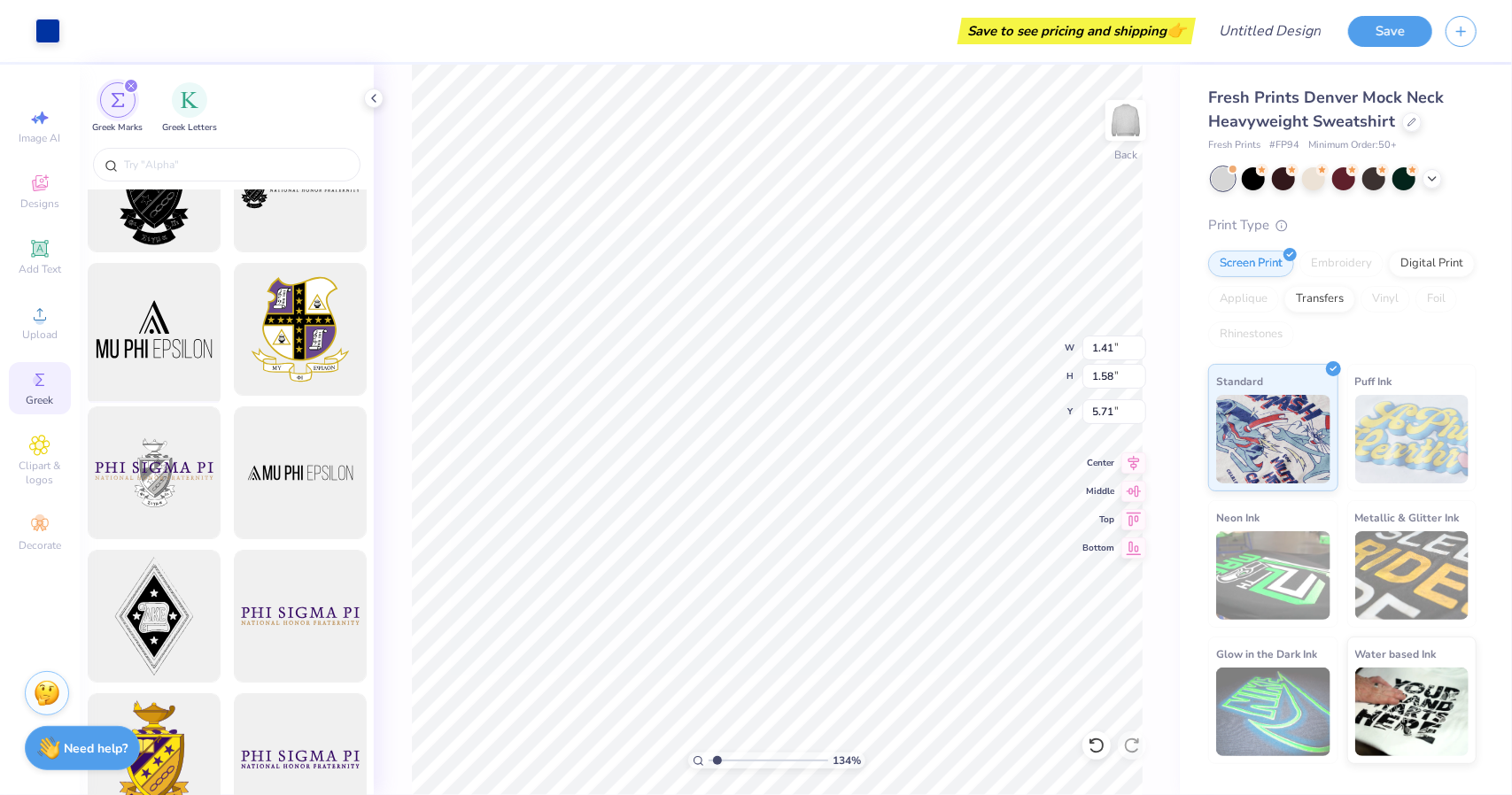
scroll to position [0, 0]
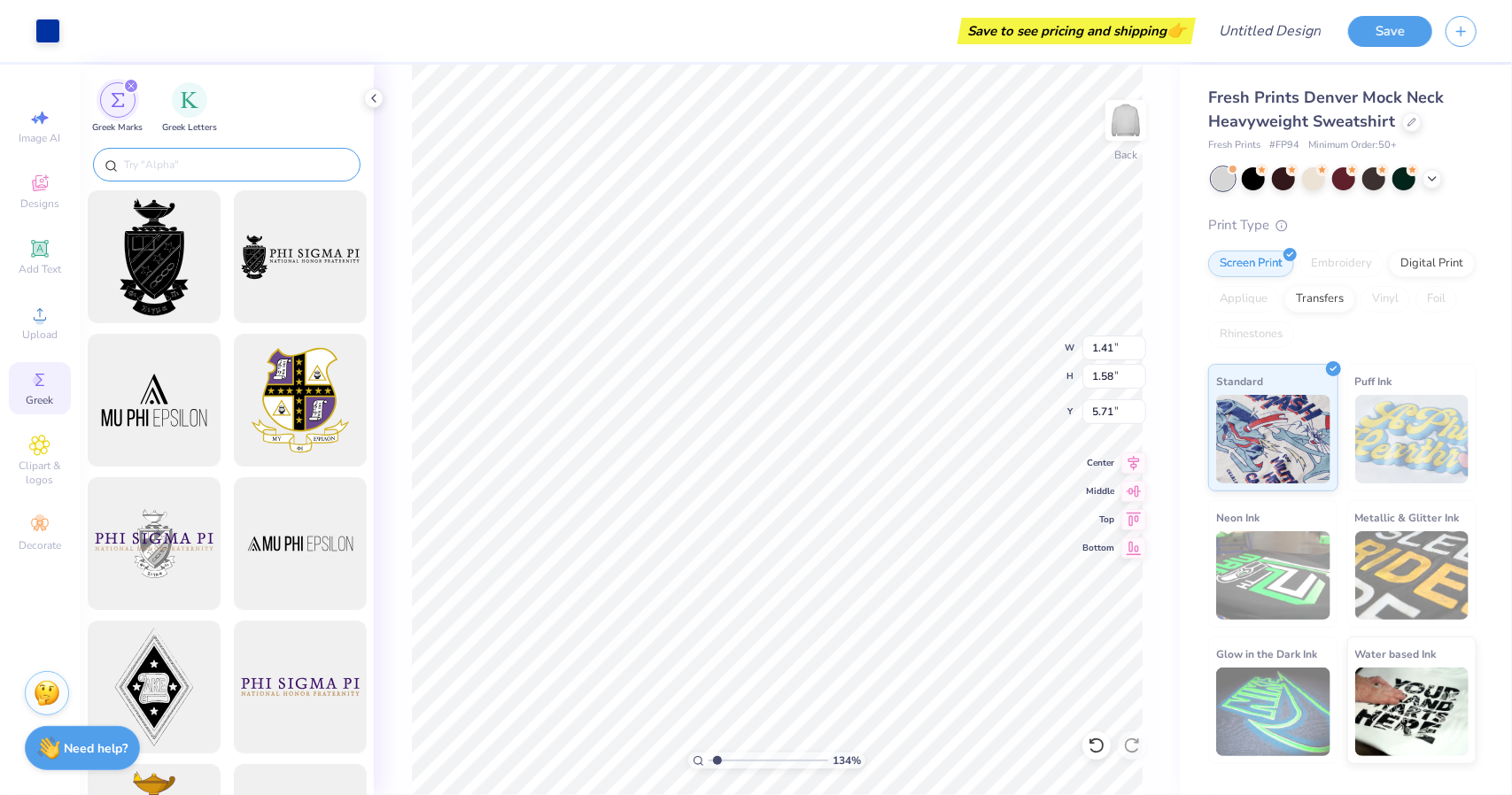
click at [179, 170] on input "text" at bounding box center [236, 165] width 227 height 18
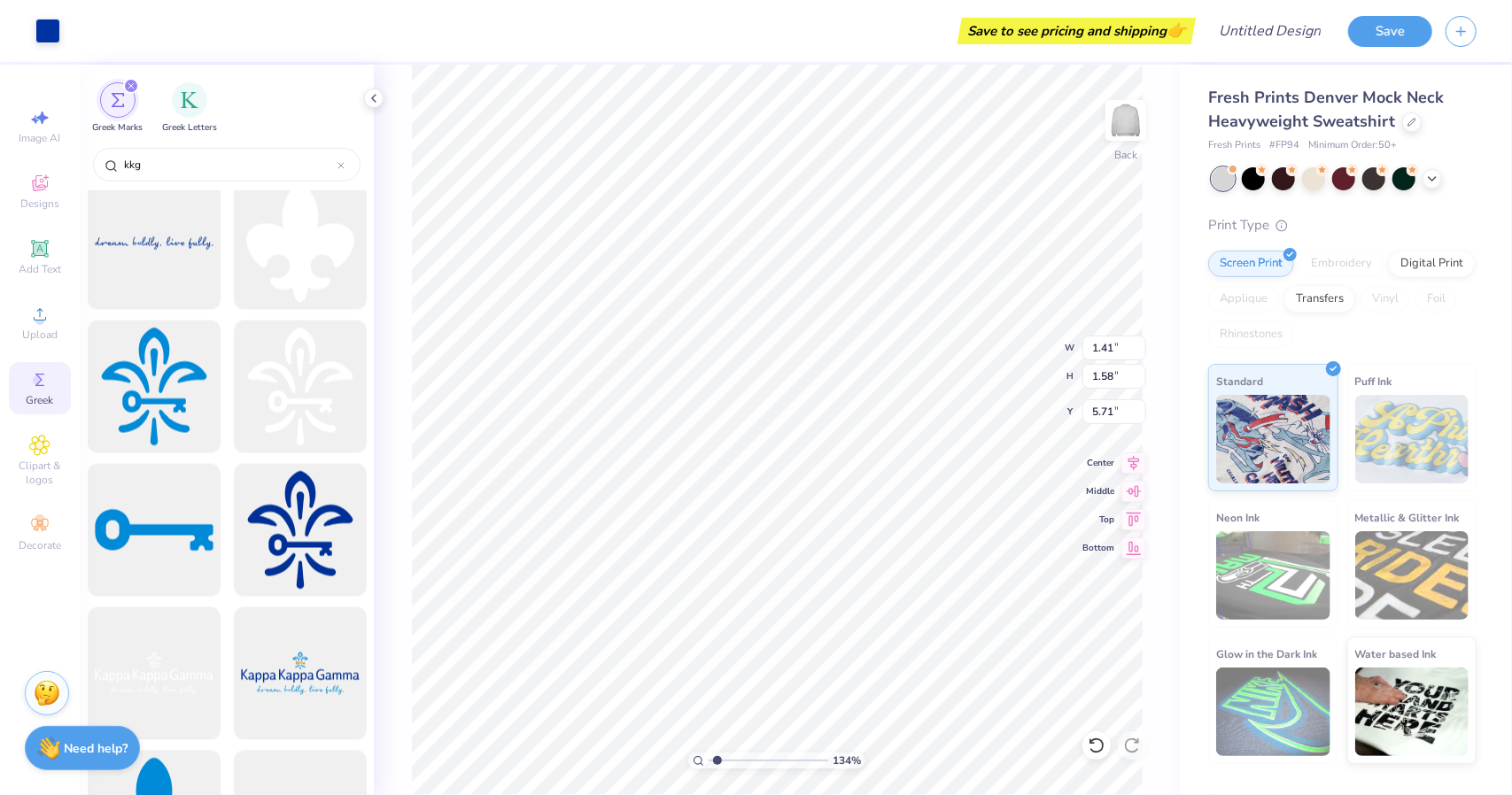
scroll to position [2023, 0]
type input "kkg"
click at [282, 421] on div at bounding box center [299, 386] width 146 height 146
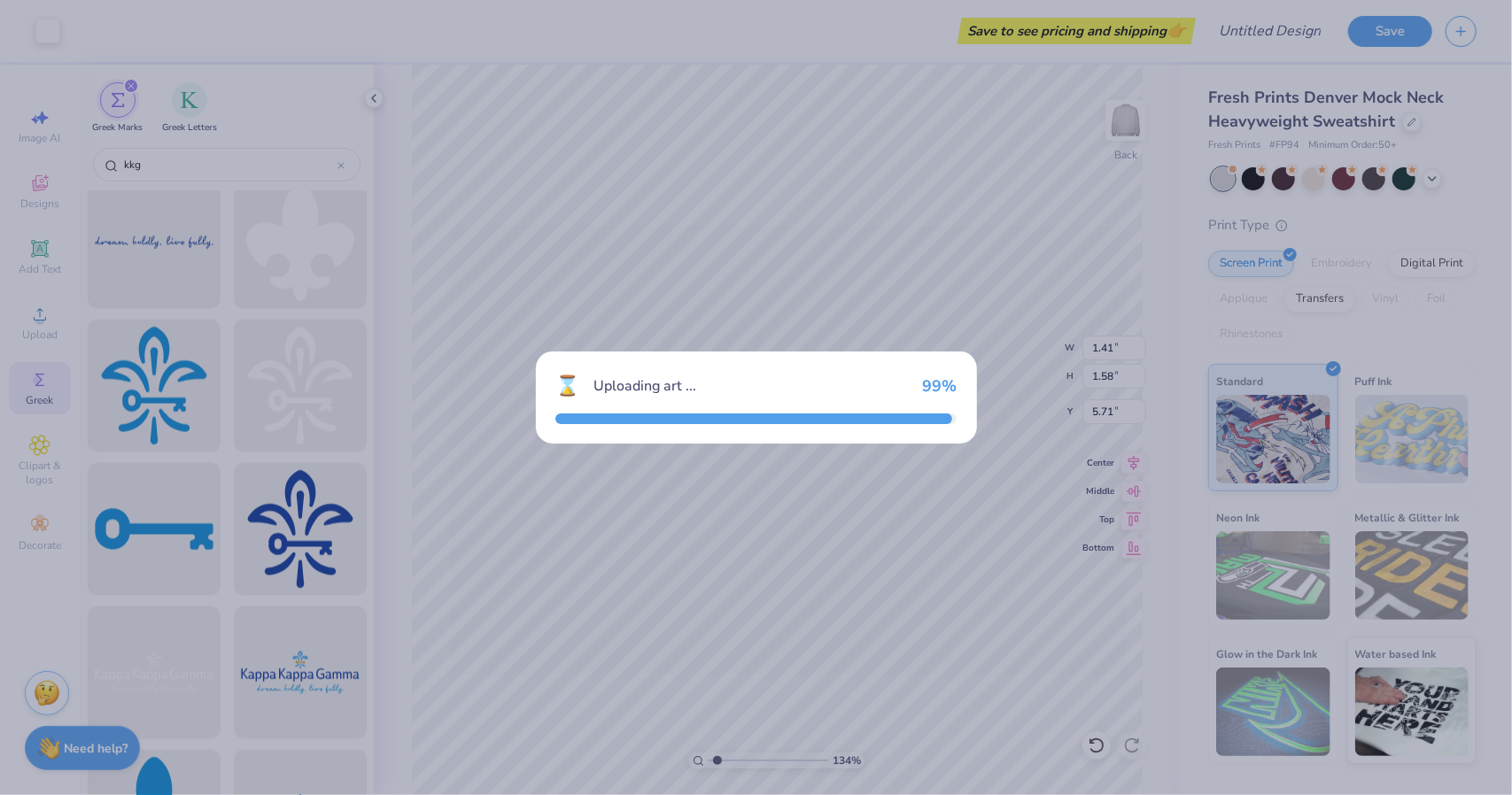
type input "1.33805972364383"
type input "14.67"
type input "16.47"
type input "3.00"
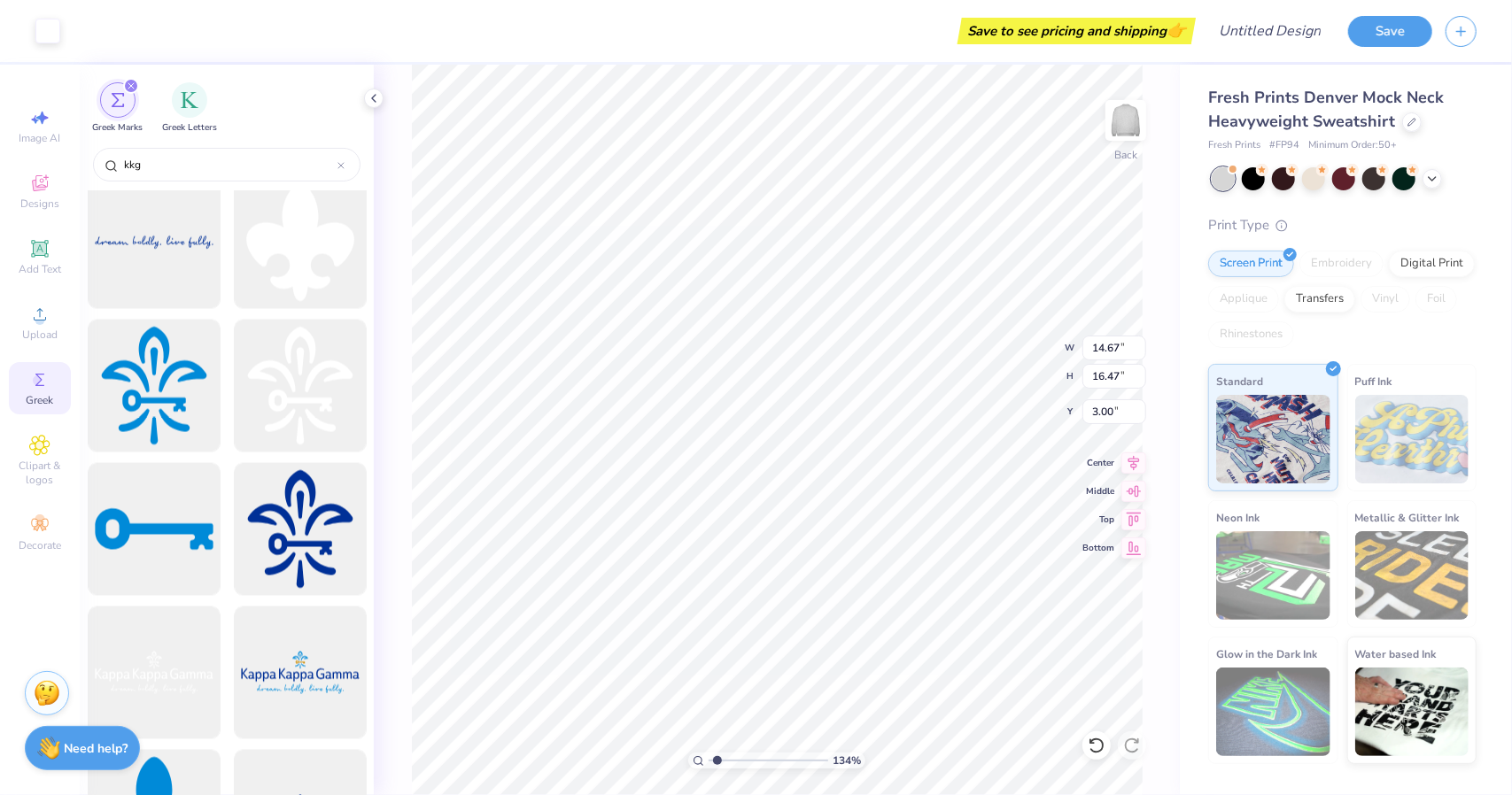
type input "1.33805972364383"
type input "4.40"
type input "4.93"
type input "1.33805972364383"
type input "1.41"
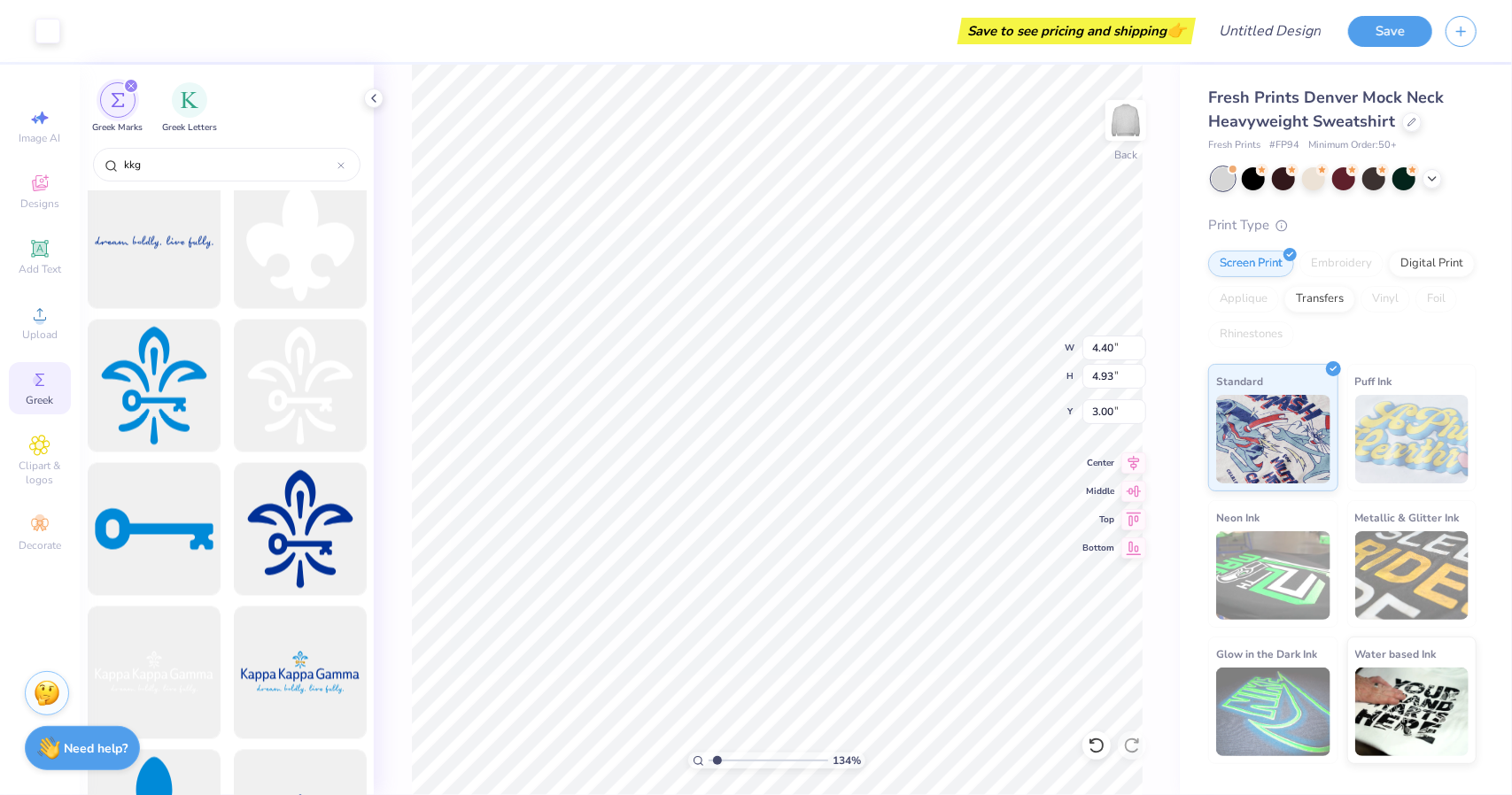
type input "1.58"
type input "5.71"
type input "1.33805972364383"
type input "8.42"
type input "1.33805972364383"
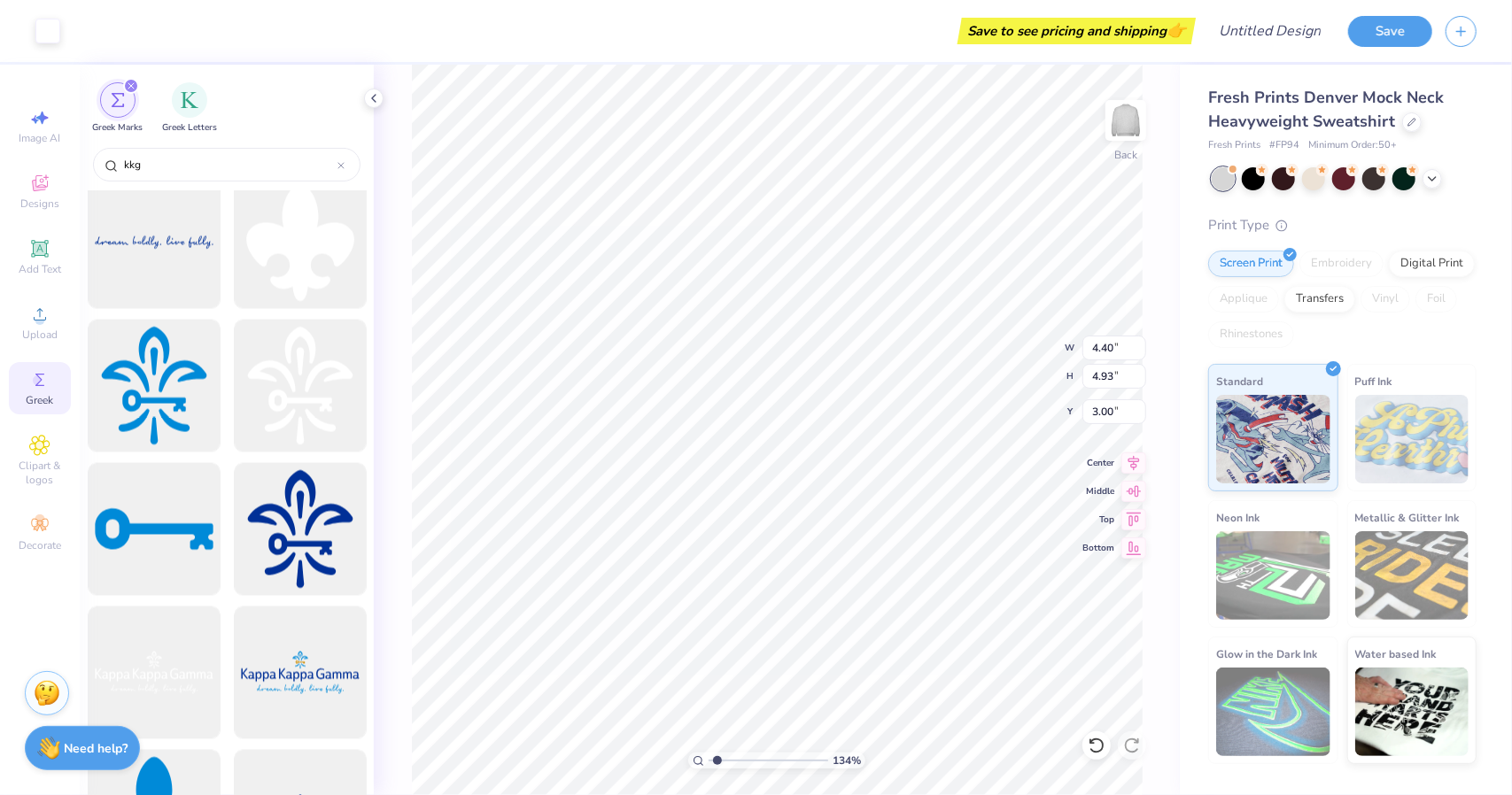
type input "4.92"
type input "1.33805972364383"
type input "1.43"
type input "1.60"
type input "1.33805972364383"
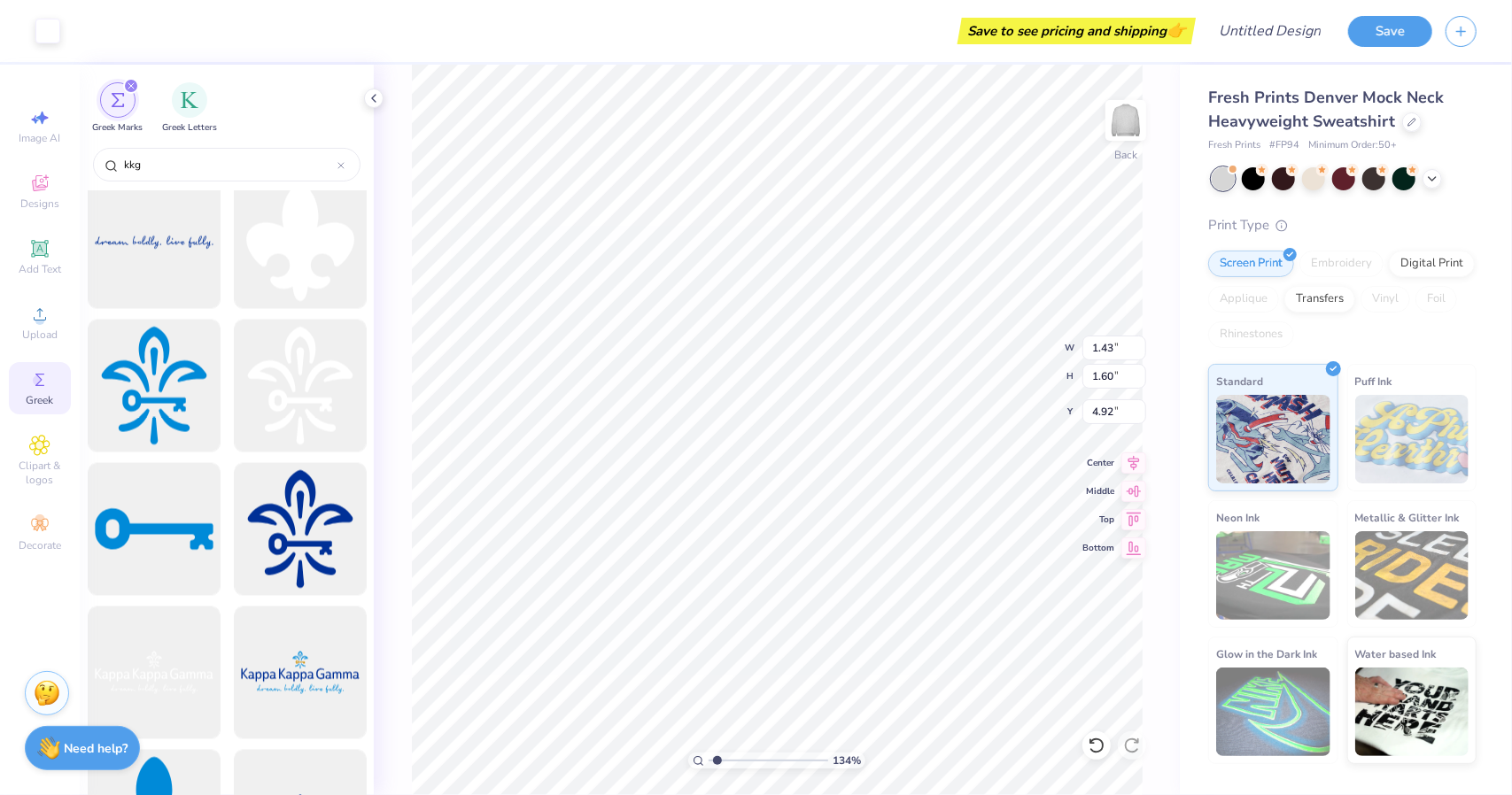
type input "5.70"
type input "1.33805972364383"
type input "1.25"
type input "1.41"
type input "1.33805972364383"
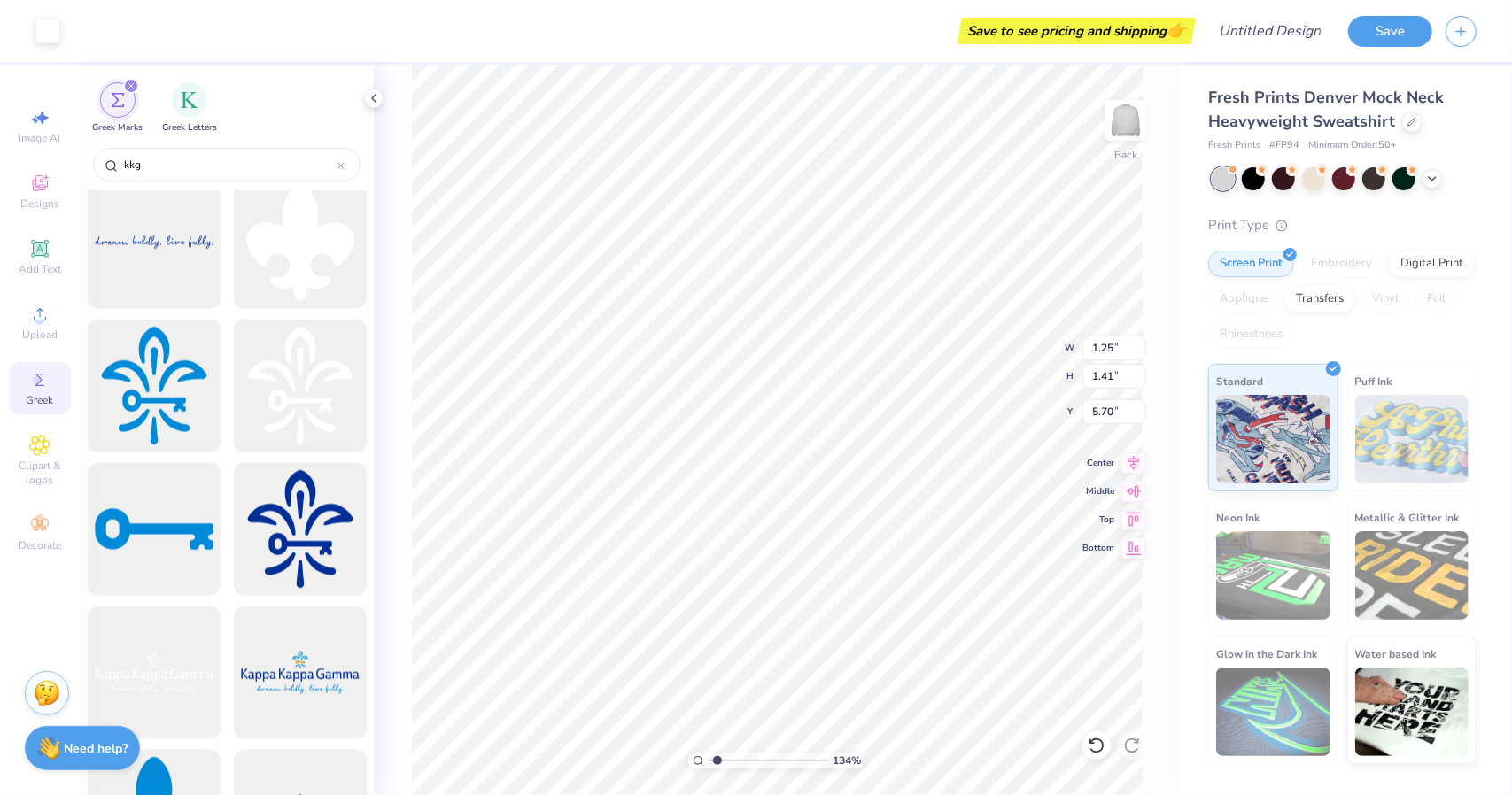
type input "5.80"
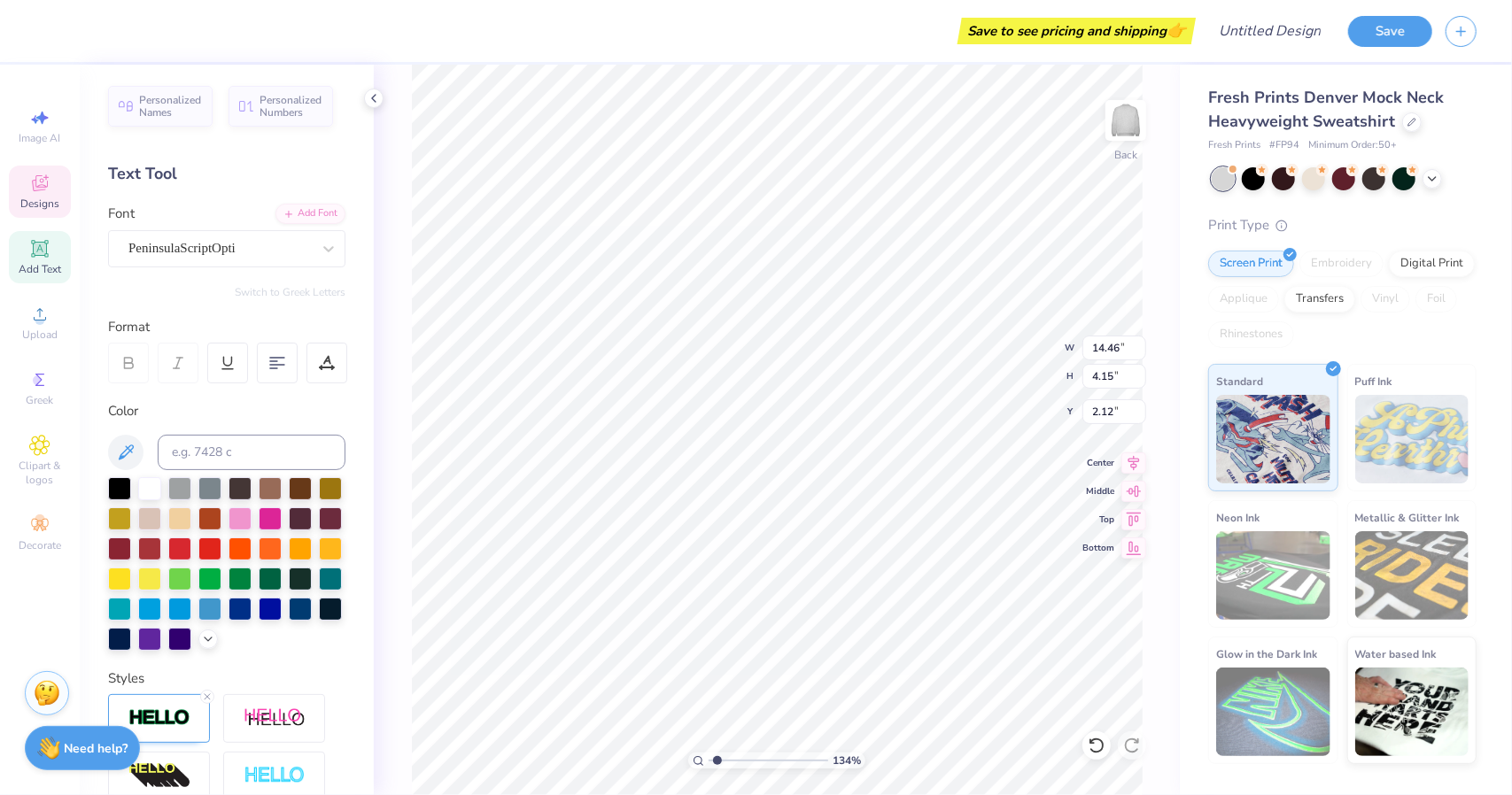
type input "1.33805972364383"
type input "5.97"
click at [748, 309] on body "Save to see pricing and shipping 👉 Design Title Save Image AI Designs Add Text …" at bounding box center [756, 397] width 1512 height 795
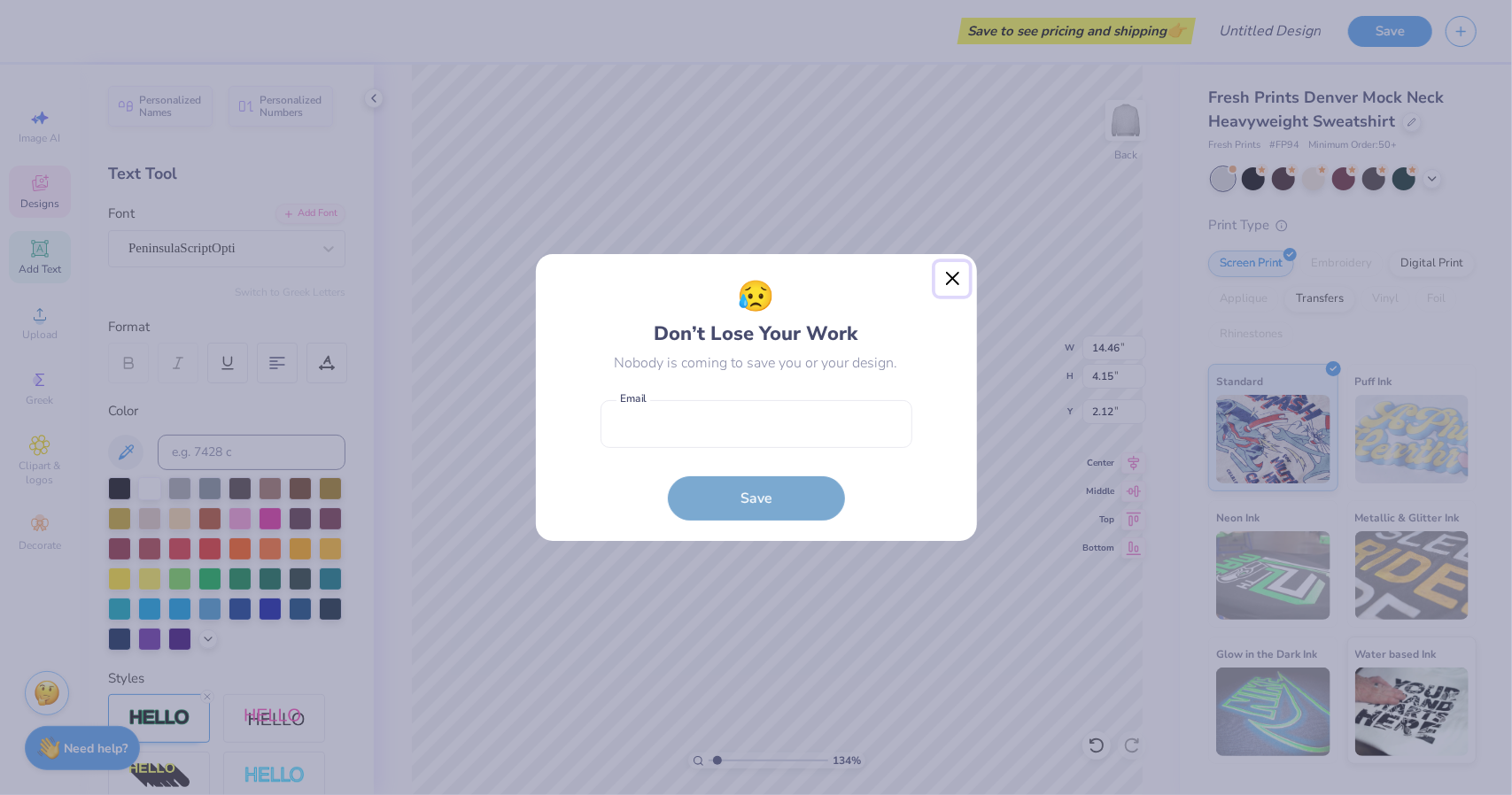
click at [948, 279] on button "Close" at bounding box center [952, 278] width 34 height 34
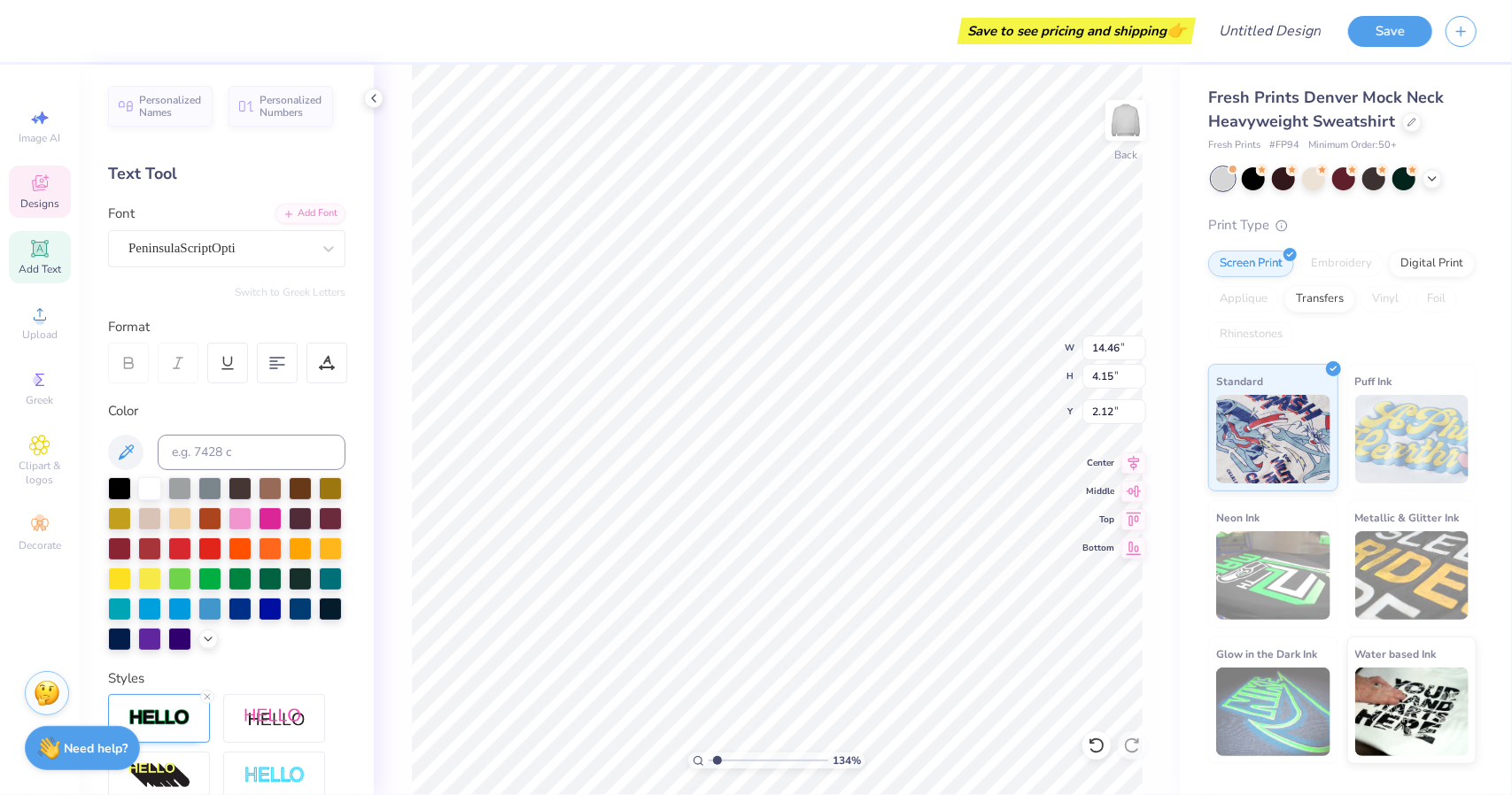
scroll to position [15, 8]
click at [153, 493] on div at bounding box center [149, 487] width 23 height 23
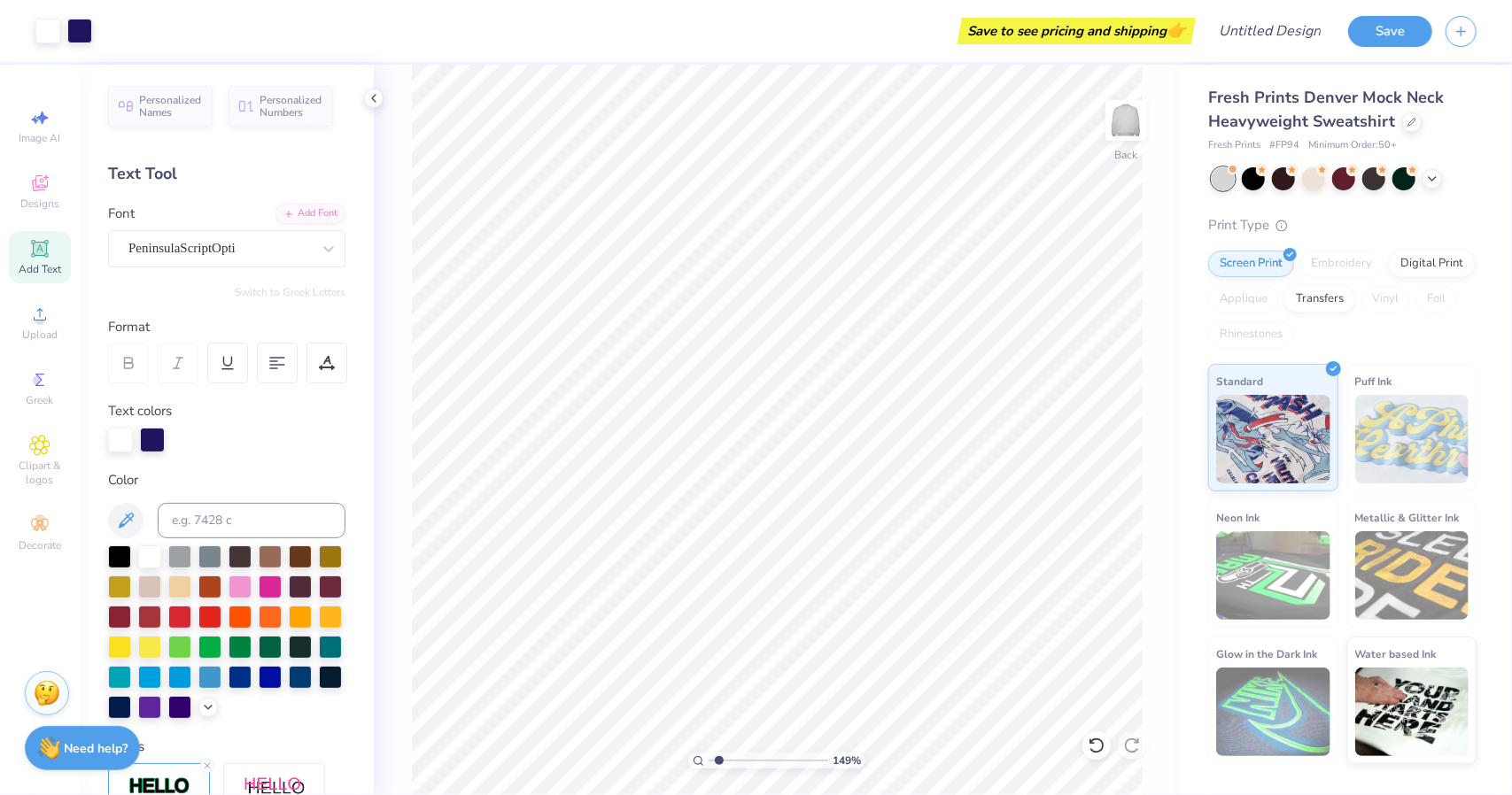
type input "1.48318257973828"
click at [1389, 32] on button "Save" at bounding box center [1390, 29] width 84 height 31
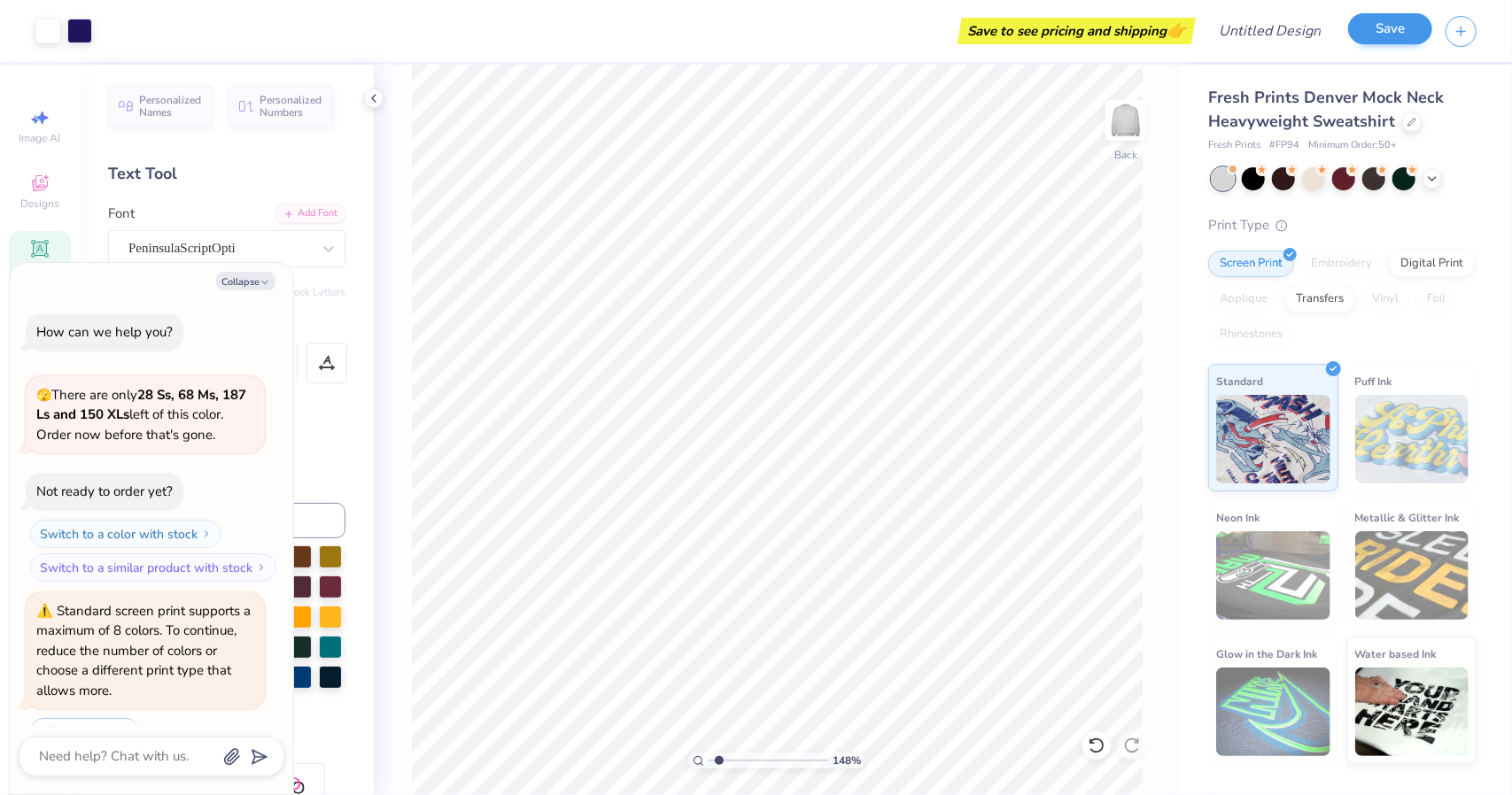
scroll to position [373, 0]
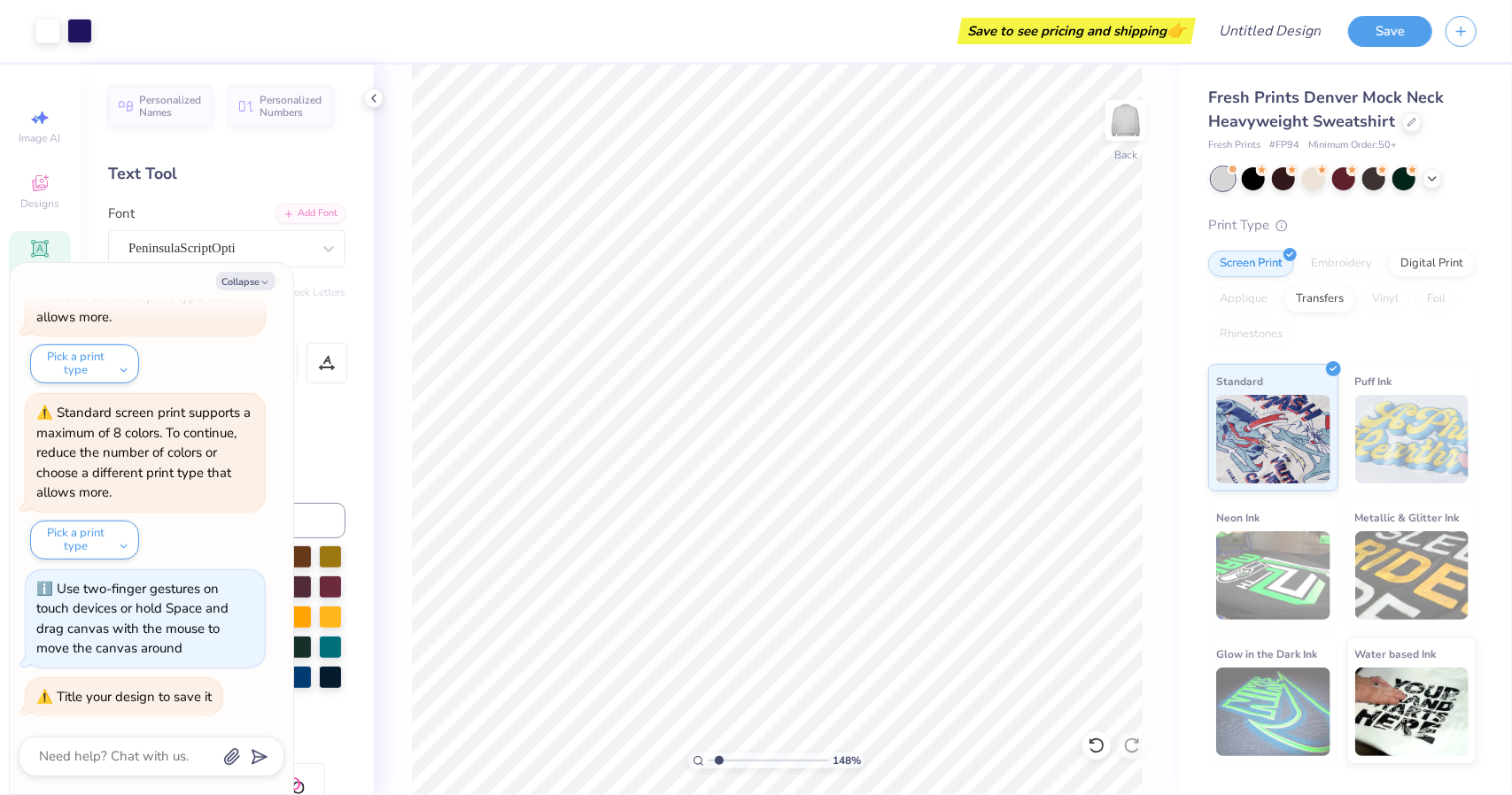
type textarea "x"
type textarea "k"
type textarea "x"
type textarea "kk"
type textarea "x"
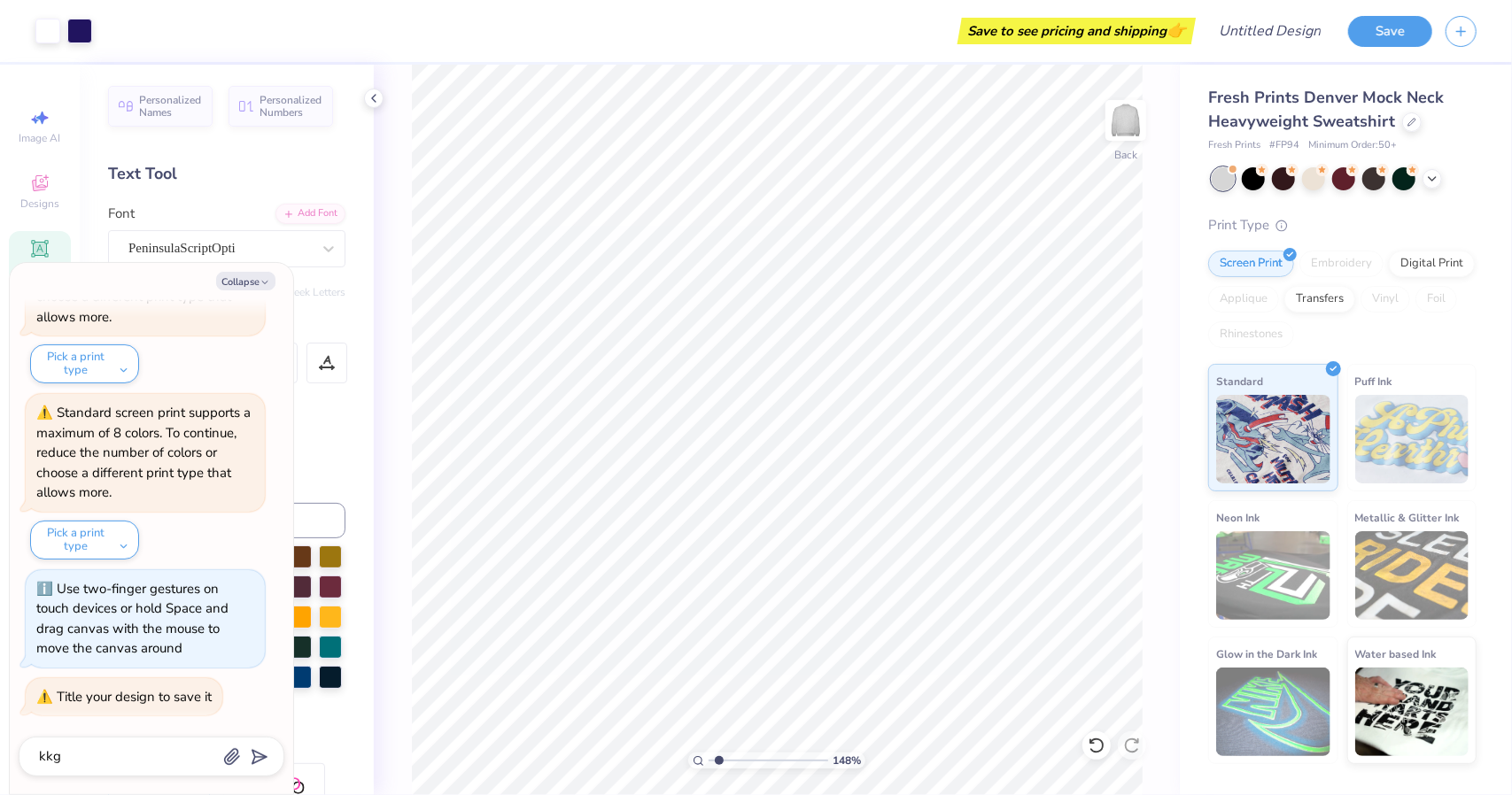
type textarea "kkg"
type input "kkg"
type input "1.48318257973828"
type textarea "x"
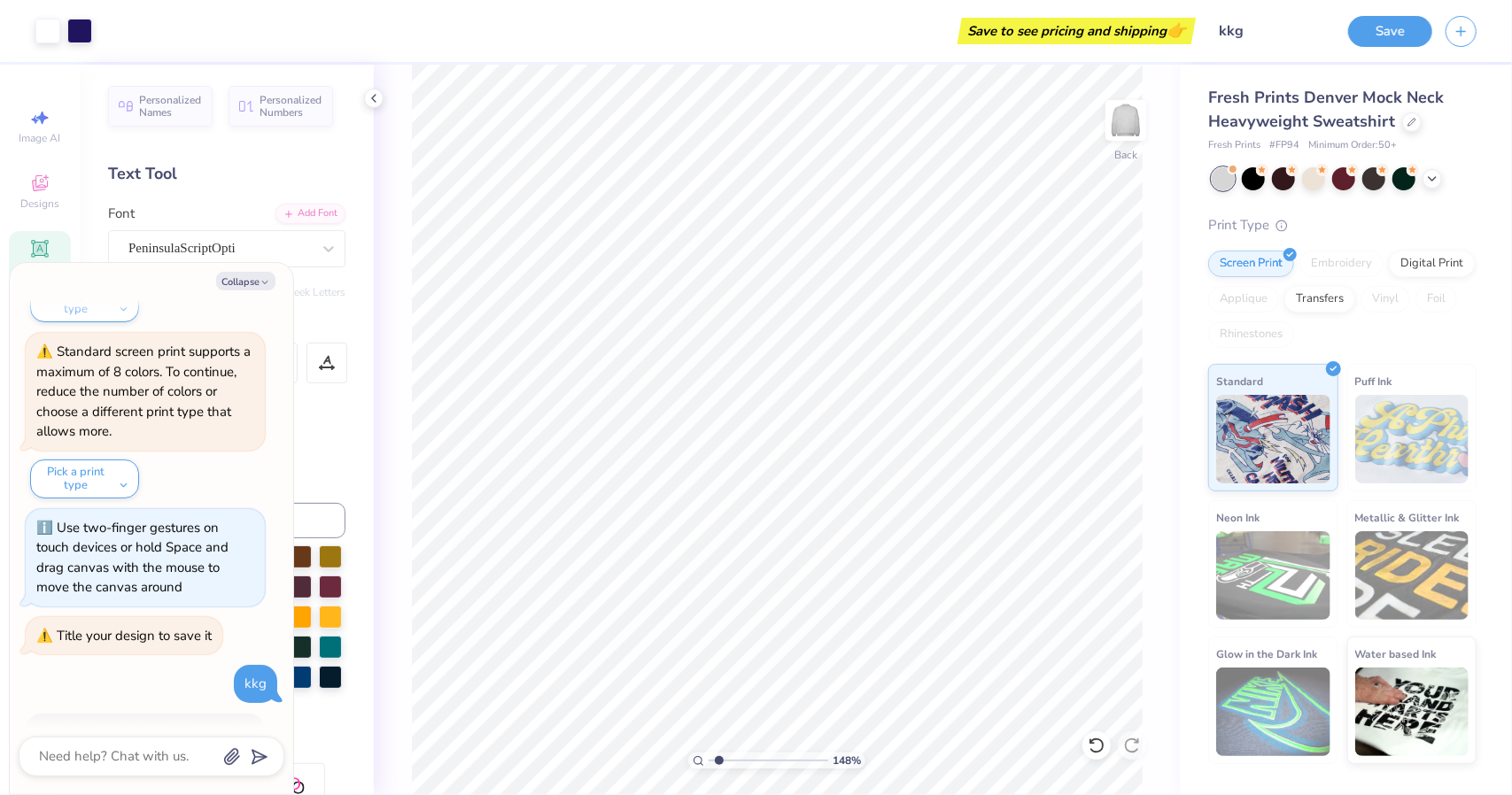
scroll to position [490, 0]
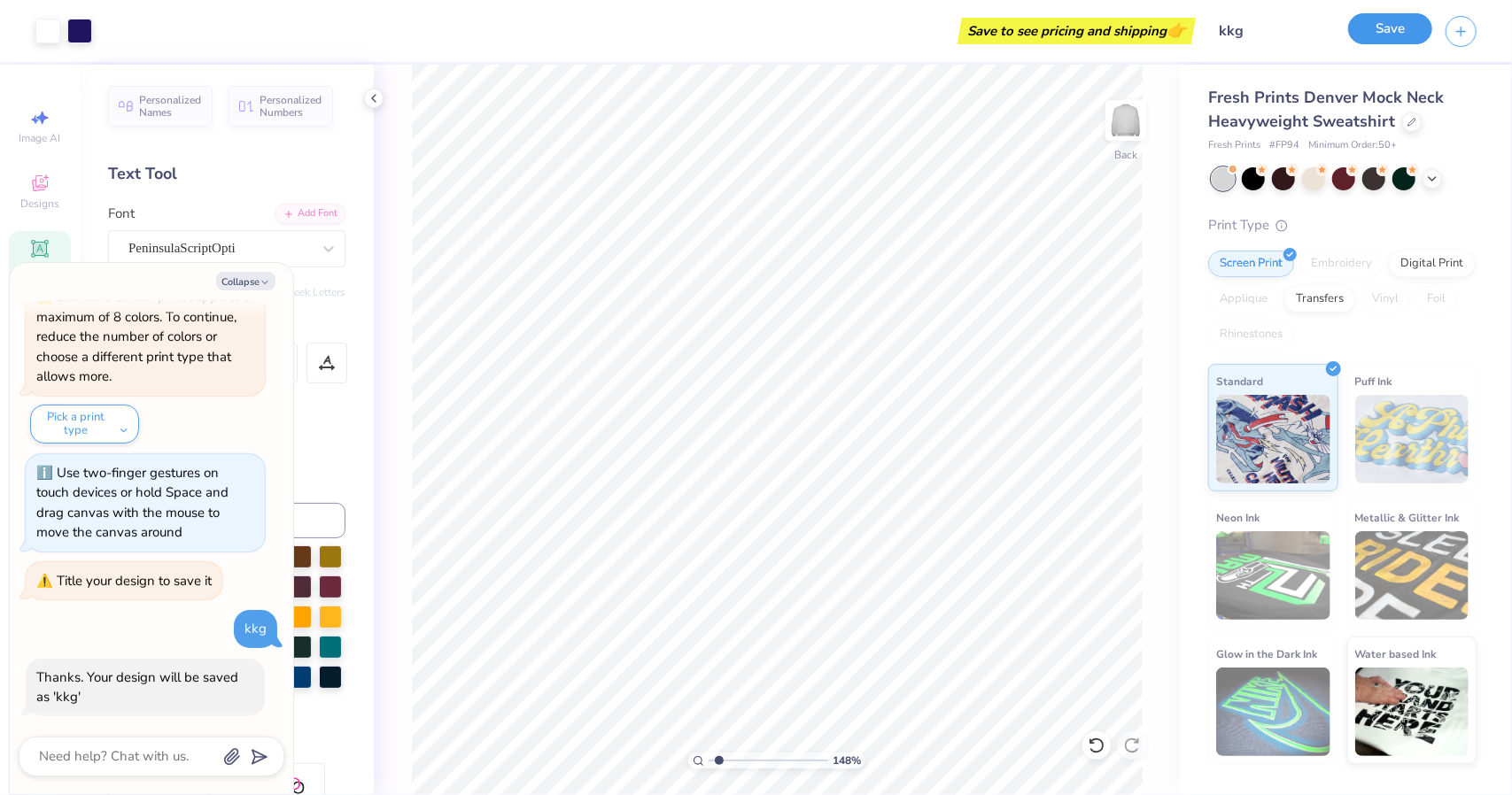
click at [1387, 25] on button "Save" at bounding box center [1390, 29] width 84 height 31
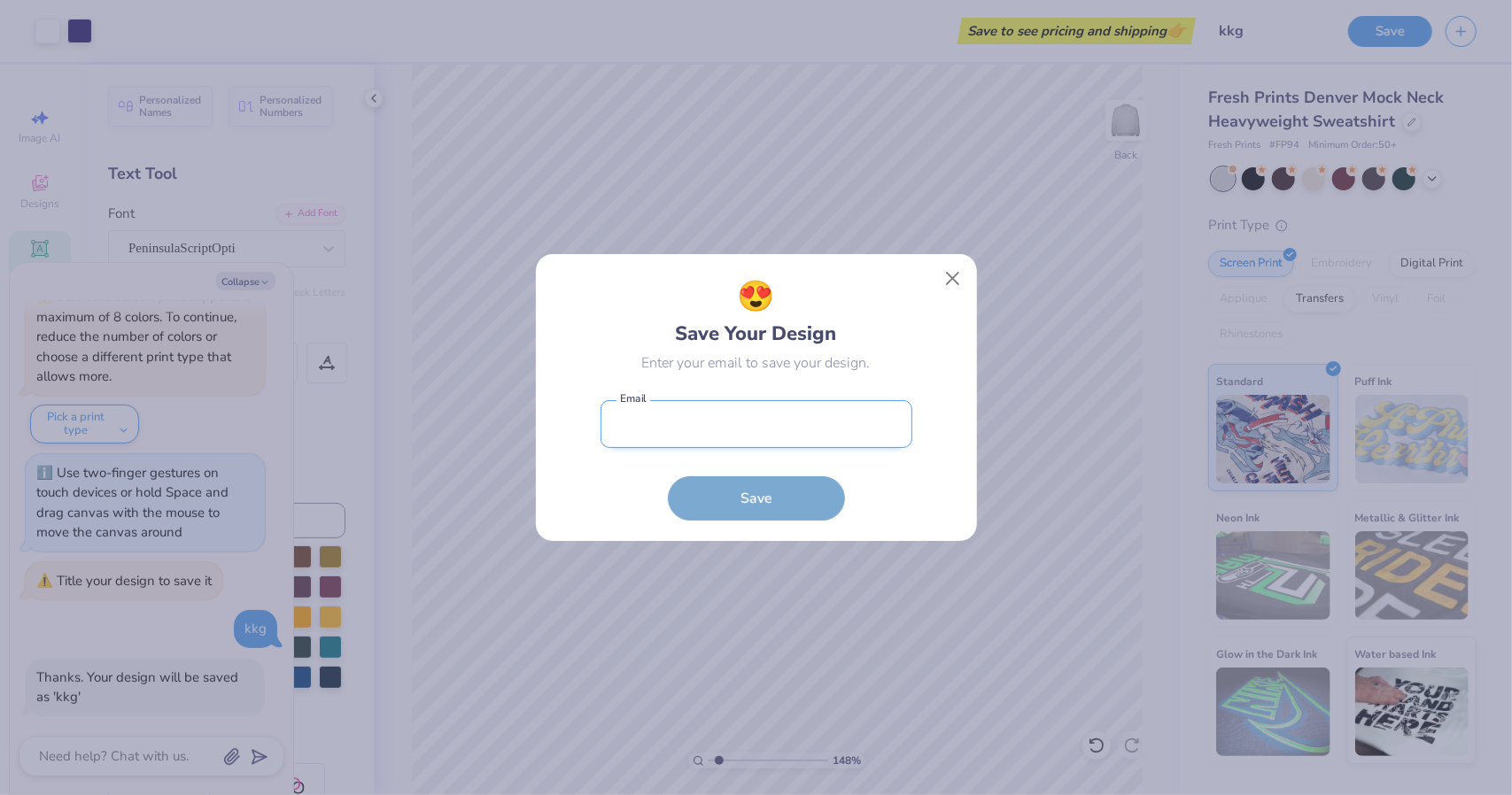
click at [766, 445] on input "email" at bounding box center [756, 425] width 312 height 49
type input "[EMAIL_ADDRESS][DOMAIN_NAME]"
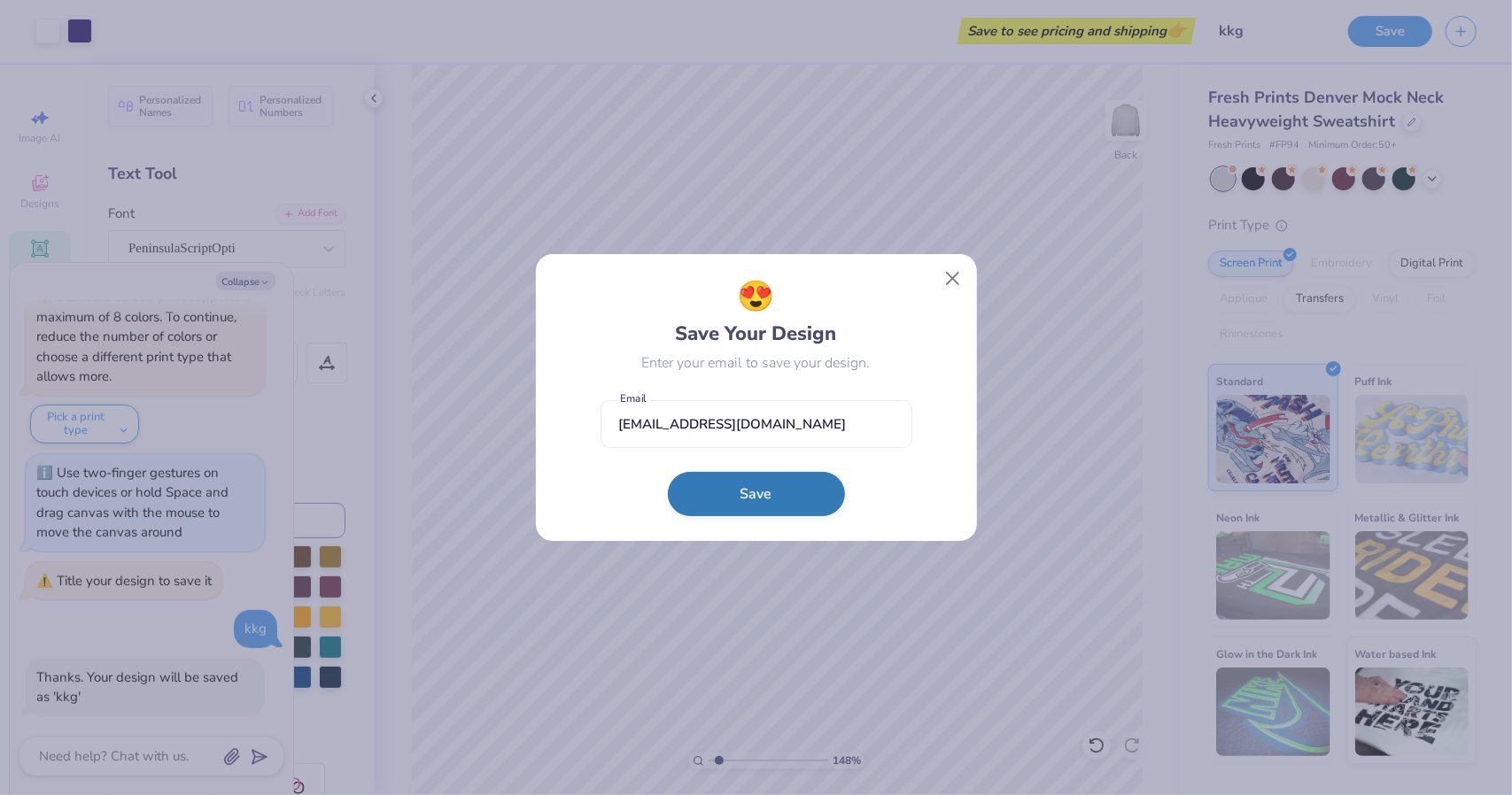
click at [758, 500] on button "Save" at bounding box center [756, 494] width 177 height 44
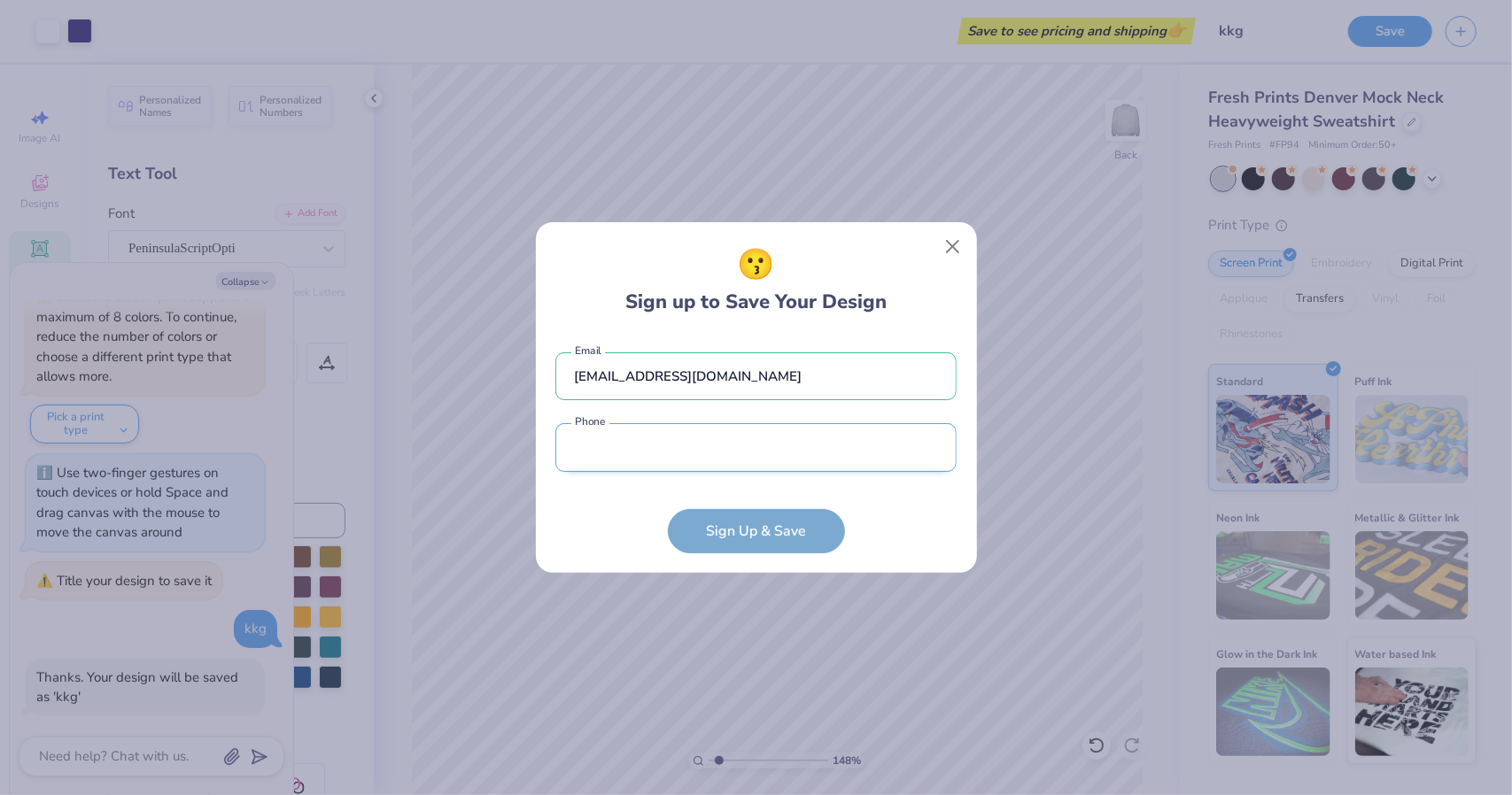
click at [709, 450] on input "tel" at bounding box center [756, 448] width 402 height 49
type input "[PHONE_NUMBER]"
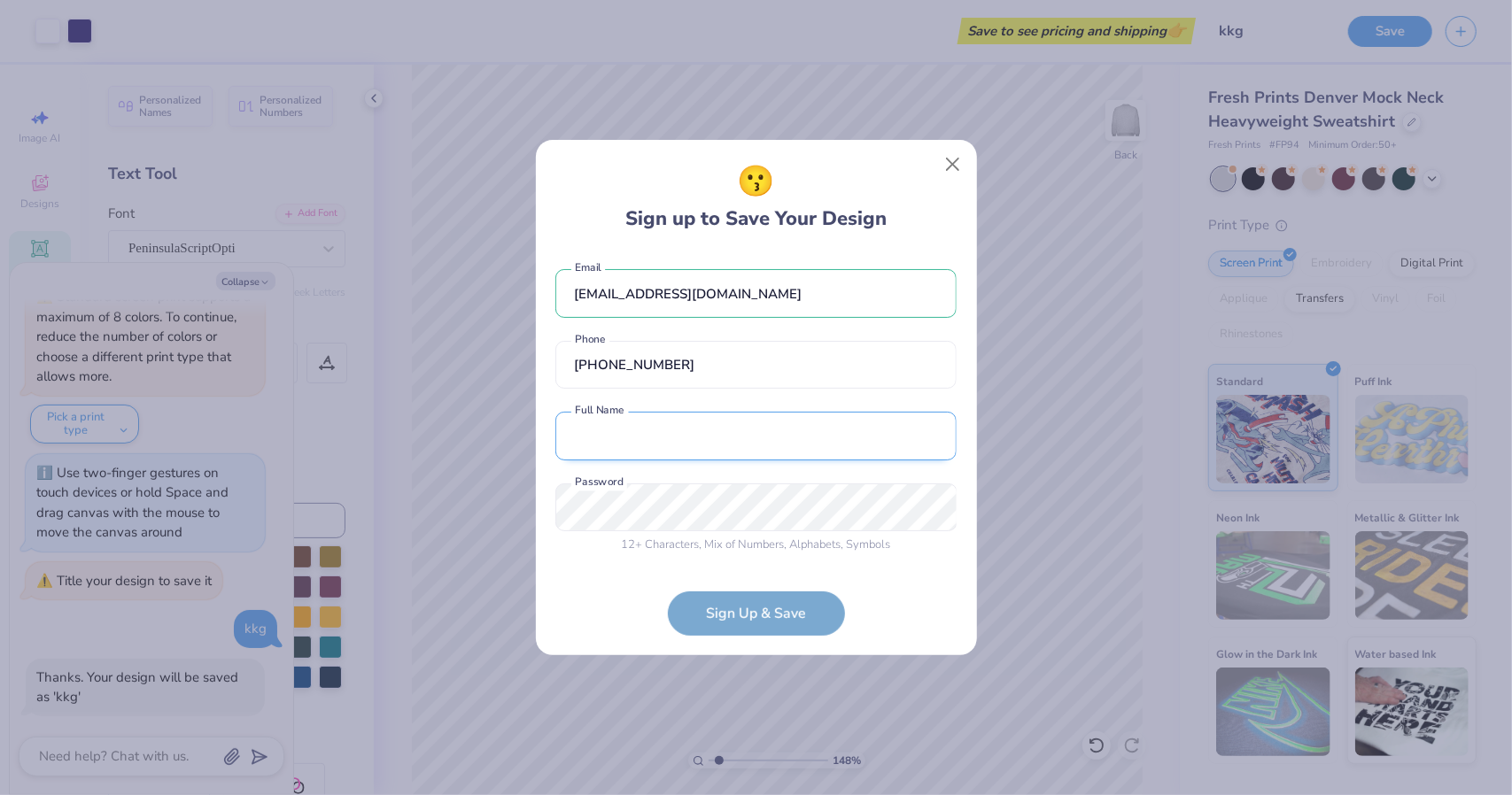
click at [635, 444] on input "text" at bounding box center [756, 436] width 402 height 49
type input "[PERSON_NAME]"
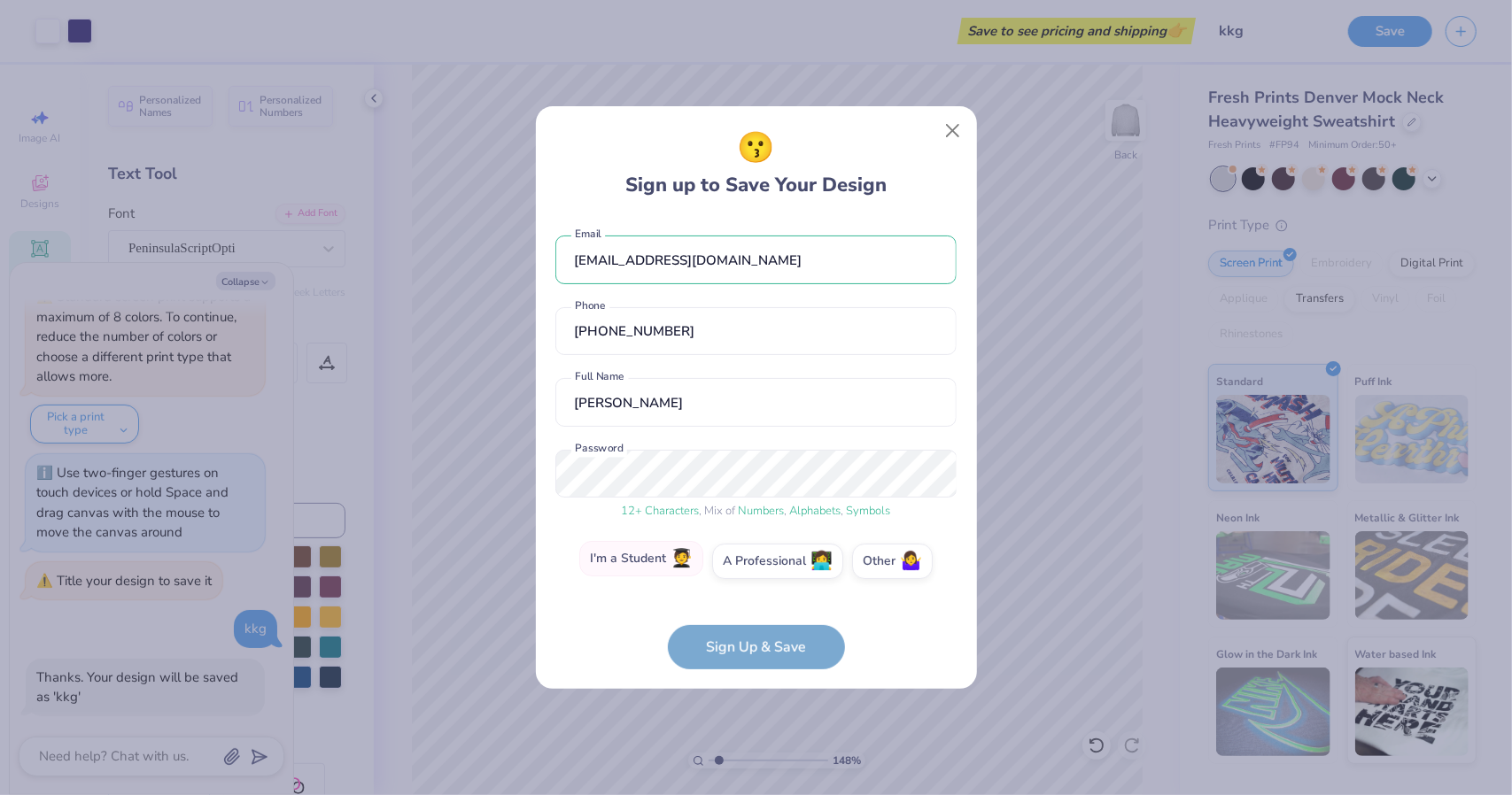
click at [624, 563] on label "I'm a Student 🧑‍🎓" at bounding box center [641, 558] width 124 height 35
click at [751, 563] on input "I'm a Student 🧑‍🎓" at bounding box center [756, 566] width 12 height 12
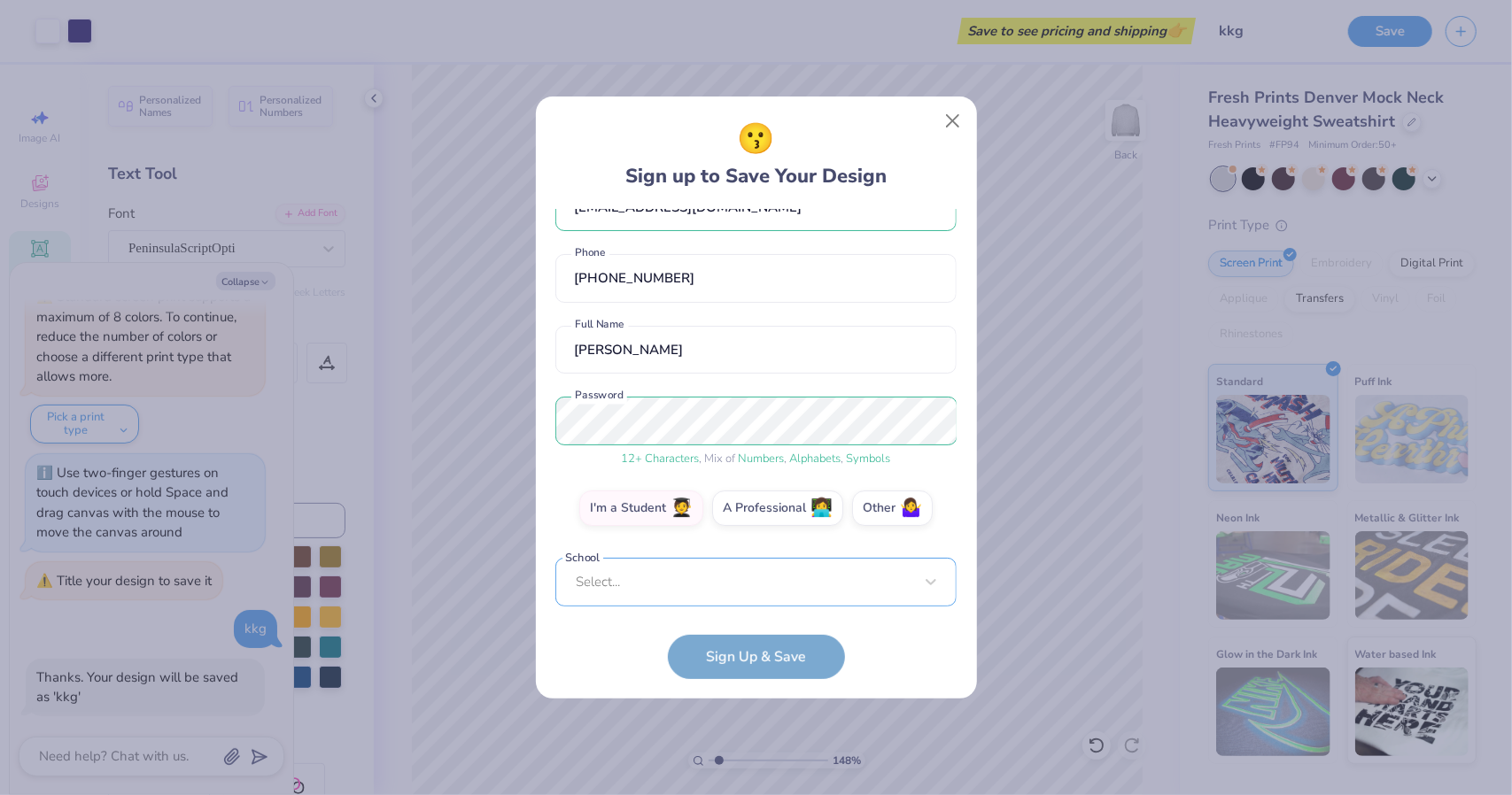
scroll to position [317, 0]
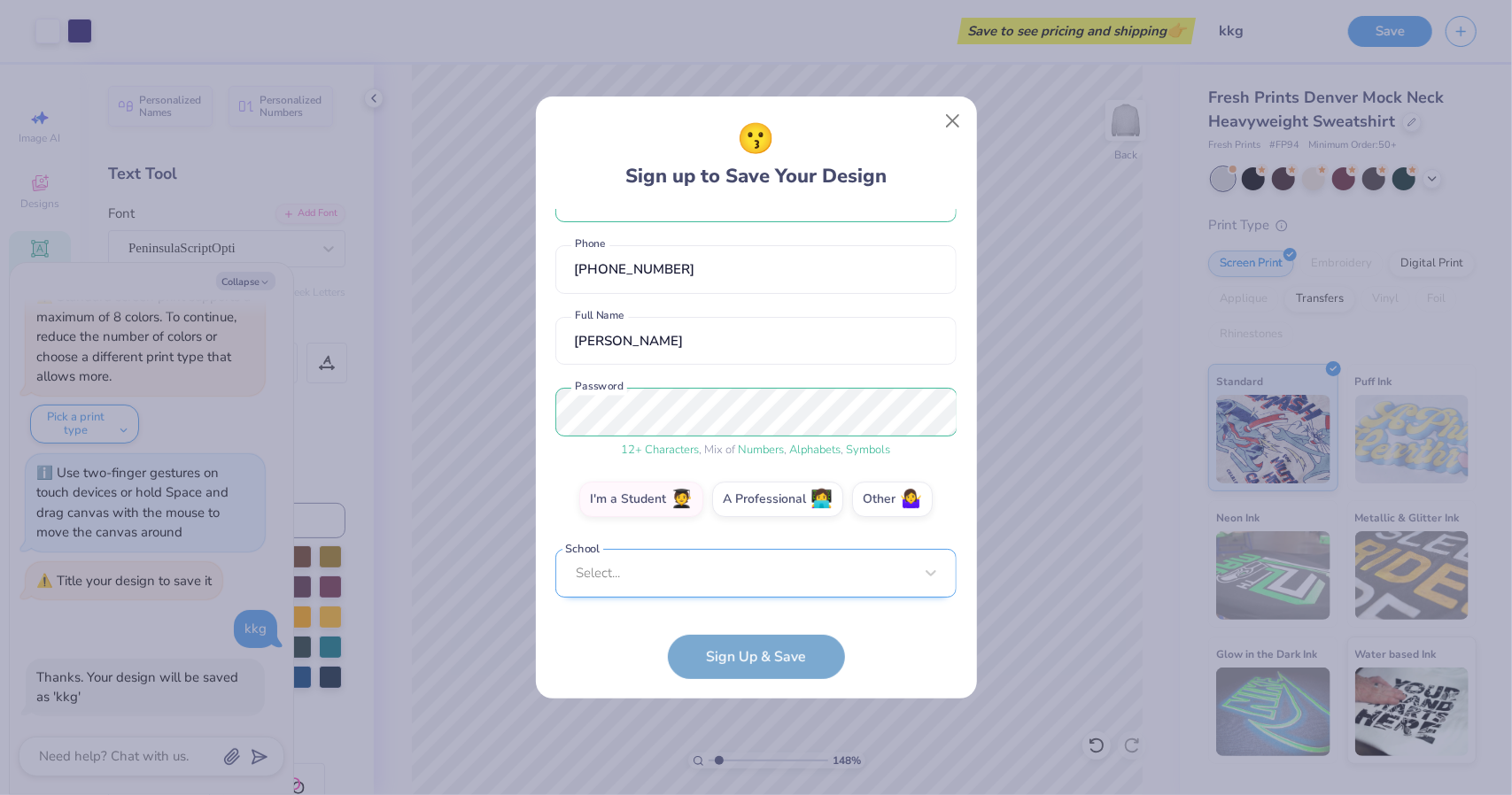
click at [650, 598] on div "Select..." at bounding box center [756, 574] width 402 height 49
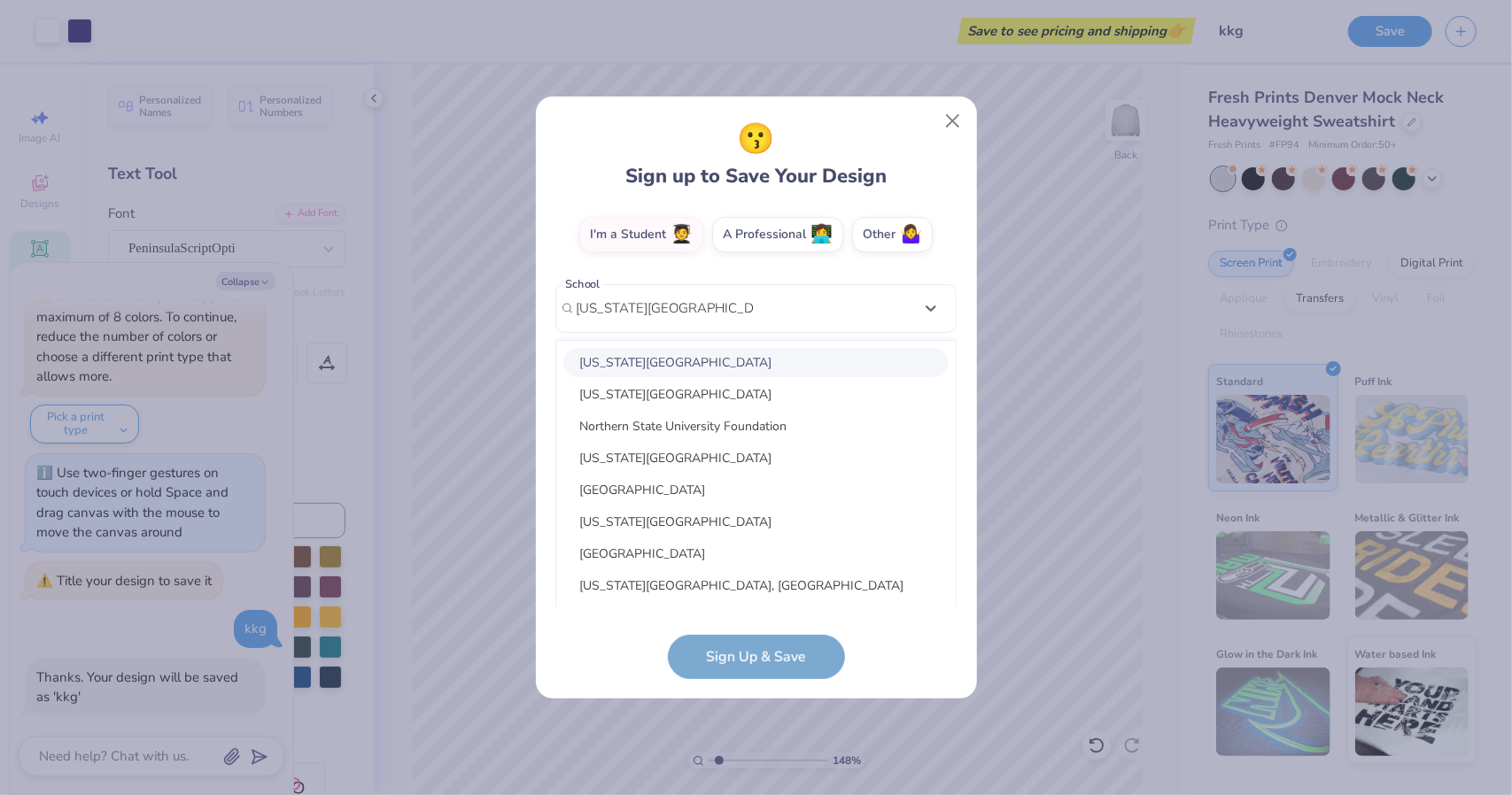
click at [722, 369] on div "[US_STATE][GEOGRAPHIC_DATA]" at bounding box center [755, 363] width 385 height 29
type input "[US_STATE][GEOGRAPHIC_DATA]"
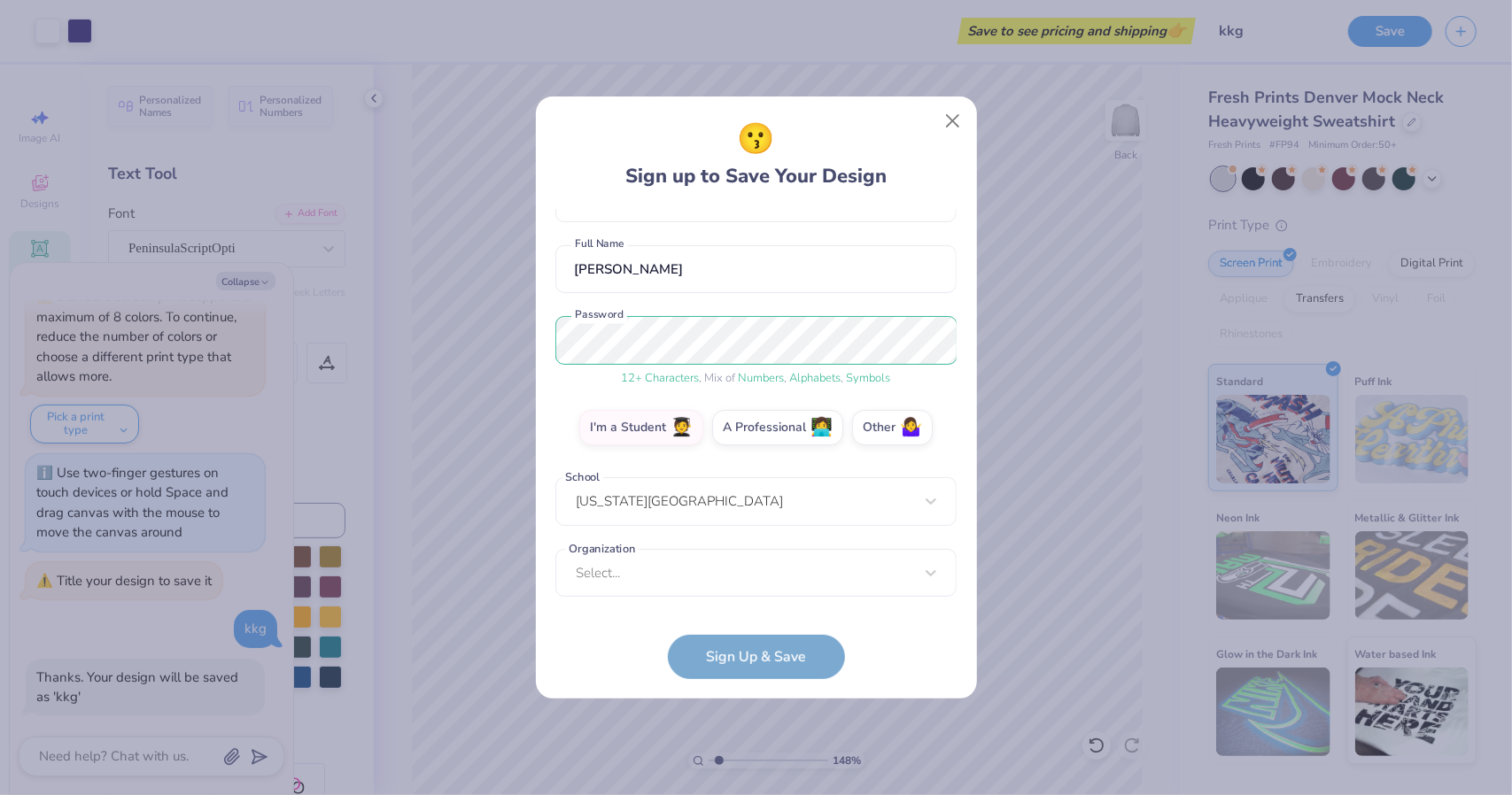
scroll to position [123, 0]
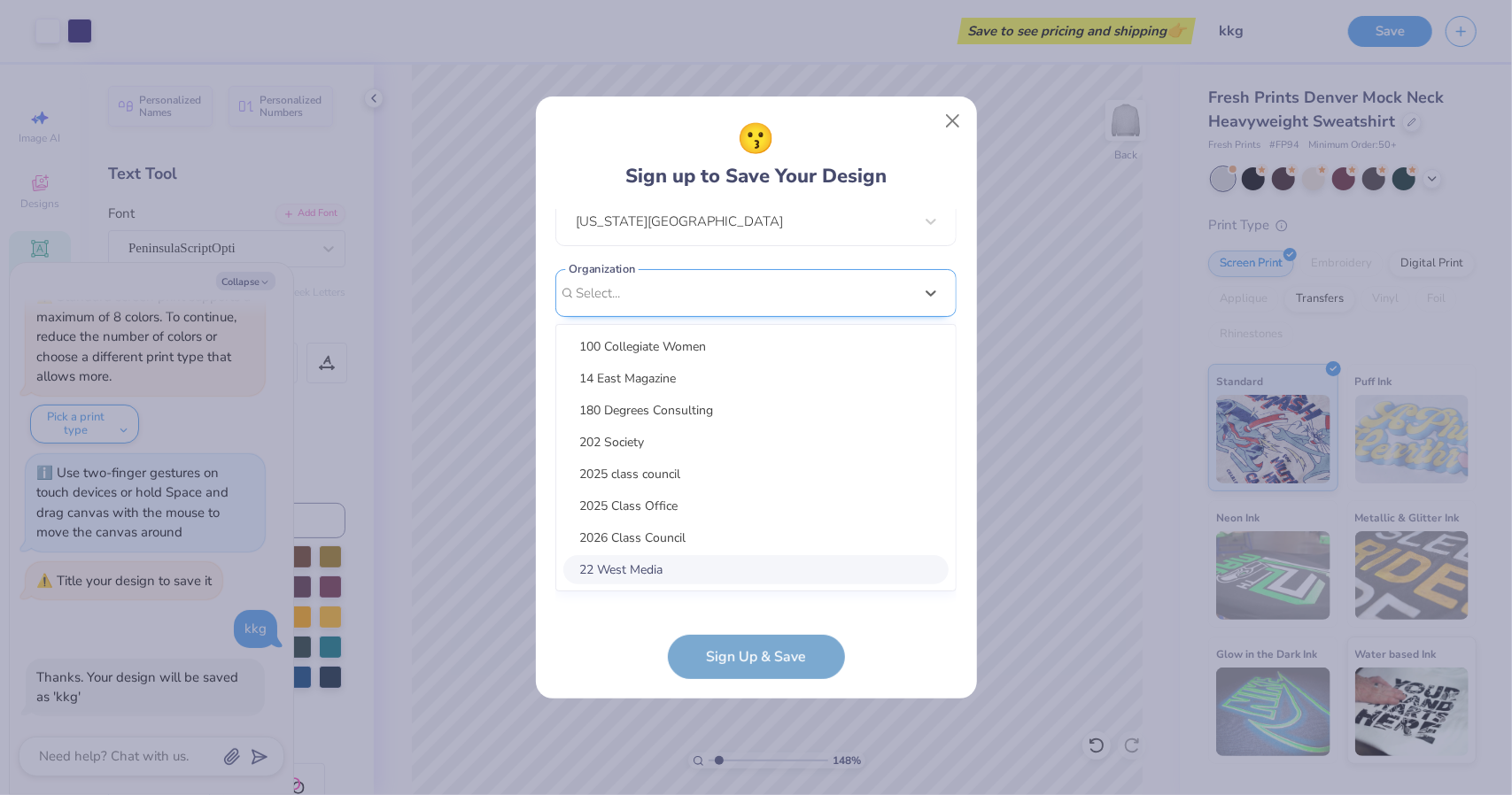
click at [663, 582] on div "option focused, 8 of 15. 15 results available. Use Up and Down to choose option…" at bounding box center [756, 431] width 402 height 324
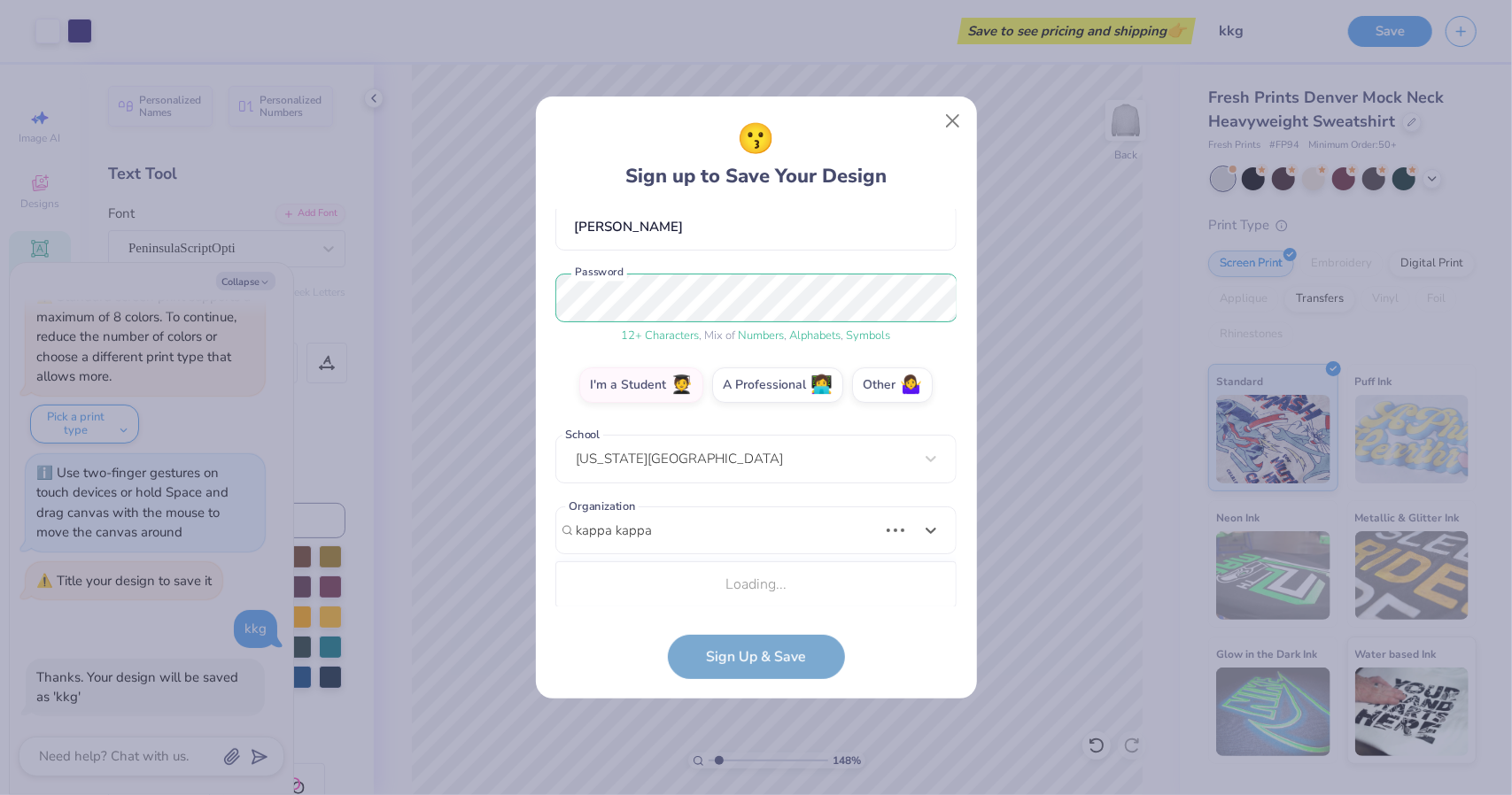
scroll to position [388, 0]
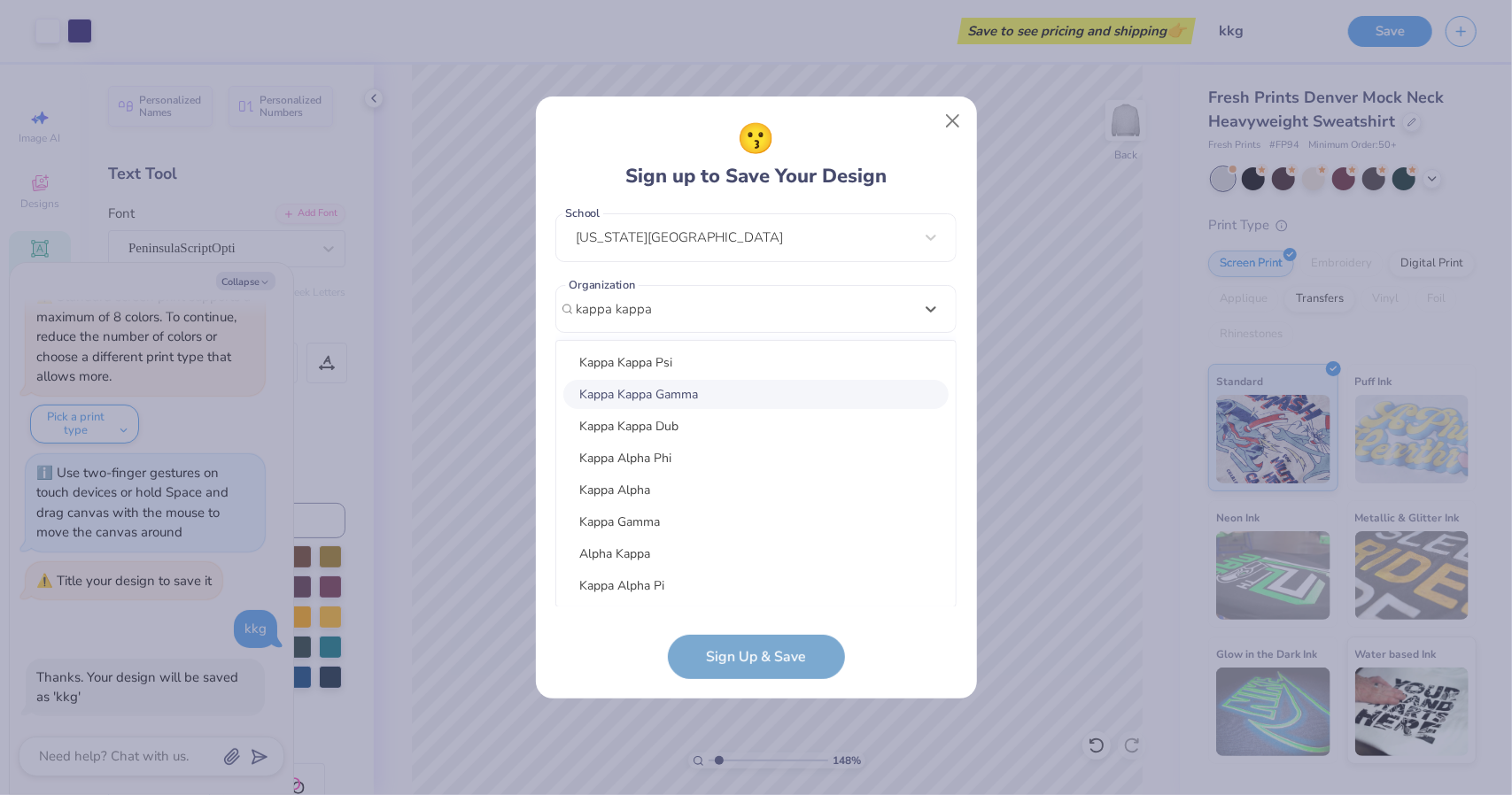
click at [690, 400] on div "Kappa Kappa Gamma" at bounding box center [755, 394] width 385 height 29
type input "kappa kappa"
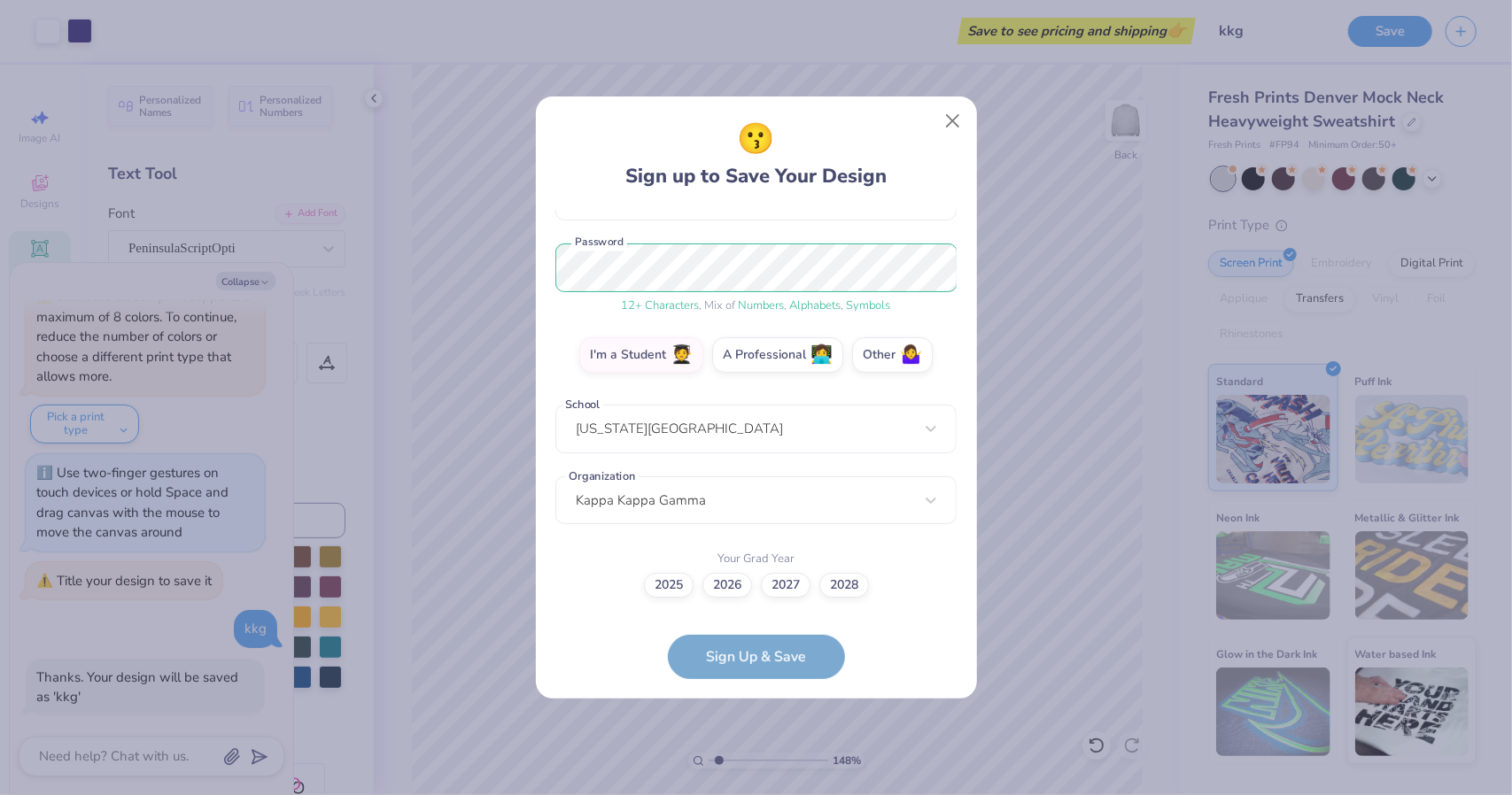
scroll to position [196, 0]
click at [866, 579] on label "2028" at bounding box center [844, 583] width 50 height 24
click at [761, 776] on input "2028" at bounding box center [756, 781] width 12 height 12
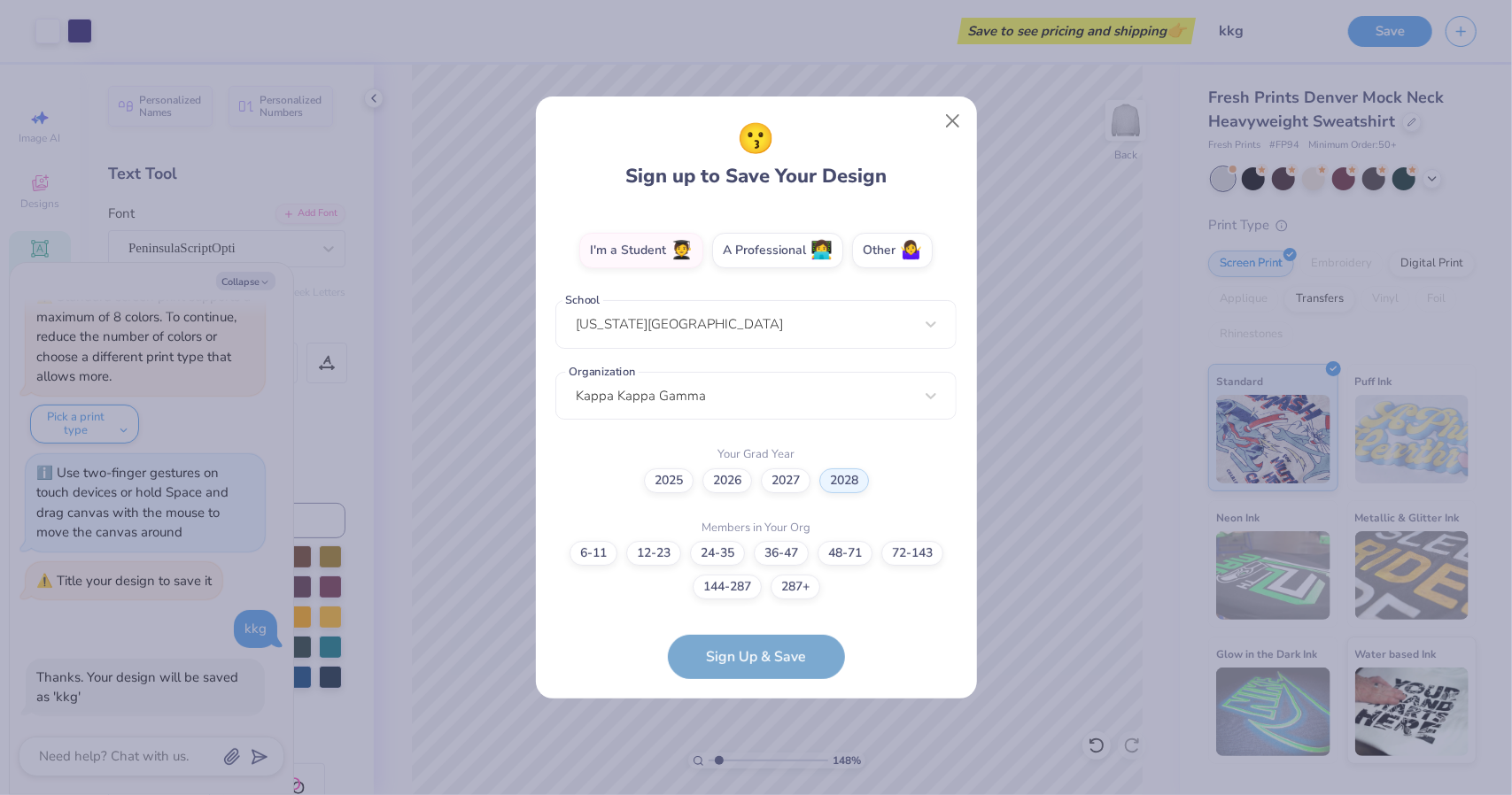
click at [768, 665] on form "[EMAIL_ADDRESS][DOMAIN_NAME] Email [PHONE_NUMBER] Phone [PERSON_NAME] Full Name…" at bounding box center [756, 444] width 402 height 470
click at [939, 130] on button "Close" at bounding box center [952, 121] width 34 height 34
